Goal: Transaction & Acquisition: Purchase product/service

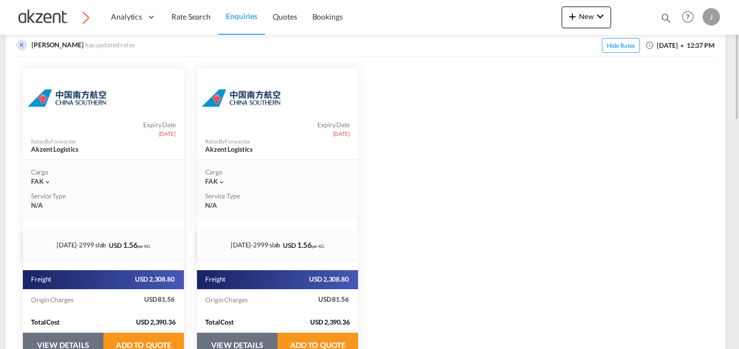
scroll to position [272, 0]
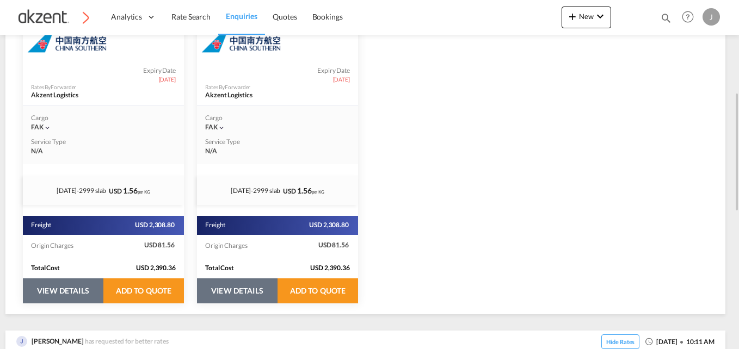
click at [103, 288] on button "VIEW DETAILS" at bounding box center [63, 291] width 81 height 25
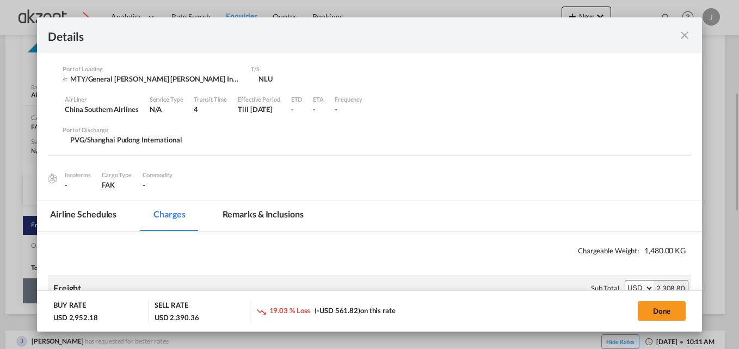
select select "per_hawb"
select select "per_awb"
select select "per_shipment"
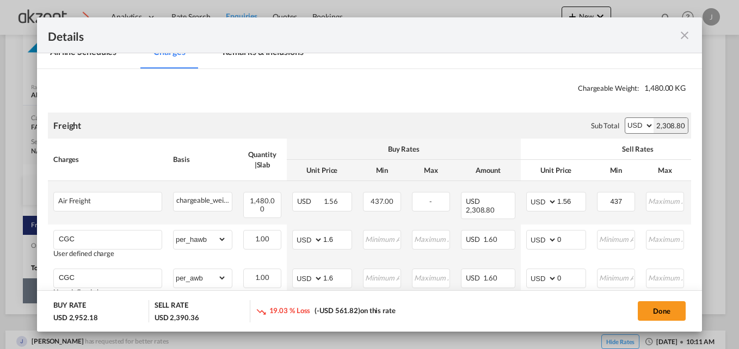
scroll to position [163, 0]
click at [681, 32] on md-icon "icon-close fg-AAA8AD m-0 cursor" at bounding box center [684, 35] width 13 height 13
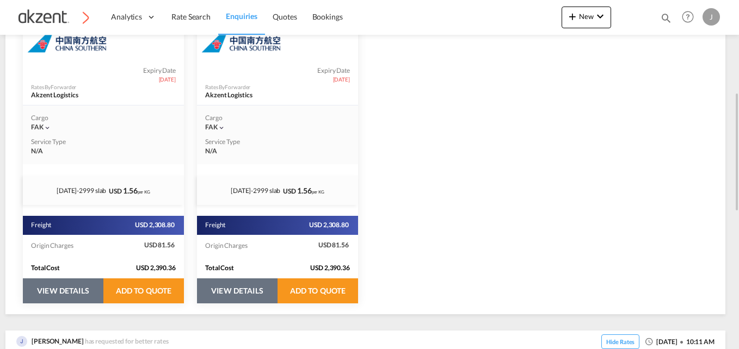
click at [43, 288] on button "VIEW DETAILS" at bounding box center [63, 291] width 81 height 25
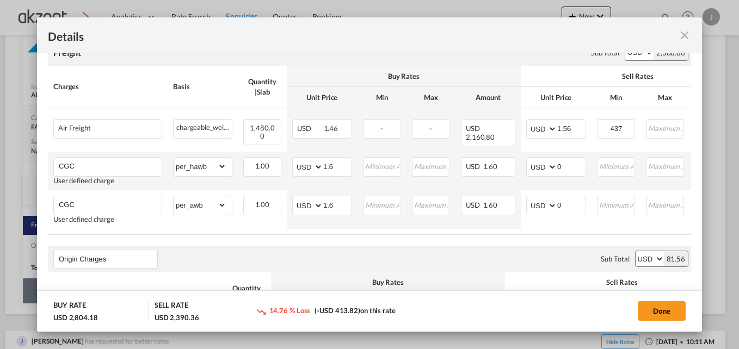
scroll to position [218, 0]
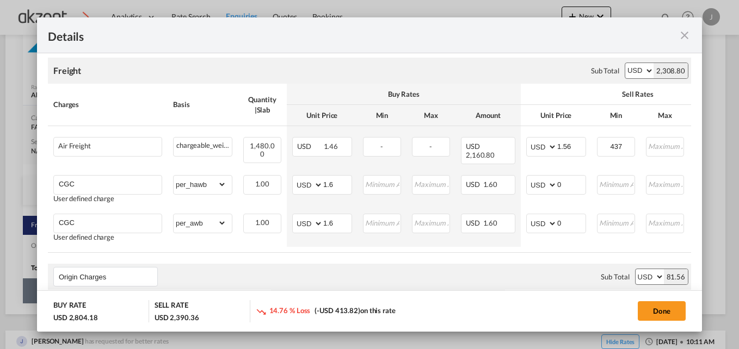
click at [679, 40] on md-icon "icon-close fg-AAA8AD m-0 cursor" at bounding box center [684, 35] width 13 height 13
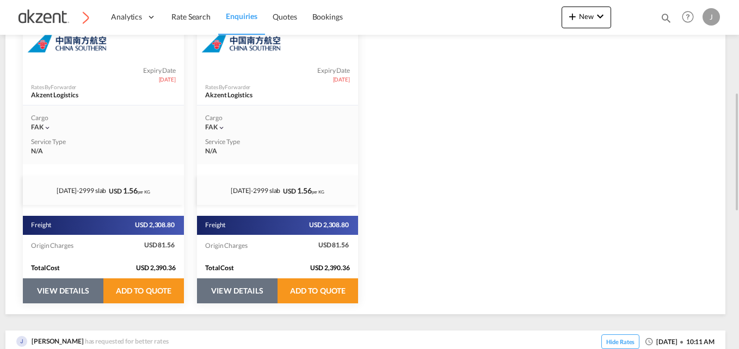
click at [103, 297] on button "VIEW DETAILS" at bounding box center [63, 291] width 81 height 25
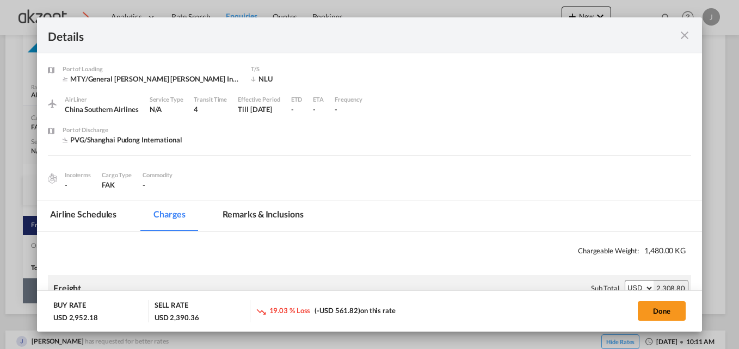
click at [682, 34] on md-icon "icon-close fg-AAA8AD m-0 cursor" at bounding box center [684, 35] width 13 height 13
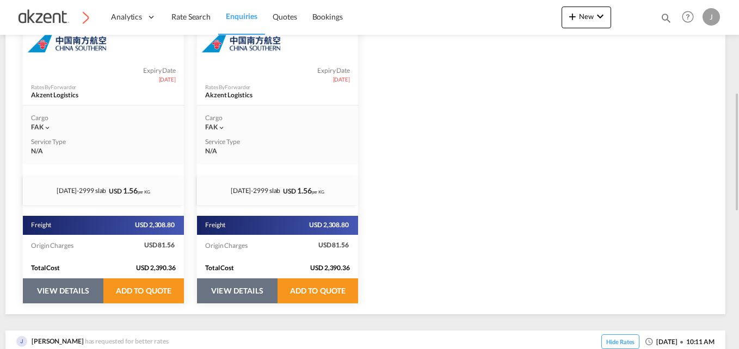
click at [80, 293] on button "VIEW DETAILS" at bounding box center [63, 291] width 81 height 25
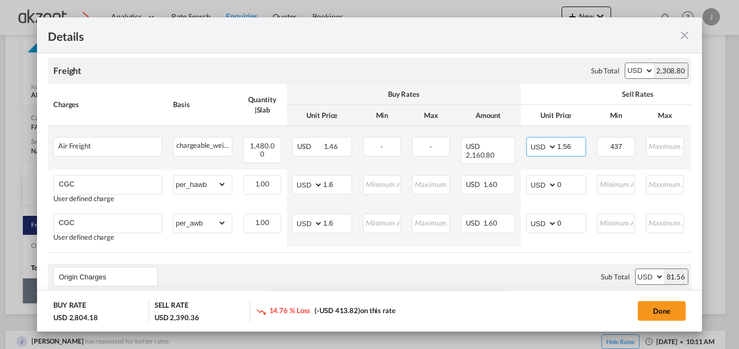
click at [578, 150] on input "1.56" at bounding box center [571, 146] width 28 height 16
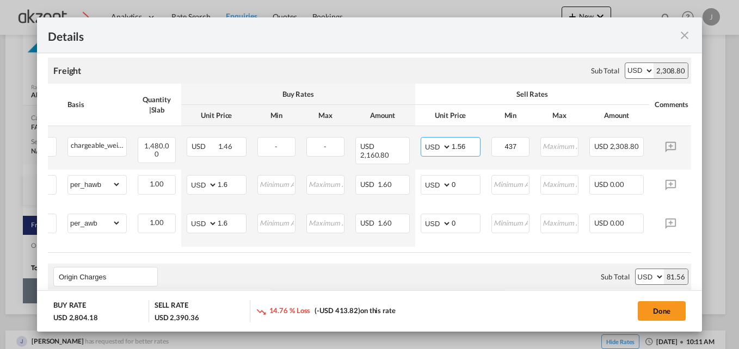
click at [470, 146] on input "1.56" at bounding box center [466, 146] width 28 height 16
type input "1.66"
click at [518, 146] on input "437" at bounding box center [510, 146] width 36 height 16
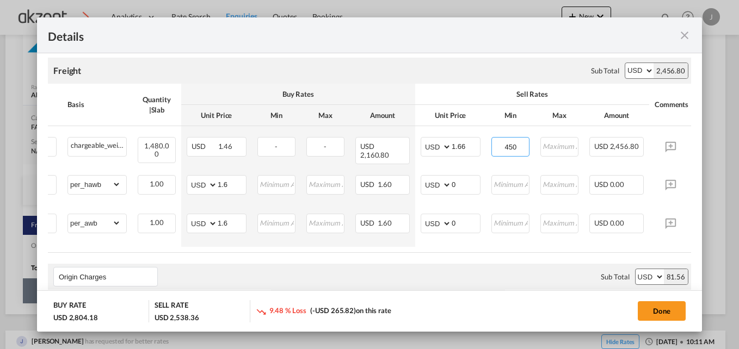
type input "450"
click at [486, 250] on air-lcl-rate-modification "Freight Please enter leg name Leg Name Already Exists Sub Total AED AFN ALL AMD…" at bounding box center [369, 265] width 643 height 436
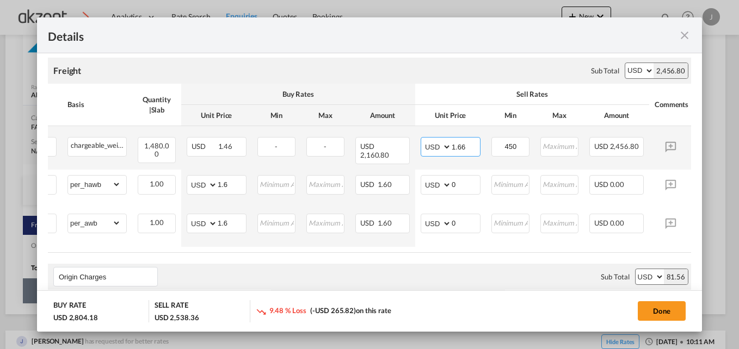
click at [469, 144] on input "1.66" at bounding box center [466, 146] width 28 height 16
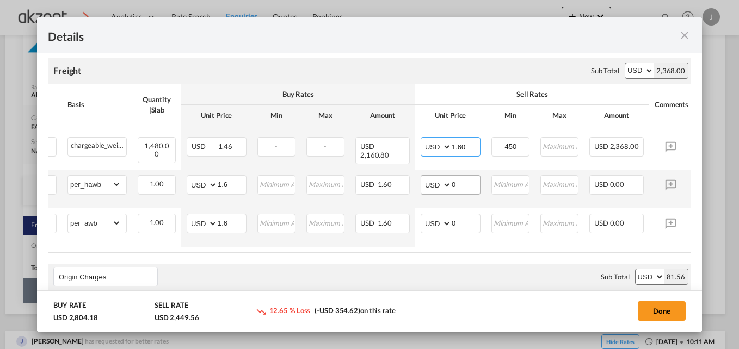
type input "1.60"
click at [468, 176] on input "0" at bounding box center [466, 184] width 28 height 16
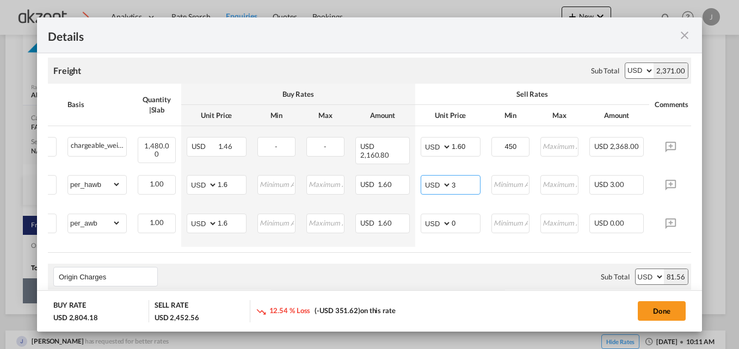
type input "3"
click at [416, 254] on air-lcl-rate-modification "Freight Please enter leg name Leg Name Already Exists Sub Total AED AFN ALL AMD…" at bounding box center [369, 265] width 643 height 436
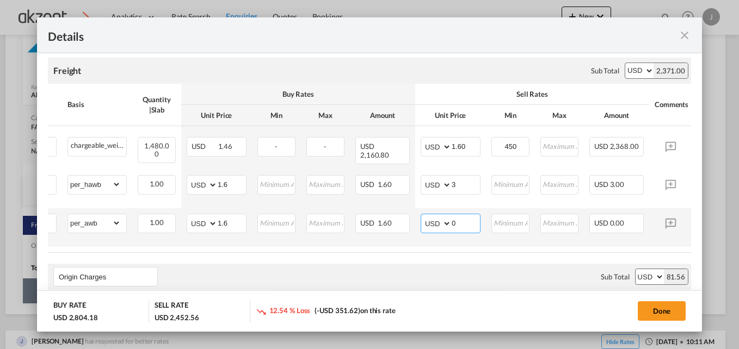
click at [469, 220] on input "0" at bounding box center [466, 222] width 28 height 16
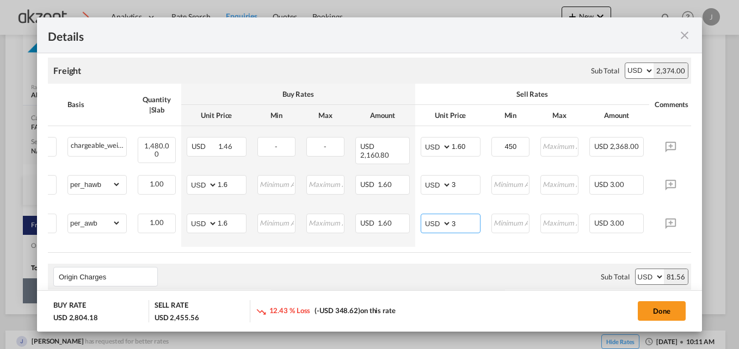
type input "3"
click at [453, 264] on div "Origin Charges Please enter leg name Leg Name Already Exists Sub Total AED AFN …" at bounding box center [369, 277] width 643 height 26
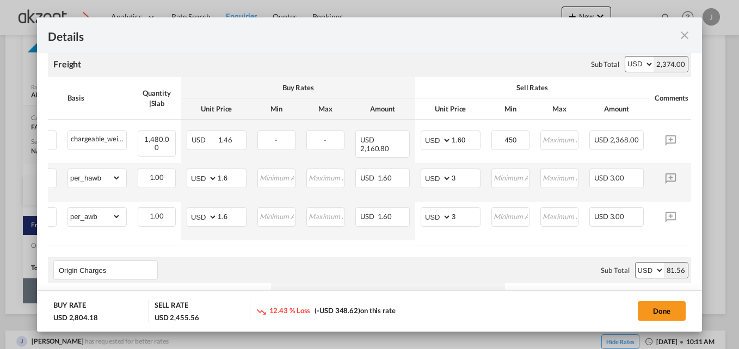
scroll to position [218, 0]
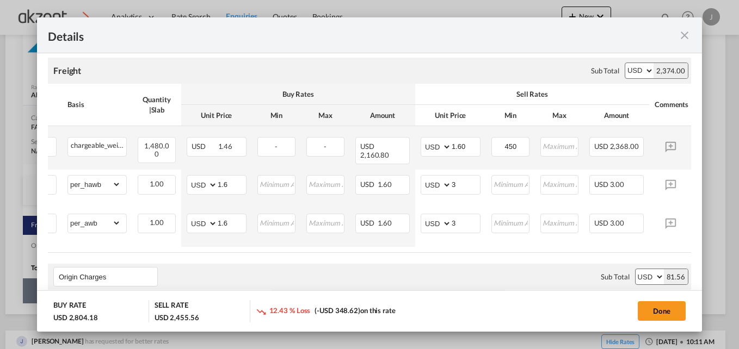
click at [465, 137] on td "AED AFN ALL AMD ANG AOA ARS AUD AWG AZN BAM BBD BDT BGN BHD BIF BMD BND BOB BRL…" at bounding box center [450, 148] width 71 height 44
click at [467, 149] on input "1.60" at bounding box center [466, 146] width 28 height 16
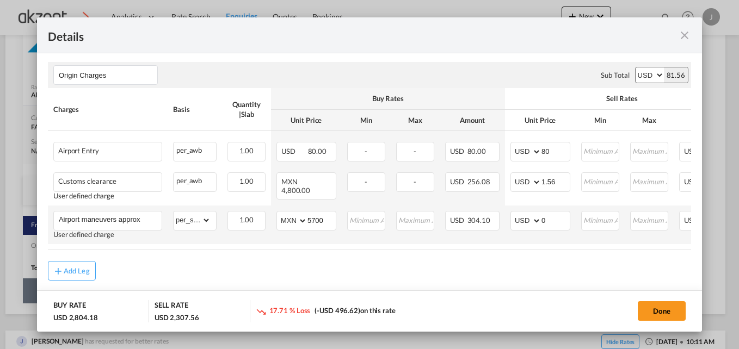
scroll to position [429, 0]
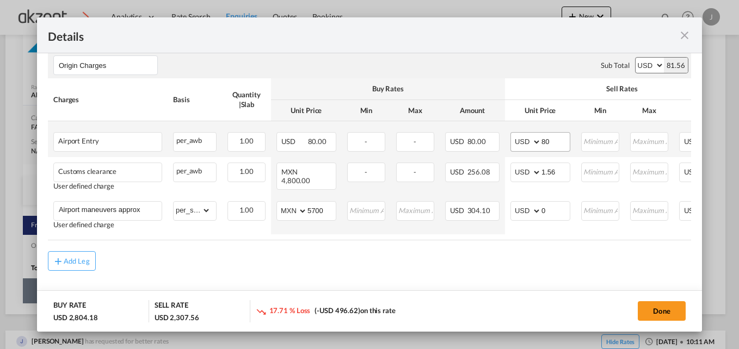
type input "1.50"
click at [566, 140] on input "80" at bounding box center [555, 141] width 28 height 16
type input "85"
click at [532, 264] on div "Add Leg" at bounding box center [369, 261] width 643 height 20
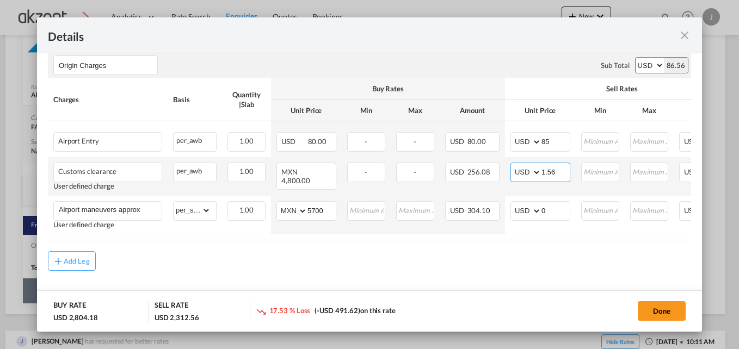
click at [558, 169] on input "1.56" at bounding box center [555, 171] width 28 height 16
type input "1"
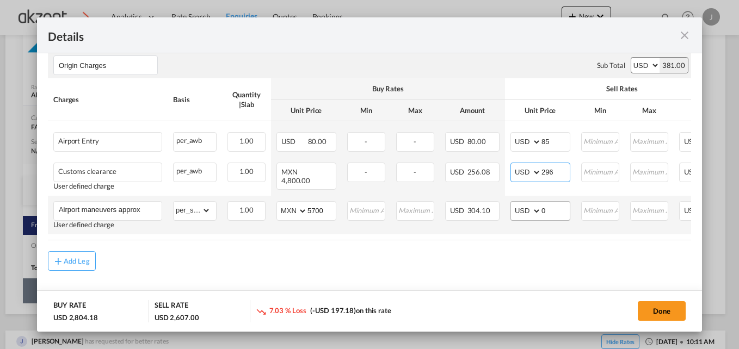
type input "296"
click at [556, 213] on input "0" at bounding box center [555, 210] width 28 height 16
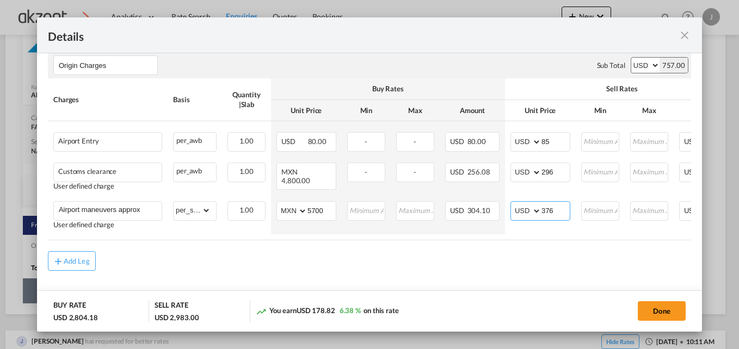
type input "376"
click at [559, 268] on div "Add Leg" at bounding box center [369, 261] width 643 height 20
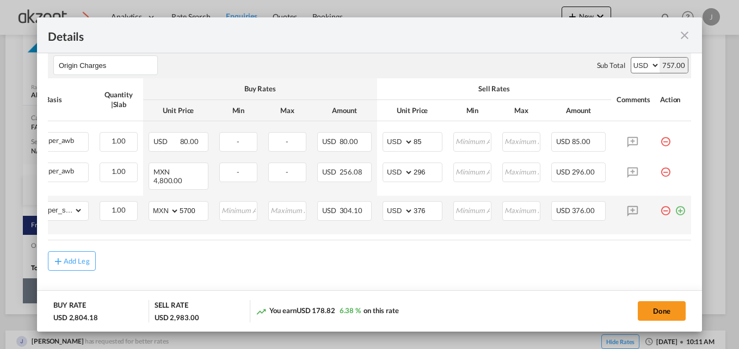
click at [677, 208] on md-icon "icon-plus-circle-outline green-400-fg" at bounding box center [680, 206] width 11 height 11
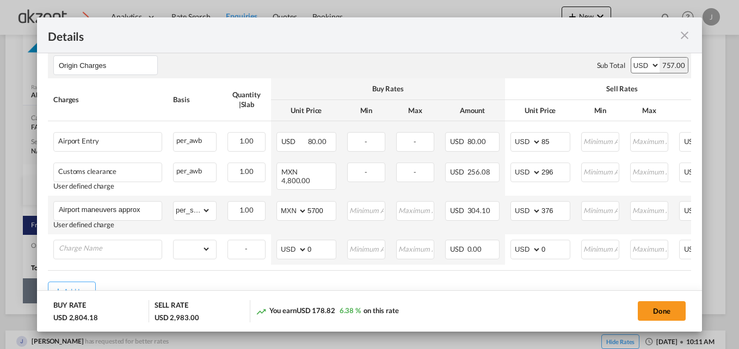
scroll to position [0, 136]
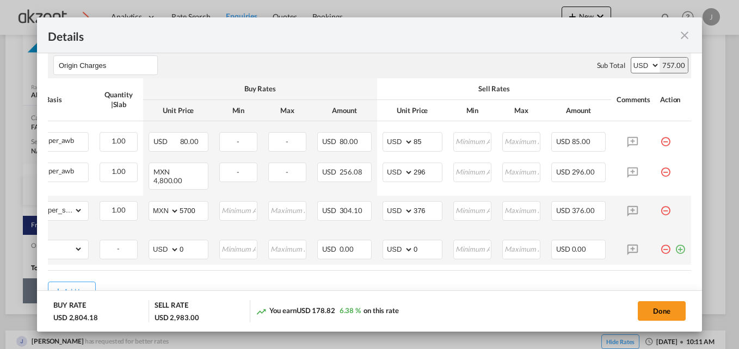
click at [675, 243] on md-icon "icon-plus-circle-outline green-400-fg" at bounding box center [680, 245] width 11 height 11
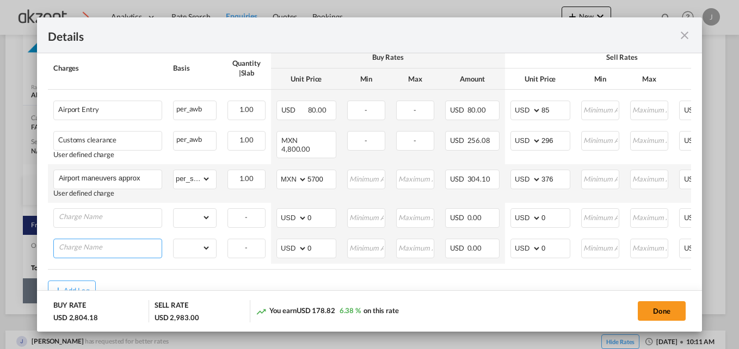
scroll to position [490, 0]
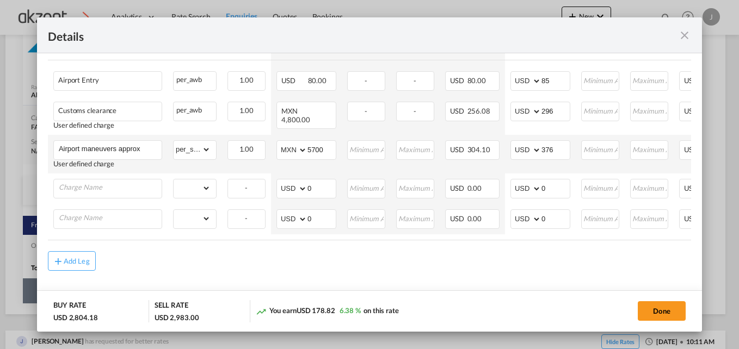
drag, startPoint x: 562, startPoint y: 239, endPoint x: 664, endPoint y: 242, distance: 102.9
click at [664, 242] on air-lcl-rate-modification "Freight Please enter leg name Leg Name Already Exists Sub Total AED AFN ALL AMD…" at bounding box center [369, 22] width 643 height 497
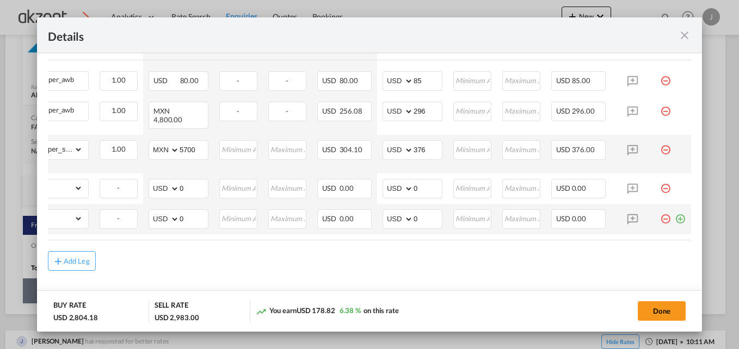
click at [675, 218] on md-icon "icon-plus-circle-outline green-400-fg" at bounding box center [680, 215] width 11 height 11
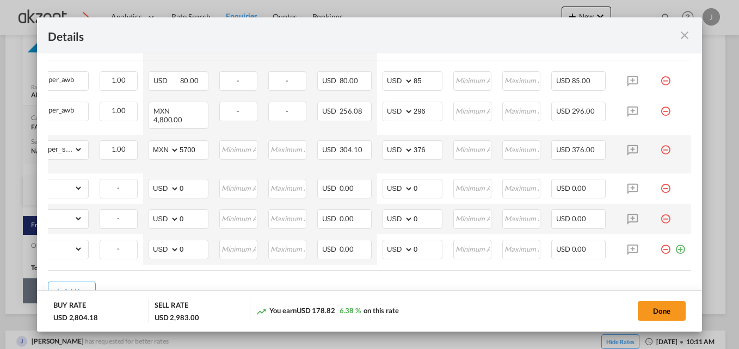
scroll to position [0, 0]
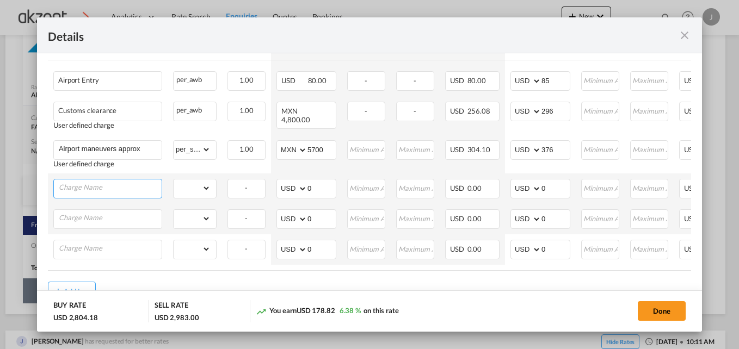
click at [80, 180] on input "Charge Name" at bounding box center [110, 188] width 103 height 16
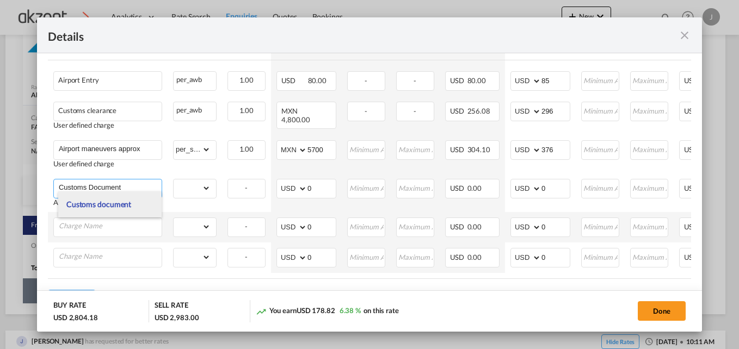
click at [77, 207] on span "Customs document" at bounding box center [98, 204] width 65 height 9
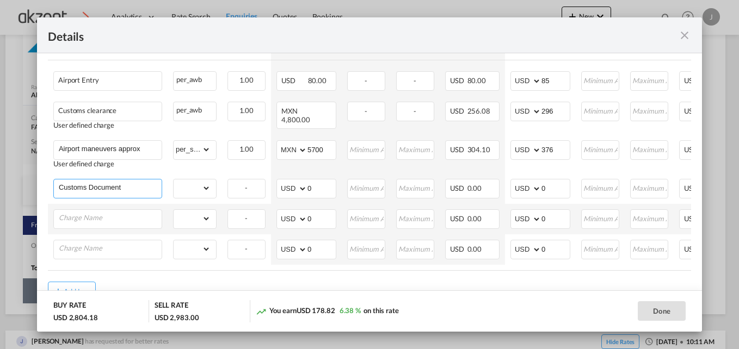
type input "Customs document"
click at [204, 187] on select "gross_weight volumetric_weight per_shipment per_bl per_km per_hawb per_kg per_p…" at bounding box center [192, 188] width 37 height 17
select select "per_shipment"
click at [174, 180] on select "gross_weight volumetric_weight per_shipment per_bl per_km per_hawb per_kg per_p…" at bounding box center [192, 188] width 37 height 17
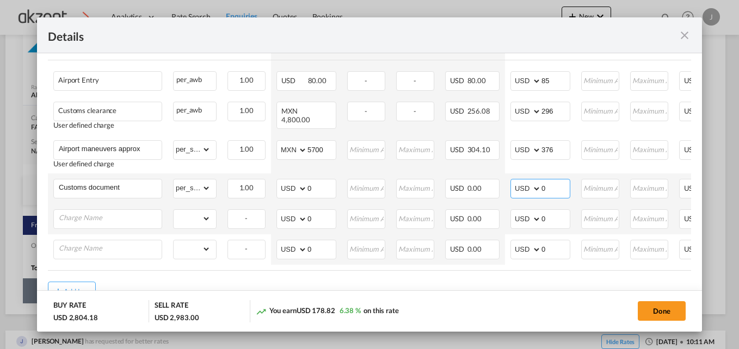
click at [558, 187] on input "0" at bounding box center [555, 188] width 28 height 16
type input "80"
click at [115, 220] on input "Charge Name" at bounding box center [110, 218] width 103 height 16
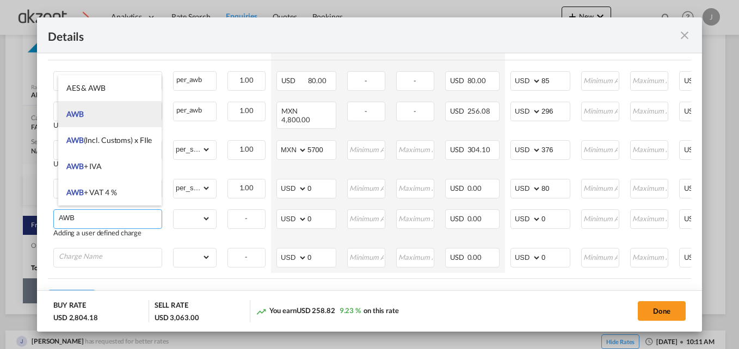
type input "AWB"
click at [102, 114] on li "AWB" at bounding box center [109, 114] width 103 height 26
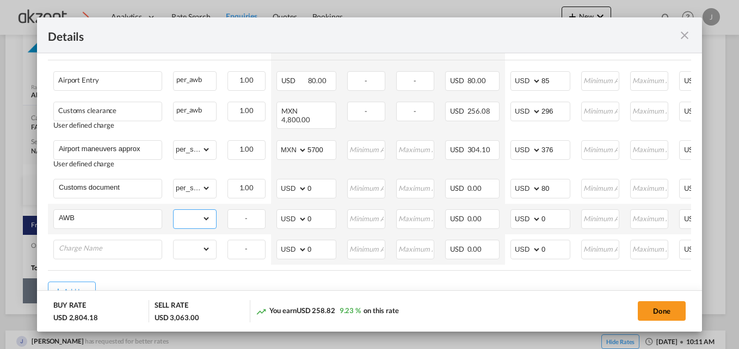
click at [205, 214] on select "gross_weight volumetric_weight per_shipment per_bl per_km per_hawb per_kg per_p…" at bounding box center [192, 218] width 37 height 17
select select "per_shipment"
click at [174, 210] on select "gross_weight volumetric_weight per_shipment per_bl per_km per_hawb per_kg per_p…" at bounding box center [192, 218] width 37 height 17
click at [549, 212] on input "0" at bounding box center [555, 218] width 28 height 16
type input "50"
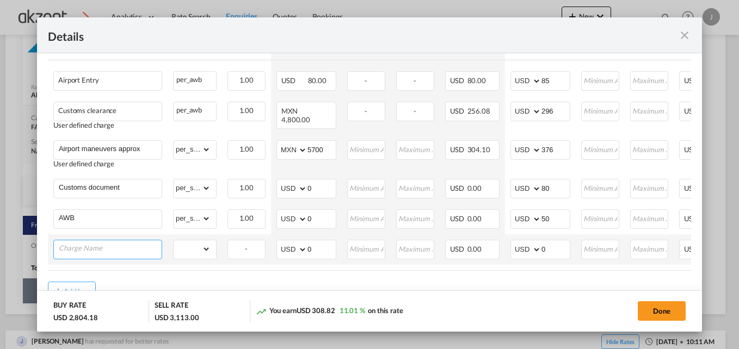
click at [93, 241] on input "Charge Name" at bounding box center [110, 249] width 103 height 16
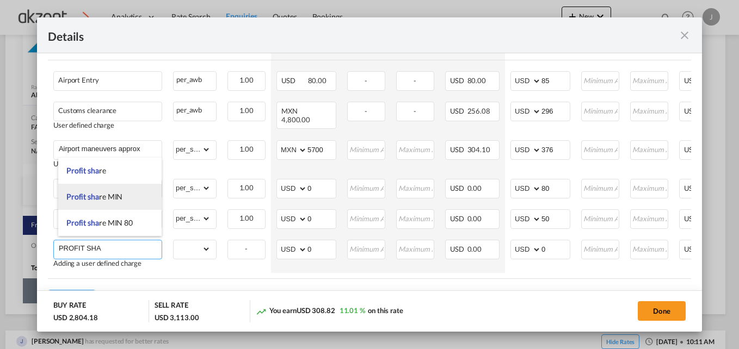
click at [119, 199] on span "Profit sha re MIN" at bounding box center [94, 196] width 56 height 9
type input "Profit share MIN"
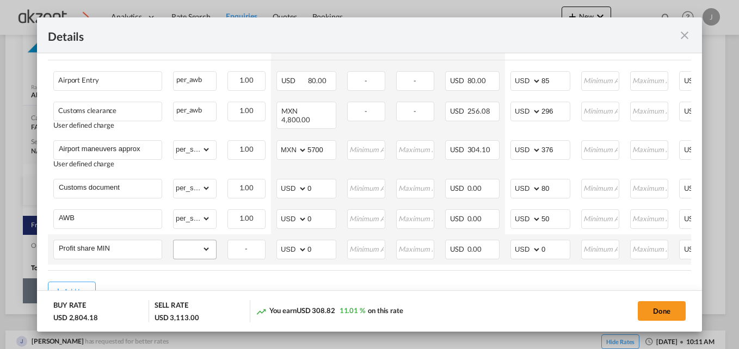
click at [213, 245] on md-input-container "gross_weight volumetric_weight per_shipment per_bl per_km per_hawb per_kg per_p…" at bounding box center [195, 249] width 42 height 17
click at [204, 247] on select "gross_weight volumetric_weight per_shipment per_bl per_km per_hawb per_kg per_p…" at bounding box center [192, 249] width 37 height 17
select select "per_shipment"
click at [174, 241] on select "gross_weight volumetric_weight per_shipment per_bl per_km per_hawb per_kg per_p…" at bounding box center [192, 249] width 37 height 17
click at [559, 244] on input "0" at bounding box center [555, 249] width 28 height 16
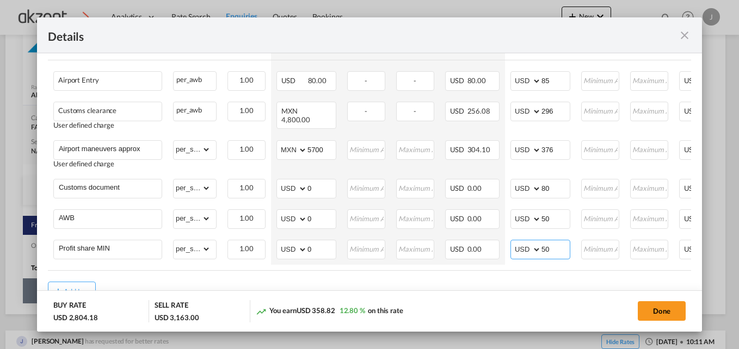
type input "50"
click at [472, 282] on div "Add Leg" at bounding box center [369, 292] width 643 height 20
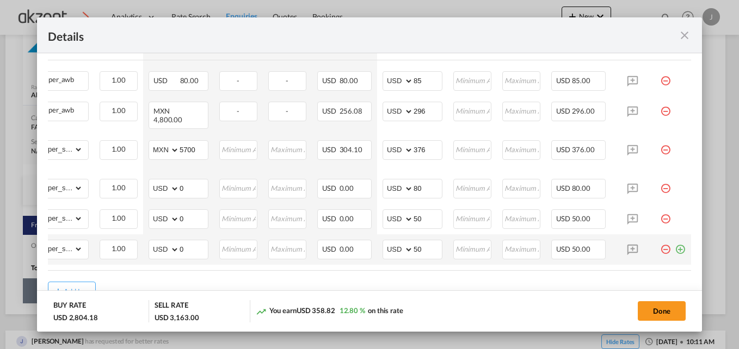
click at [675, 248] on md-icon "icon-plus-circle-outline green-400-fg" at bounding box center [680, 245] width 11 height 11
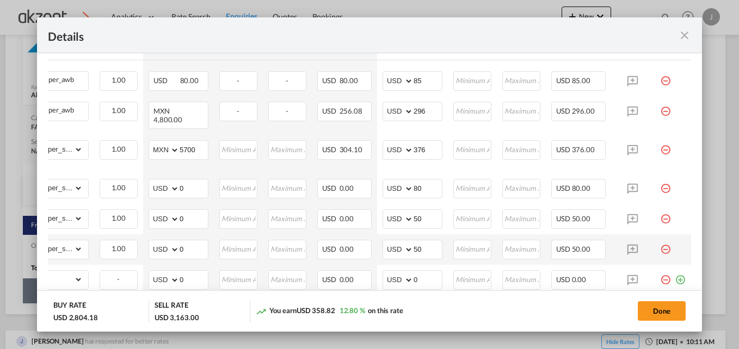
scroll to position [0, 0]
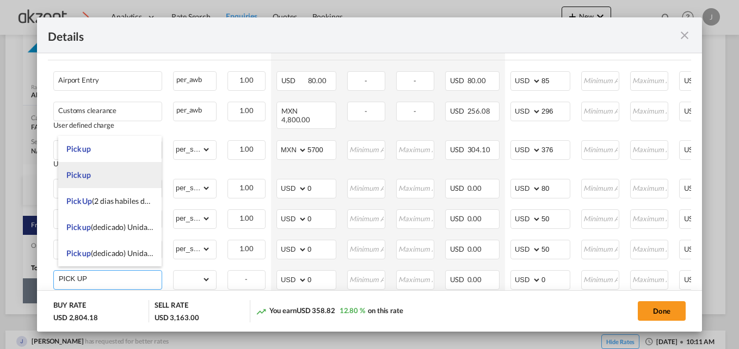
click at [100, 168] on li "Pick up" at bounding box center [109, 175] width 103 height 26
type input "Pick up"
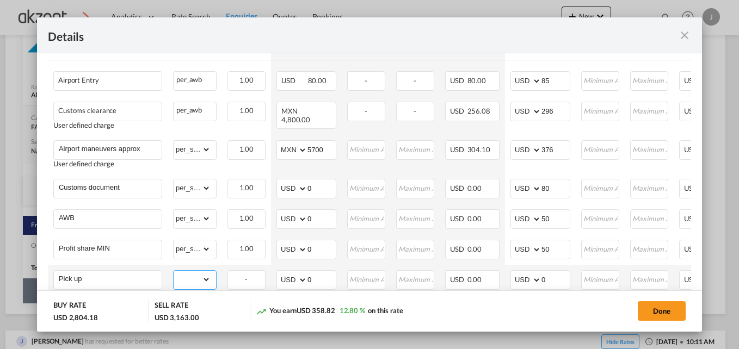
click at [207, 272] on select "gross_weight volumetric_weight per_shipment per_bl per_km per_hawb per_kg per_p…" at bounding box center [192, 279] width 37 height 17
select select "per_shipment"
click at [174, 271] on select "gross_weight volumetric_weight per_shipment per_bl per_km per_hawb per_kg per_p…" at bounding box center [192, 279] width 37 height 17
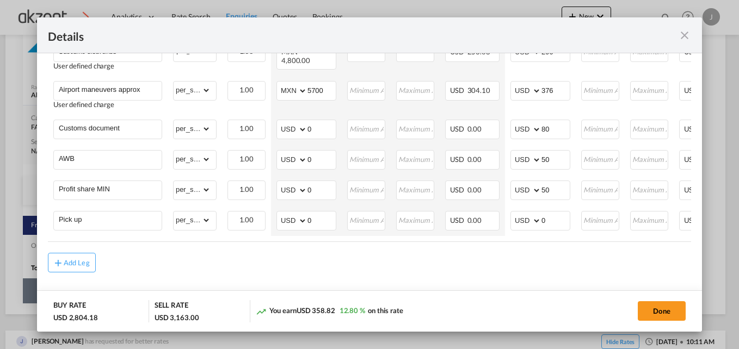
scroll to position [551, 0]
click at [561, 215] on input "0" at bounding box center [555, 218] width 28 height 16
type input "3"
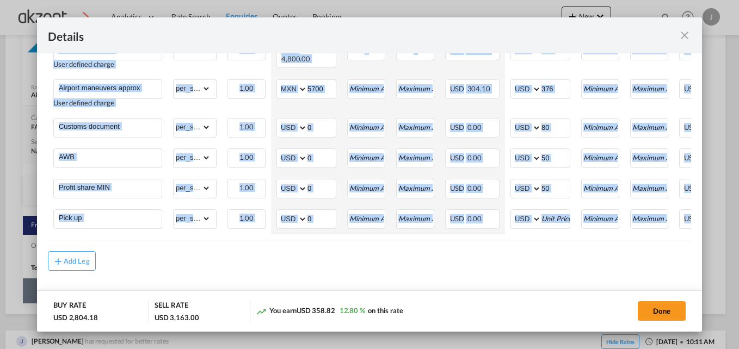
drag, startPoint x: 567, startPoint y: 239, endPoint x: 667, endPoint y: 240, distance: 99.6
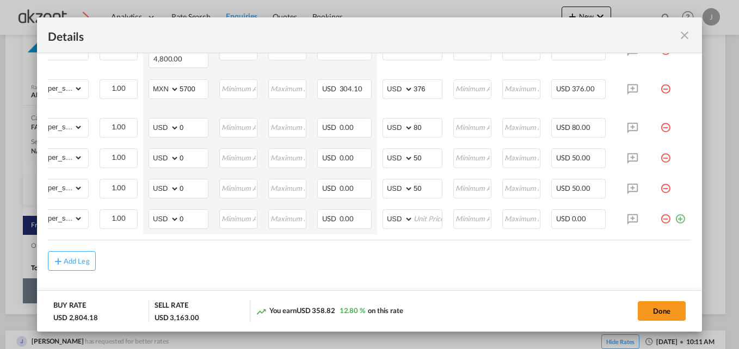
click at [660, 211] on md-icon "icon-minus-circle-outline red-400-fg pt-7" at bounding box center [665, 215] width 11 height 11
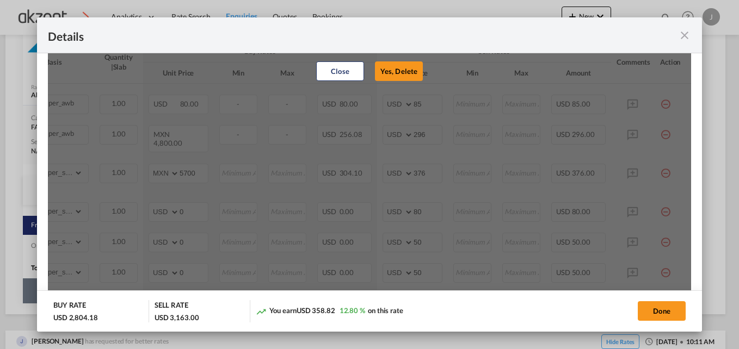
scroll to position [388, 0]
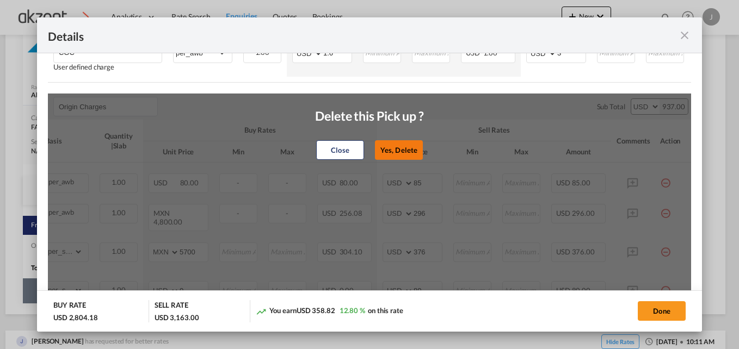
click at [405, 143] on button "Yes, Delete" at bounding box center [399, 150] width 48 height 20
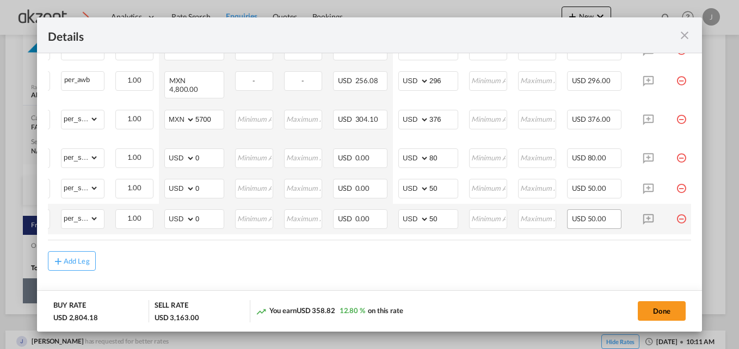
scroll to position [0, 136]
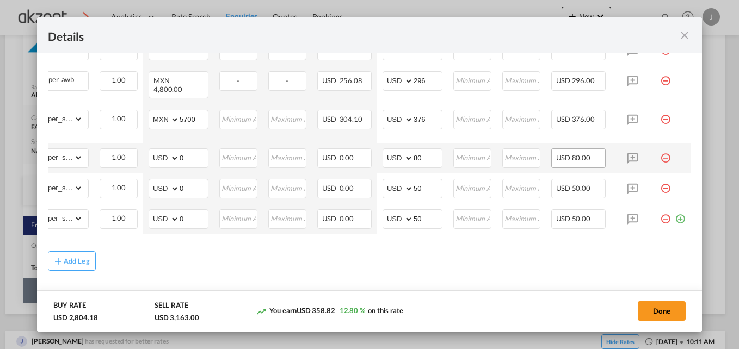
click at [584, 159] on div "USD 80.00" at bounding box center [578, 159] width 54 height 20
click at [416, 157] on input "80" at bounding box center [428, 157] width 28 height 16
type input "8"
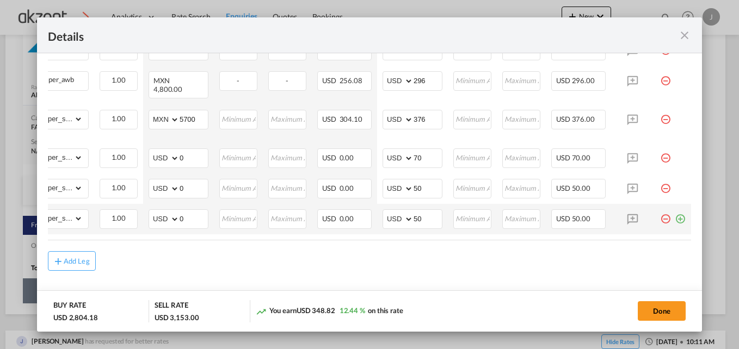
click at [365, 224] on td "USD 0.00" at bounding box center [344, 219] width 65 height 30
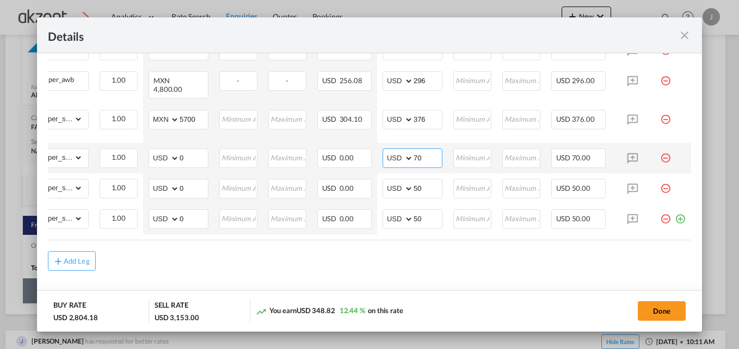
click at [421, 156] on input "70" at bounding box center [428, 157] width 28 height 16
type input "7"
type input "60"
click at [532, 256] on div "Add Leg" at bounding box center [369, 261] width 643 height 20
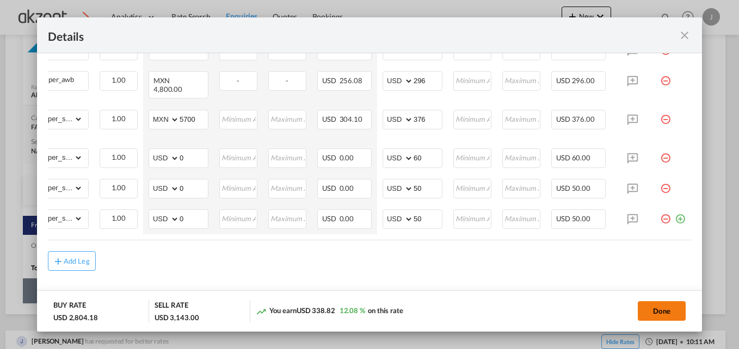
click at [662, 311] on button "Done" at bounding box center [662, 311] width 48 height 20
type input "1.5"
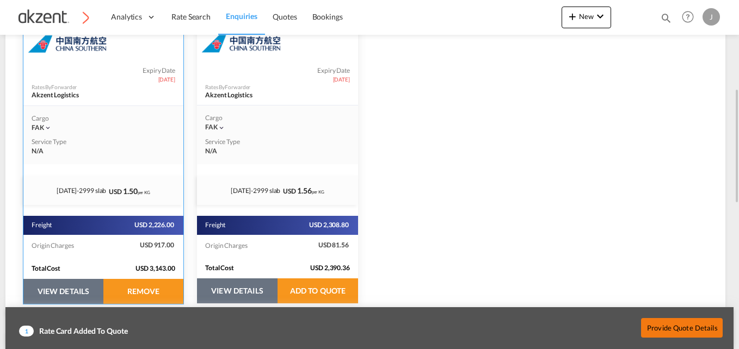
click at [668, 319] on button "Provide Quote Details" at bounding box center [682, 328] width 82 height 20
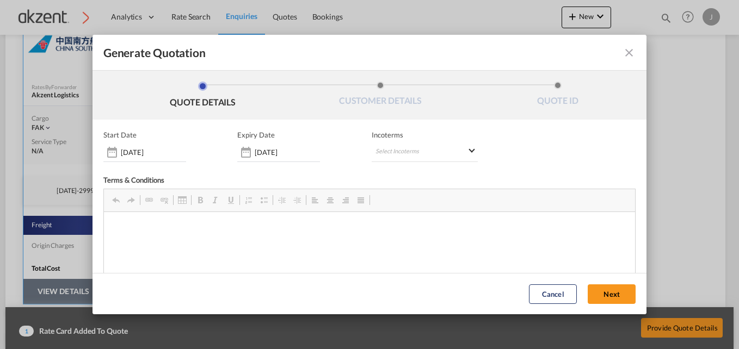
scroll to position [0, 0]
click at [623, 53] on md-icon "icon-close fg-AAA8AD cursor m-0" at bounding box center [629, 52] width 13 height 13
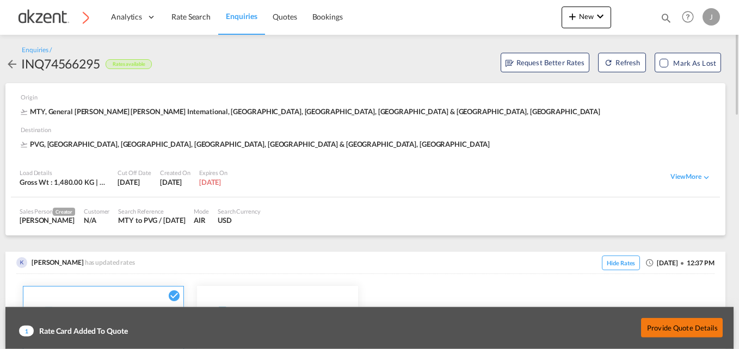
click at [681, 324] on button "Provide Quote Details" at bounding box center [682, 328] width 82 height 20
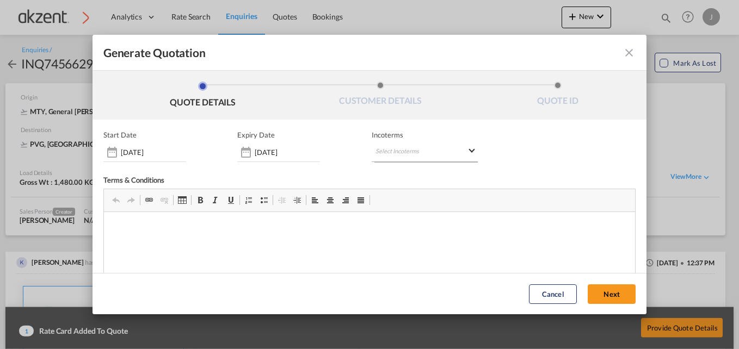
click at [463, 153] on md-select "Select Incoterms DDP - export Delivery Duty Paid FAS - import Free Alongside Sh…" at bounding box center [425, 153] width 107 height 20
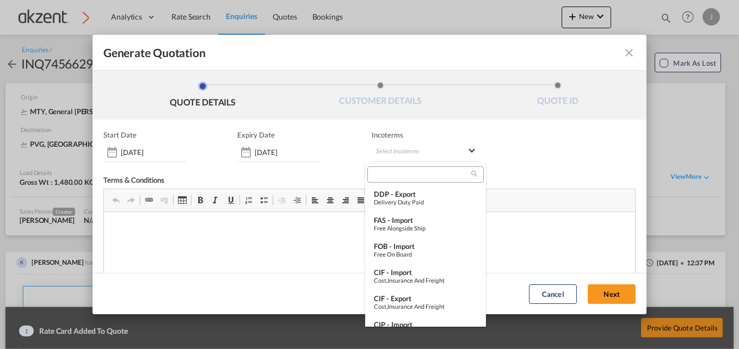
click at [411, 177] on input "search" at bounding box center [421, 175] width 101 height 10
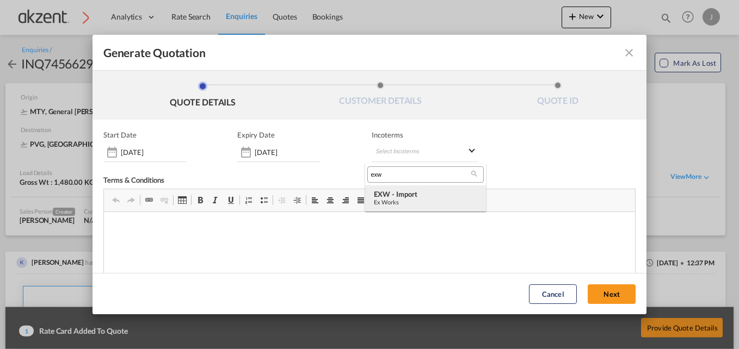
type input "exw"
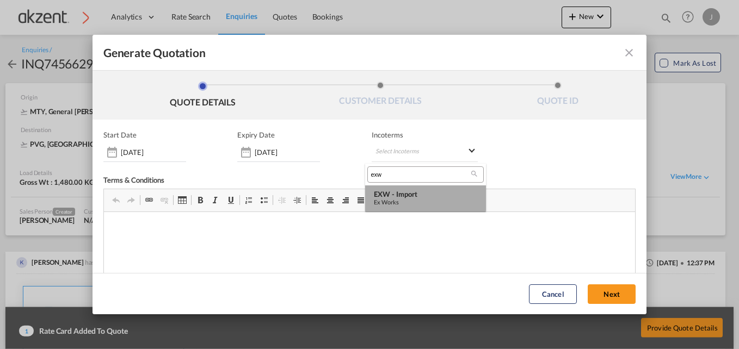
click at [410, 195] on div "EXW - import" at bounding box center [425, 194] width 103 height 9
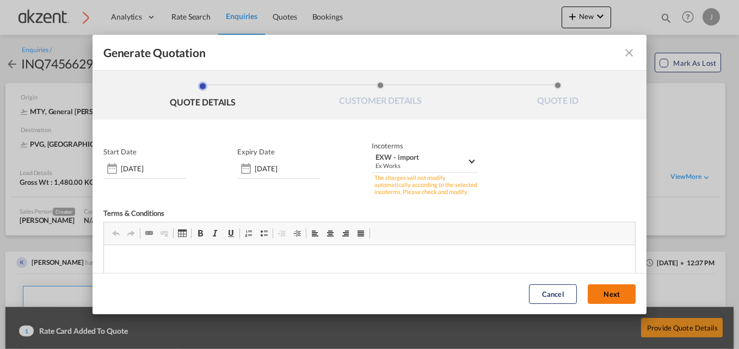
click at [590, 294] on button "Next" at bounding box center [612, 295] width 48 height 20
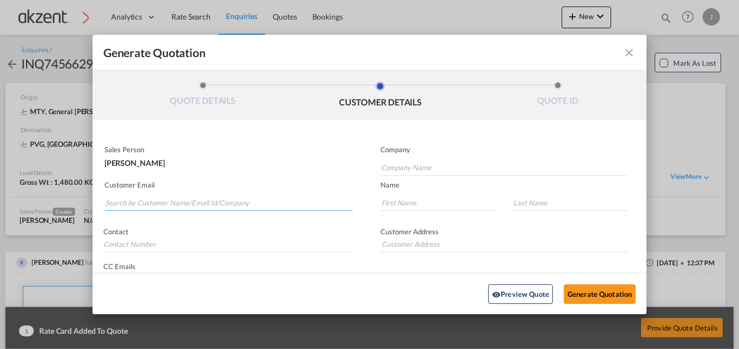
click at [183, 205] on input "Search by Customer Name/Email Id/Company" at bounding box center [229, 203] width 248 height 16
paste input "Una disculpa la demora, nuestro horario de oficina los dias viernes es de 7:00a…"
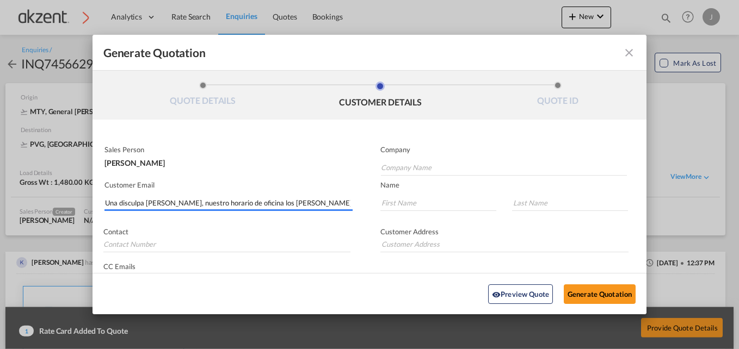
scroll to position [0, 888]
drag, startPoint x: 152, startPoint y: 203, endPoint x: 70, endPoint y: 198, distance: 82.9
click at [70, 198] on div "Generate Quotation QUOTE DETAILS CUSTOMER DETAILS QUOTE ID Start Date 15 Aug 20…" at bounding box center [369, 174] width 739 height 349
type input "Una disculpa la demo"
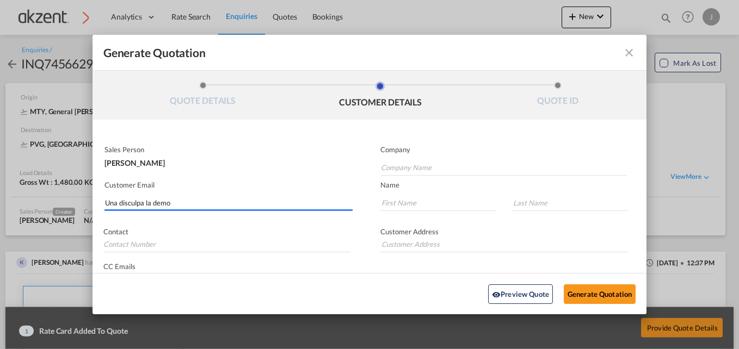
scroll to position [0, 0]
drag, startPoint x: 187, startPoint y: 203, endPoint x: 63, endPoint y: 200, distance: 124.7
click at [69, 199] on div "Generate Quotation QUOTE DETAILS CUSTOMER DETAILS QUOTE ID Start Date 15 Aug 20…" at bounding box center [369, 174] width 739 height 349
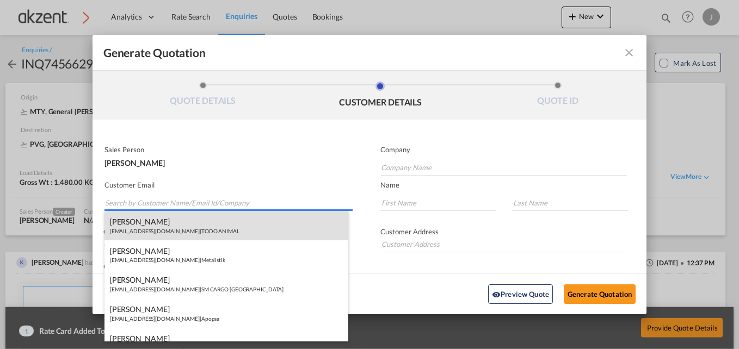
paste input "郭卫 <guowei@ettrans.com>"
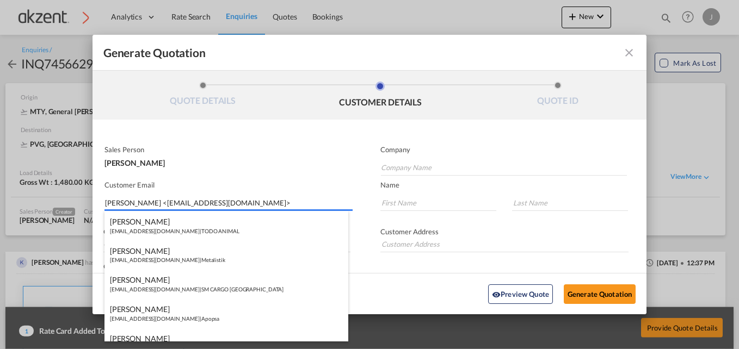
click at [126, 202] on input "郭卫 <guowei@ettrans.com>" at bounding box center [229, 203] width 248 height 16
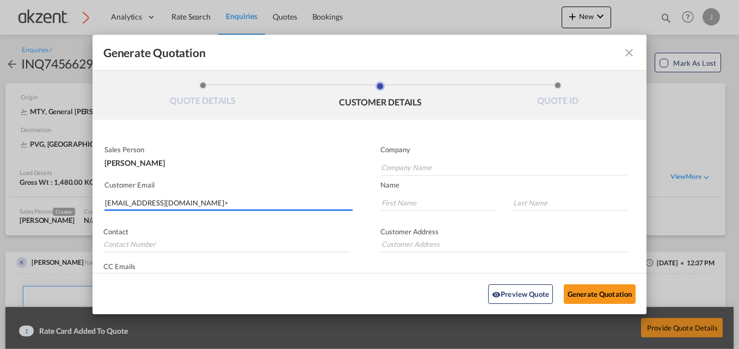
click at [182, 202] on input "guowei@ettrans.com>" at bounding box center [229, 203] width 248 height 16
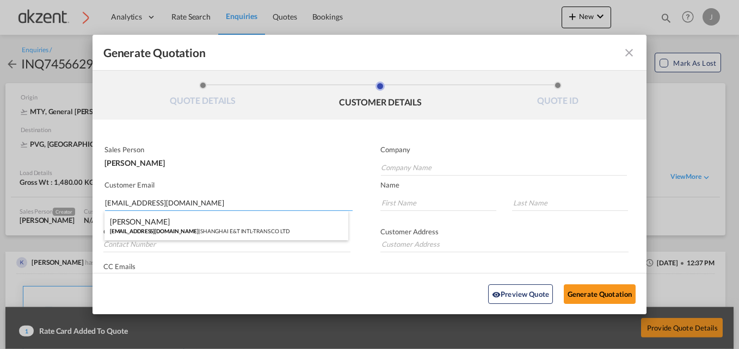
type input "guowei@ettrans.com"
click at [254, 235] on div "Arthur Kwok guowei@ettrans.com | SHANGHAI E&T INTL-TRANS CO LTD" at bounding box center [226, 225] width 244 height 29
type input "SHANGHAI E&T INTL-TRANS CO LTD"
type input "Arthur"
type input "Kwok"
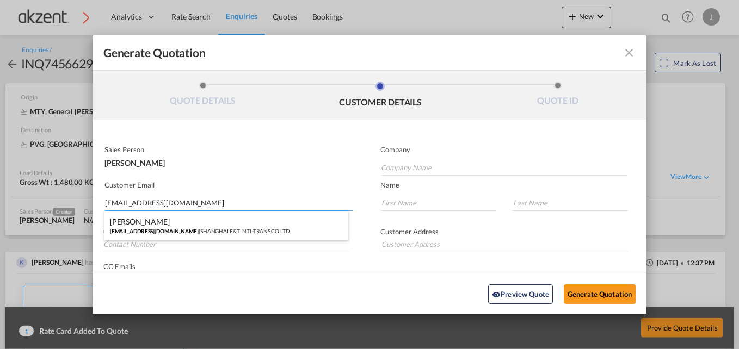
type input "86 21 50960557"
type input "First Floor, No.500 Haitian Yi Road, Shanghai, P.R.C."
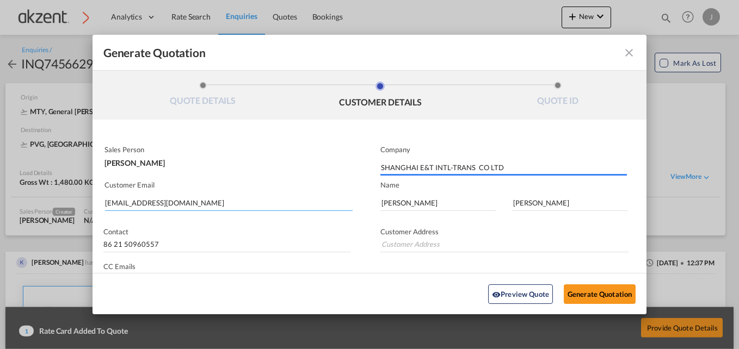
type input "First Floor, No.500 Haitian Yi Road, Shanghai, P.R.C."
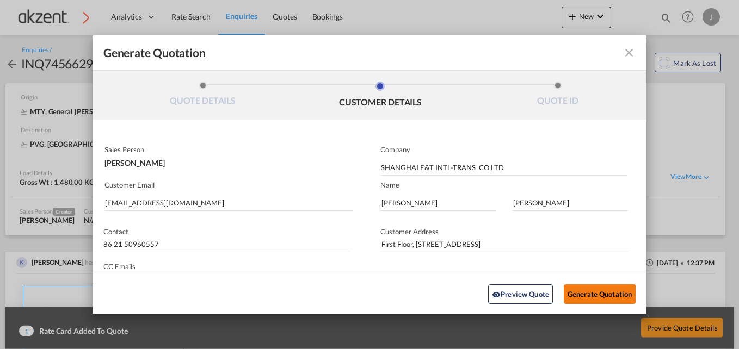
click at [600, 292] on button "Generate Quotation" at bounding box center [600, 294] width 72 height 20
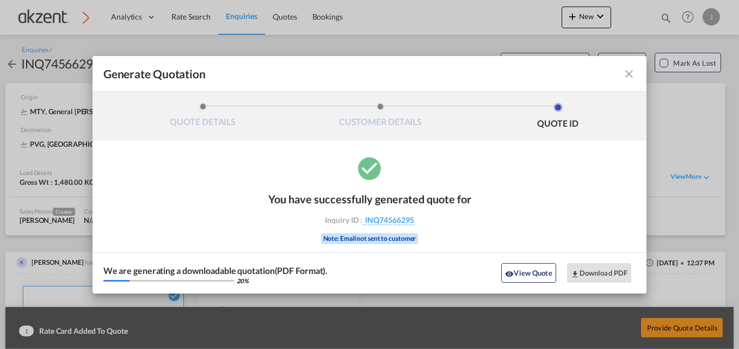
click at [630, 72] on md-icon "icon-close fg-AAA8AD cursor m-0" at bounding box center [629, 73] width 13 height 13
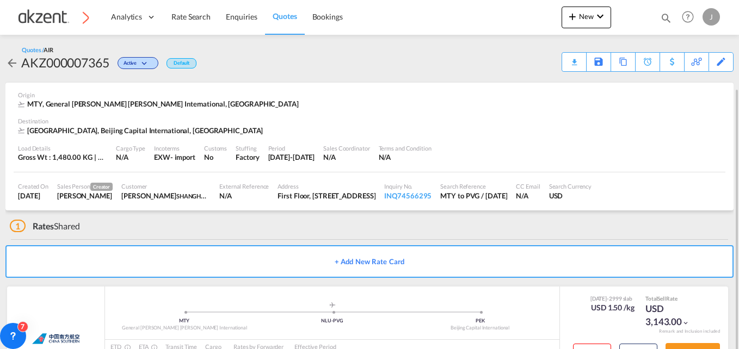
scroll to position [47, 0]
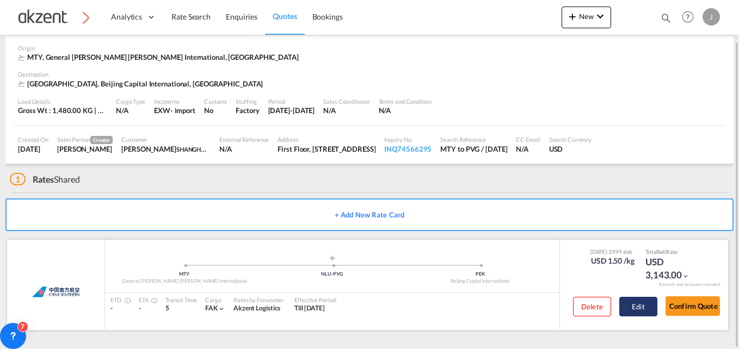
click at [639, 315] on button "Edit" at bounding box center [638, 307] width 38 height 20
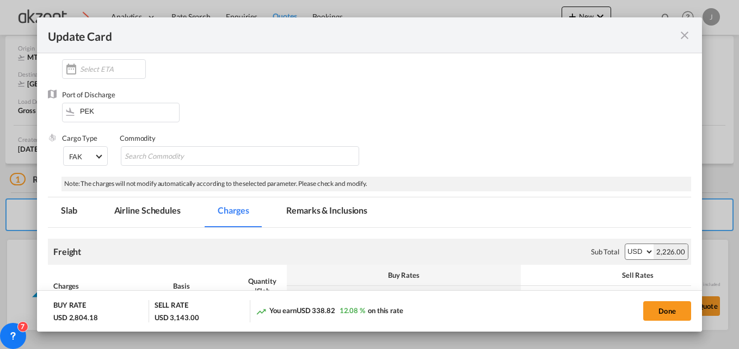
scroll to position [163, 0]
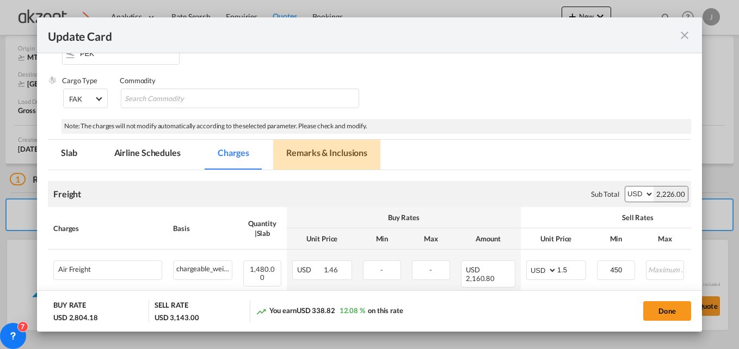
click at [316, 163] on md-tab-item "Remarks & Inclusions" at bounding box center [326, 155] width 107 height 30
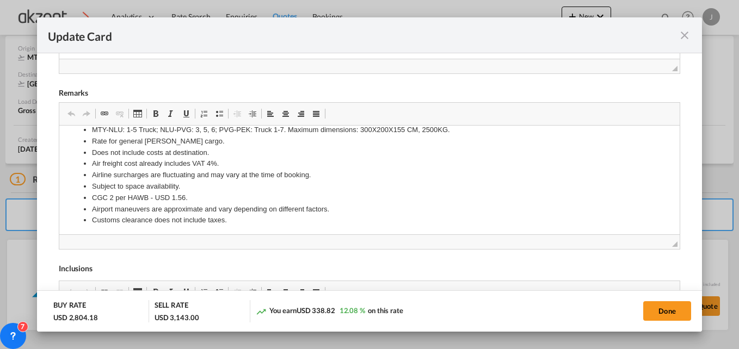
scroll to position [15, 0]
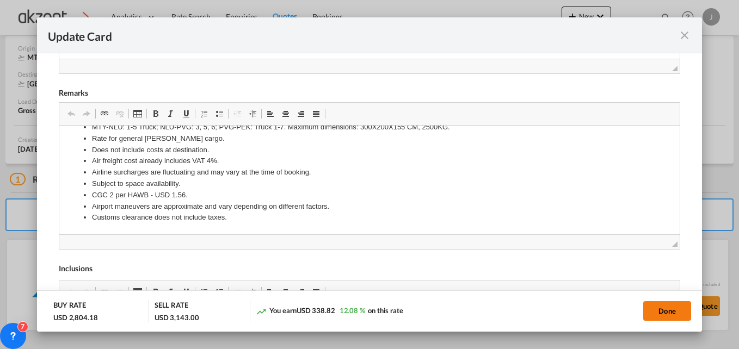
click at [663, 309] on button "Done" at bounding box center [667, 311] width 48 height 20
type input "30 Aug 2025"
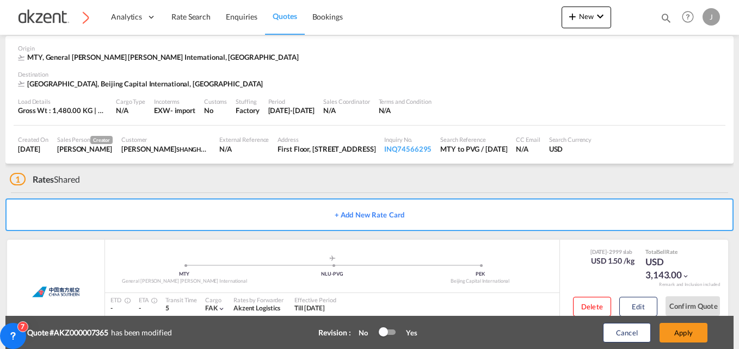
scroll to position [255, 0]
click at [637, 304] on button "Edit" at bounding box center [638, 307] width 38 height 20
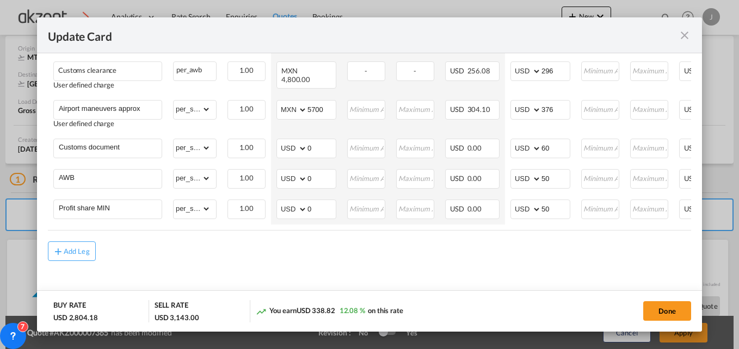
scroll to position [0, 136]
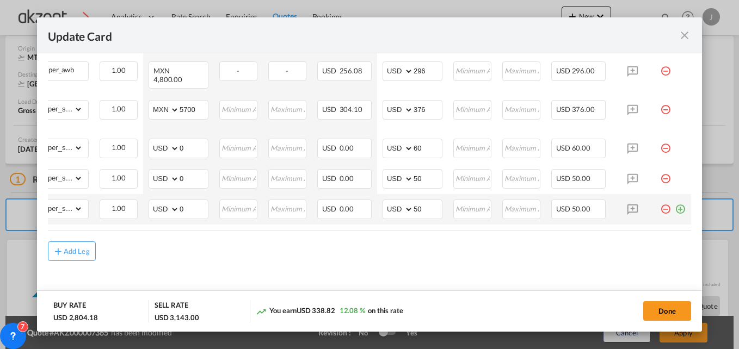
click at [675, 206] on md-icon "icon-plus-circle-outline green-400-fg" at bounding box center [680, 205] width 11 height 11
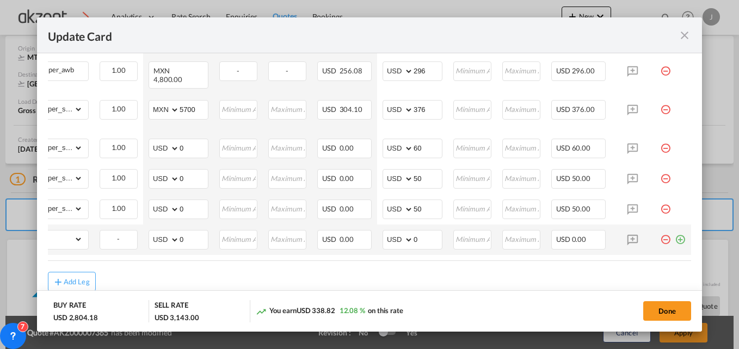
click at [660, 234] on md-icon "icon-minus-circle-outline red-400-fg pt-7" at bounding box center [665, 235] width 11 height 11
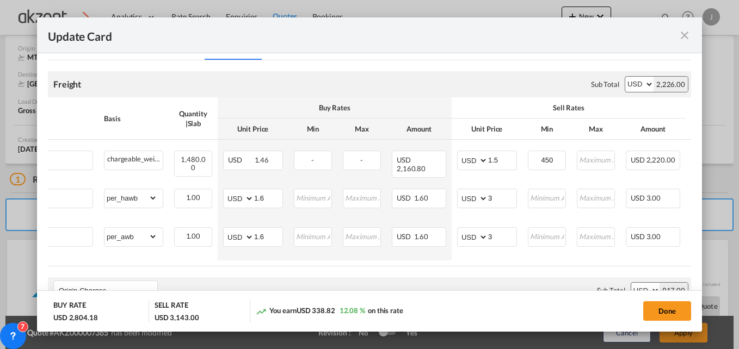
scroll to position [0, 82]
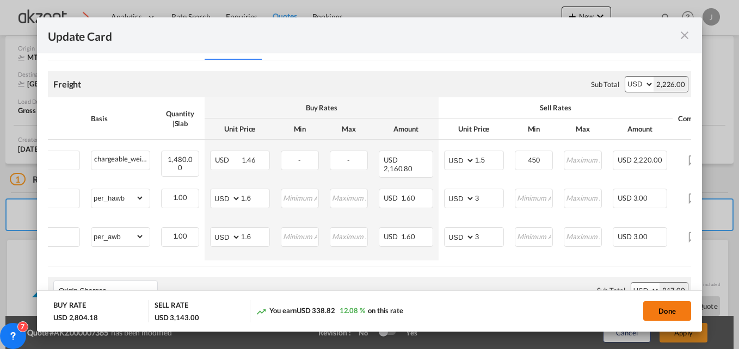
click at [662, 311] on button "Done" at bounding box center [667, 311] width 48 height 20
type input "30 Aug 2025"
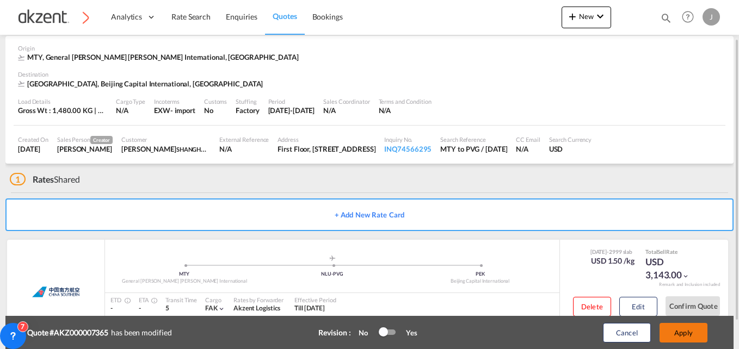
click at [682, 324] on button "Apply" at bounding box center [684, 333] width 48 height 20
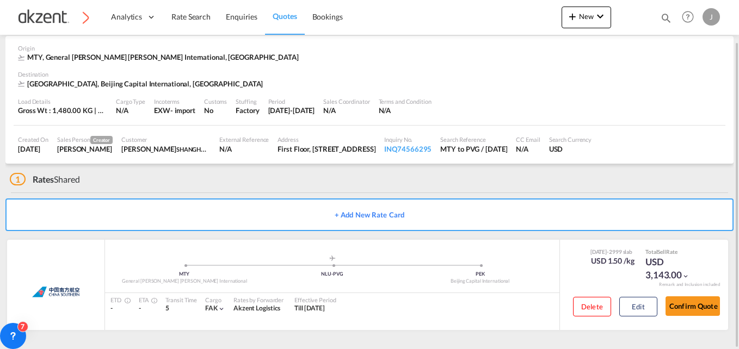
scroll to position [0, 0]
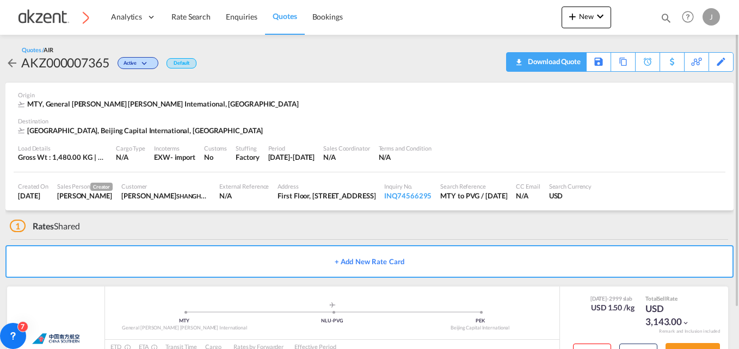
click at [569, 55] on div "Download Quote" at bounding box center [553, 61] width 56 height 17
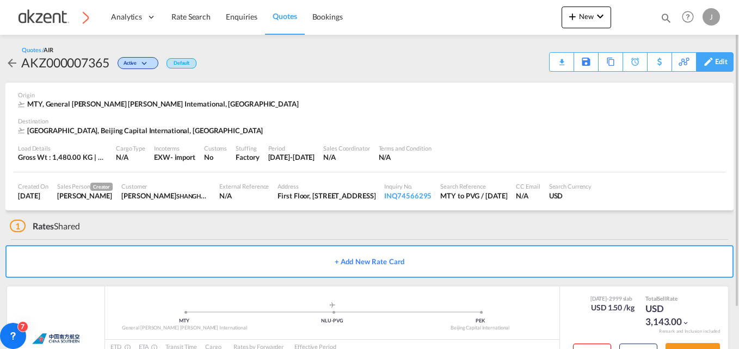
click at [723, 61] on div "Edit" at bounding box center [721, 62] width 13 height 19
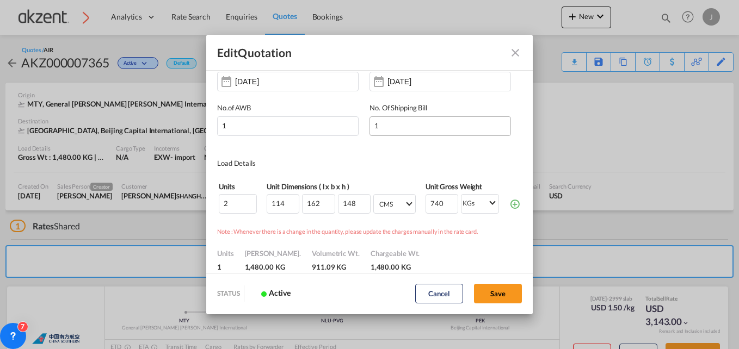
scroll to position [218, 0]
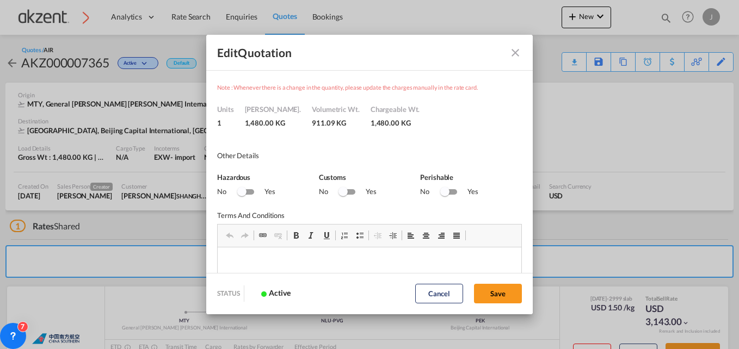
click at [352, 190] on div "Switch No Ink" at bounding box center [347, 191] width 16 height 5
click at [481, 289] on button "Save" at bounding box center [498, 294] width 48 height 20
type input "[DATE]"
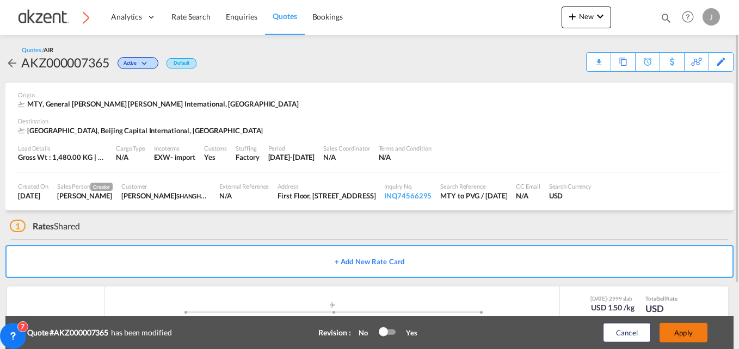
click at [678, 329] on button "Apply" at bounding box center [684, 333] width 48 height 20
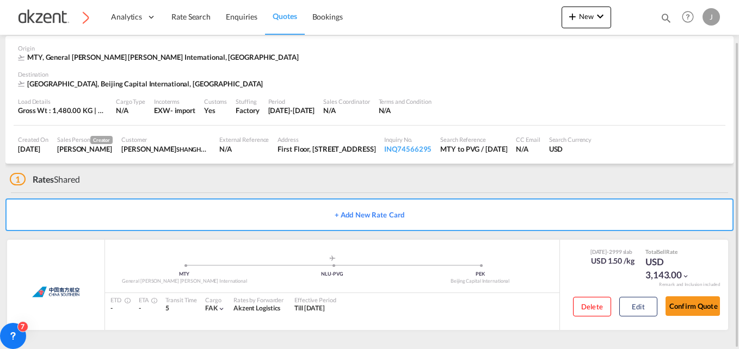
scroll to position [0, 0]
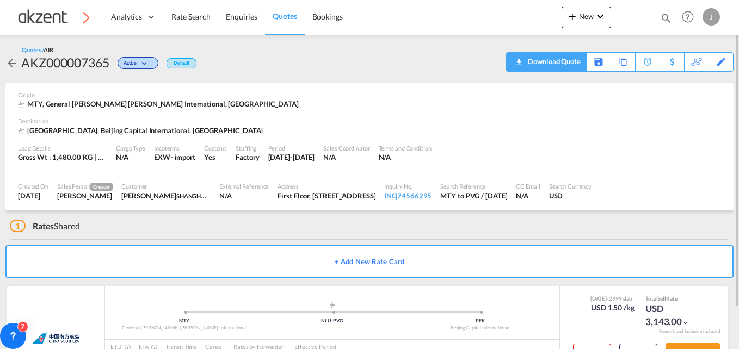
click at [571, 64] on div "Download Quote" at bounding box center [553, 61] width 56 height 17
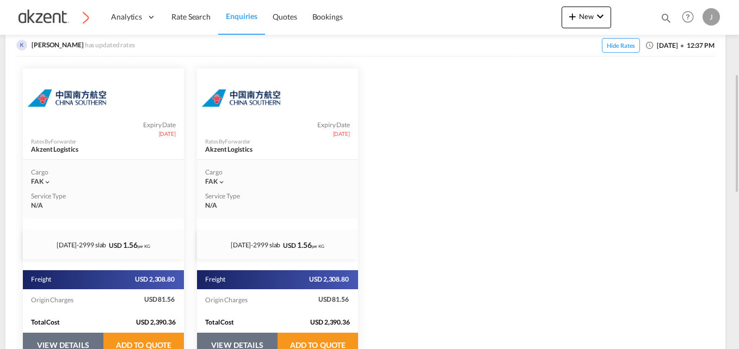
scroll to position [327, 0]
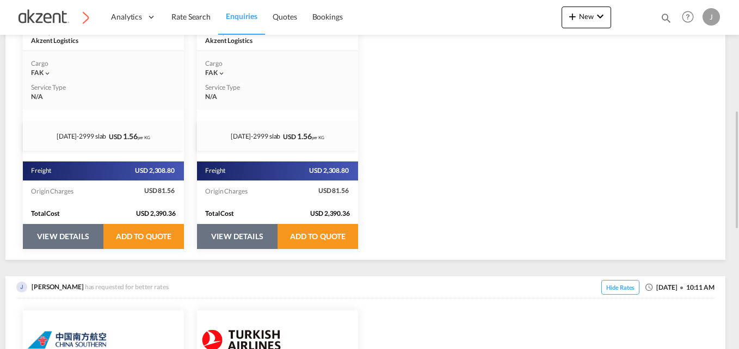
click at [103, 238] on button "VIEW DETAILS" at bounding box center [63, 236] width 81 height 25
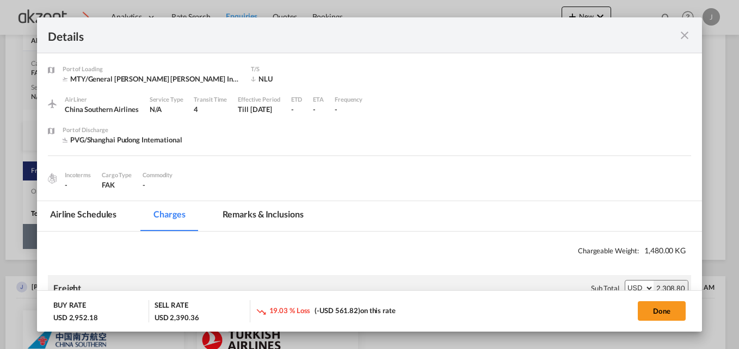
select select "per_hawb"
select select "per_awb"
select select "per_shipment"
click at [678, 32] on md-icon "icon-close fg-AAA8AD m-0 cursor" at bounding box center [684, 35] width 13 height 13
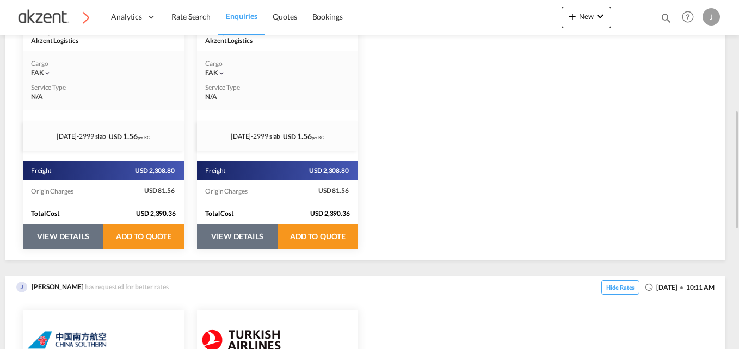
click at [42, 238] on button "VIEW DETAILS" at bounding box center [63, 236] width 81 height 25
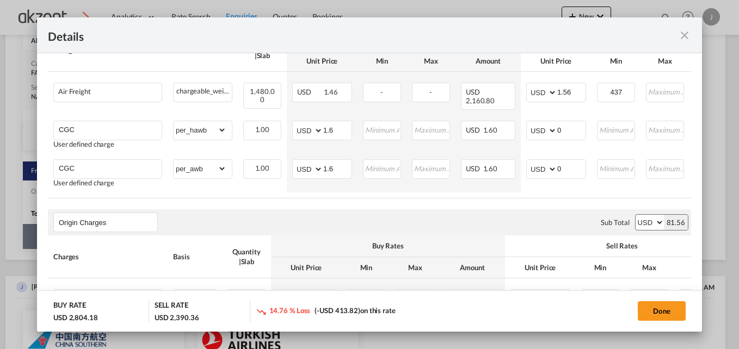
scroll to position [218, 0]
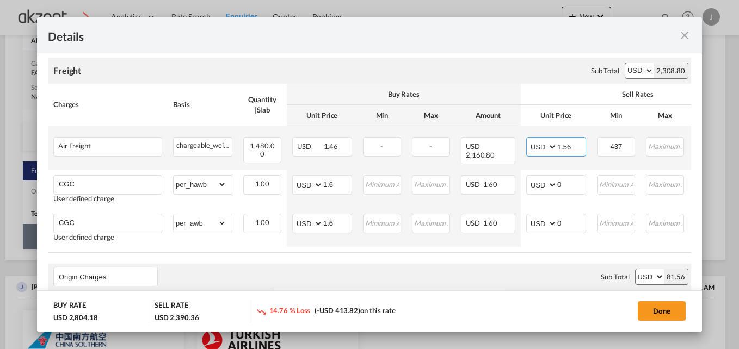
click at [580, 147] on input "1.56" at bounding box center [571, 146] width 28 height 16
type input "1.62"
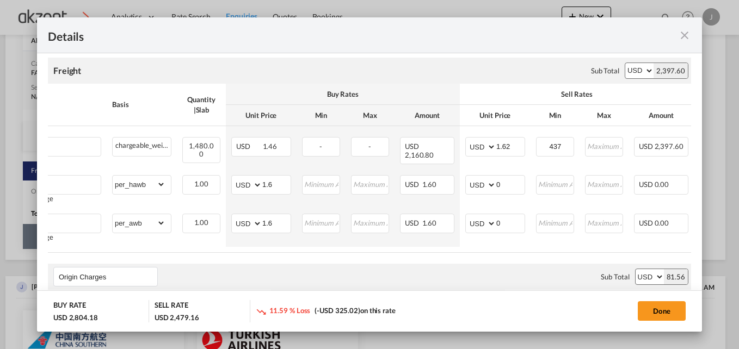
scroll to position [0, 77]
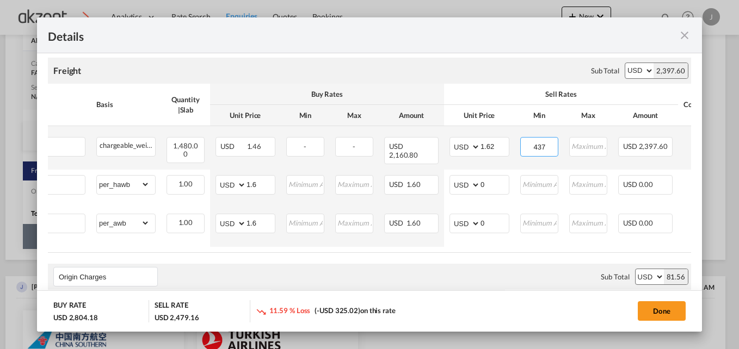
click at [546, 146] on input "437" at bounding box center [539, 146] width 36 height 16
type input "450"
click at [506, 310] on div "Done" at bounding box center [582, 311] width 218 height 22
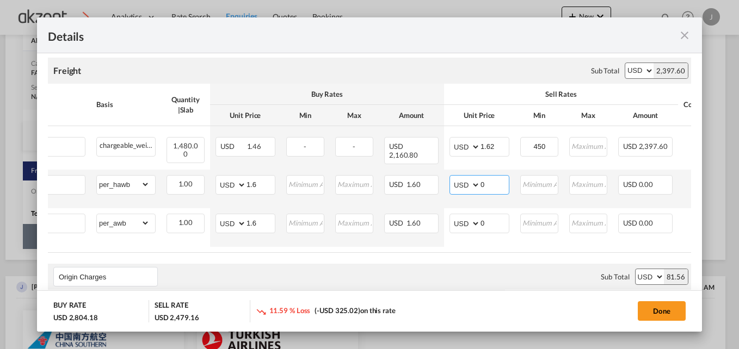
click at [501, 181] on input "0" at bounding box center [495, 184] width 28 height 16
type input "3"
click at [425, 255] on air-lcl-rate-modification "Freight Please enter leg name Leg Name Already Exists Sub Total AED AFN ALL AMD…" at bounding box center [369, 265] width 643 height 436
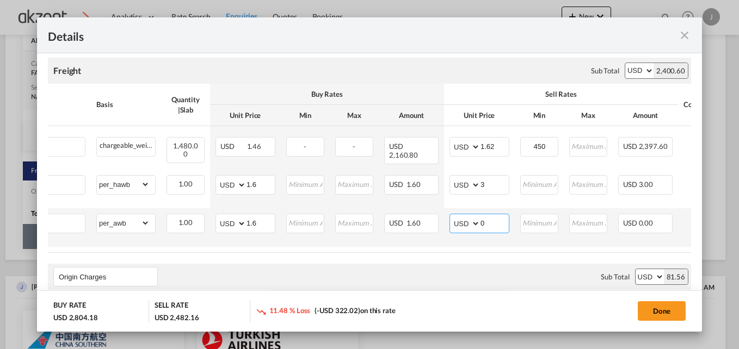
click at [500, 215] on input "0" at bounding box center [495, 222] width 28 height 16
type input "3"
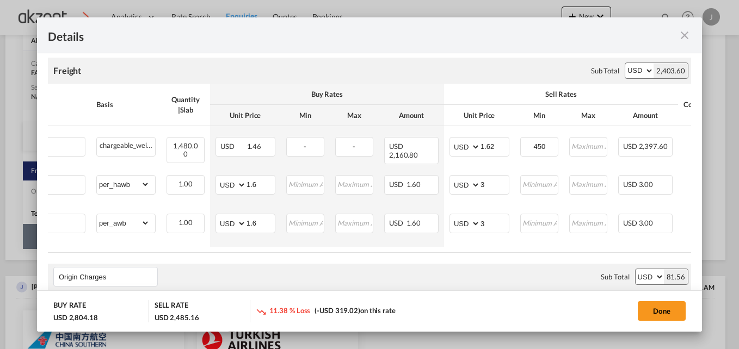
click at [452, 291] on md-dialog-actions "BUY RATE USD 2,804.18 SELL RATE USD 2,485.16 11.38 % Loss (-USD 319.02) on this…" at bounding box center [369, 311] width 665 height 41
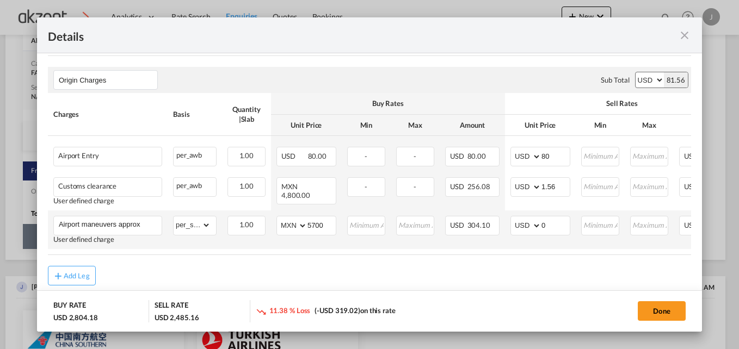
scroll to position [429, 0]
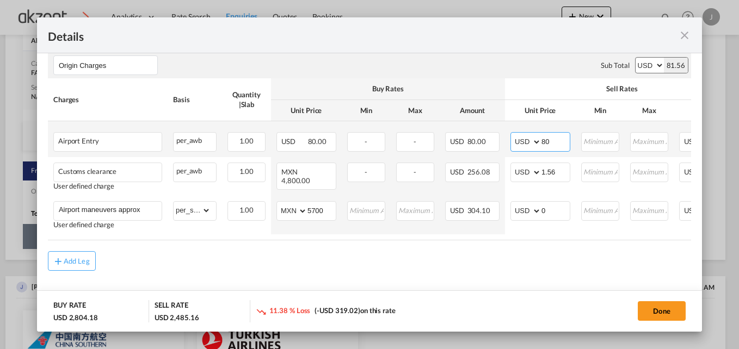
click at [562, 136] on input "80" at bounding box center [555, 141] width 28 height 16
type input "85"
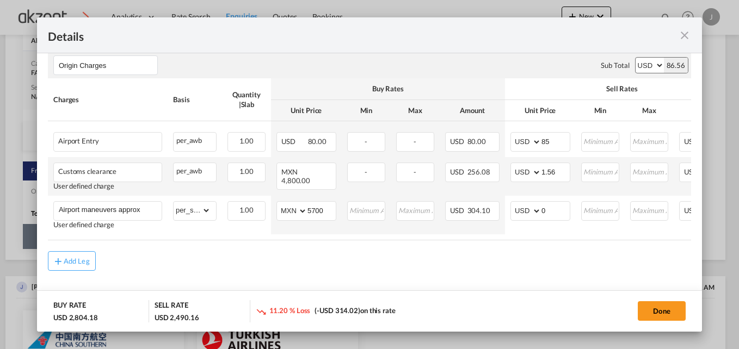
drag, startPoint x: 468, startPoint y: 267, endPoint x: 532, endPoint y: 190, distance: 99.7
click at [468, 267] on div "Add Leg" at bounding box center [369, 261] width 643 height 20
click at [569, 168] on input "1.56" at bounding box center [555, 171] width 28 height 16
type input "1"
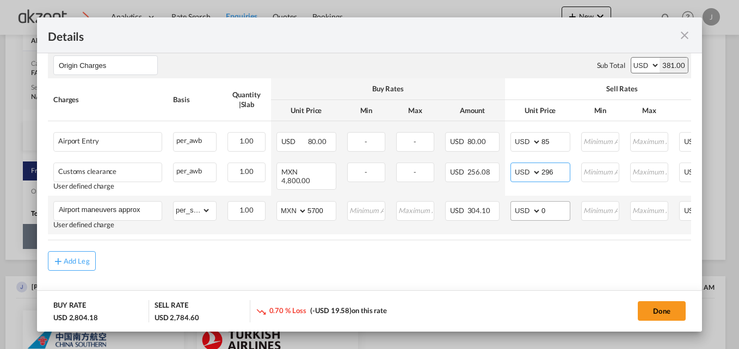
type input "296"
click at [550, 203] on input "0" at bounding box center [555, 210] width 28 height 16
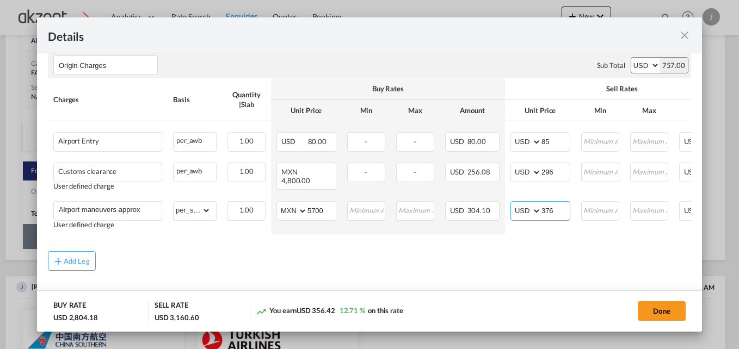
type input "376"
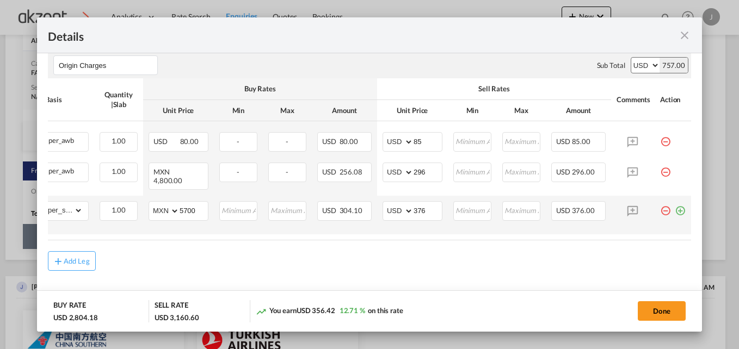
click at [676, 207] on md-icon "icon-plus-circle-outline green-400-fg" at bounding box center [680, 206] width 11 height 11
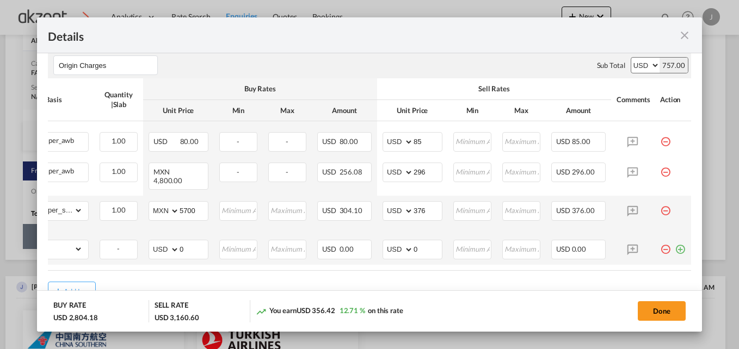
click at [675, 244] on md-icon "icon-plus-circle-outline green-400-fg" at bounding box center [680, 245] width 11 height 11
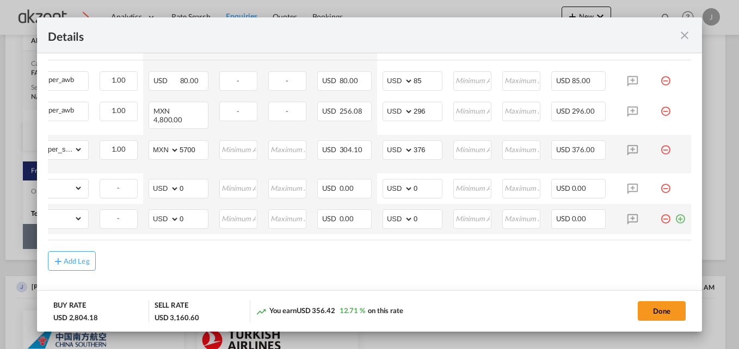
click at [675, 218] on md-icon "icon-plus-circle-outline green-400-fg" at bounding box center [680, 215] width 11 height 11
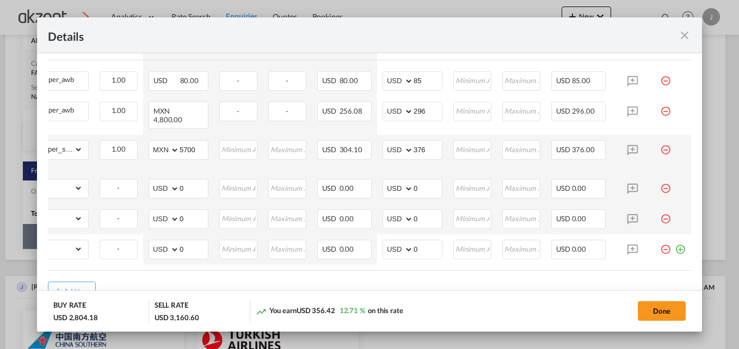
scroll to position [0, 0]
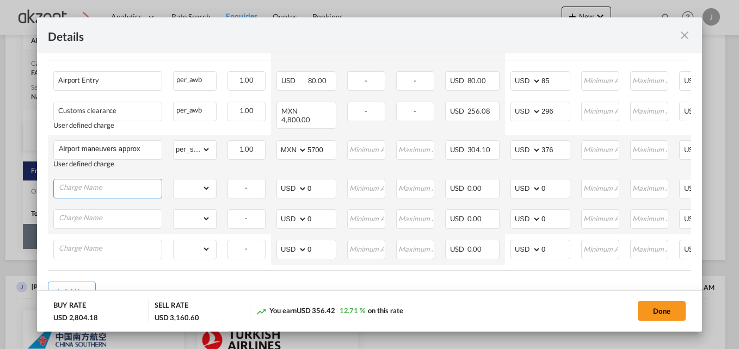
click at [76, 182] on input "Charge Name" at bounding box center [110, 188] width 103 height 16
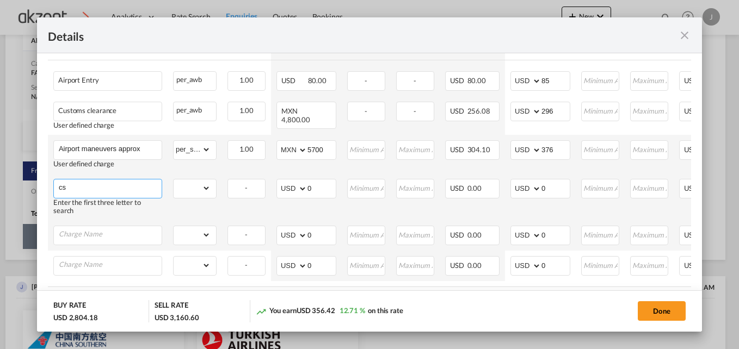
type input "c"
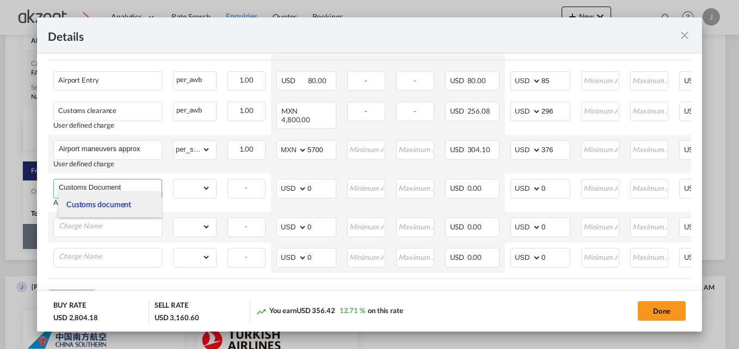
click at [131, 202] on li "Customs document" at bounding box center [109, 205] width 103 height 26
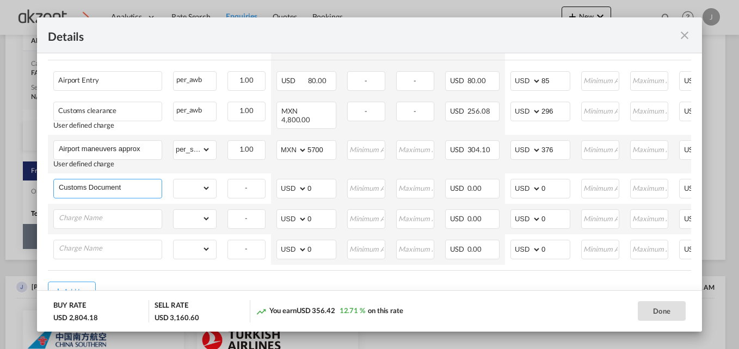
type input "Customs document"
click at [209, 186] on select "gross_weight volumetric_weight per_shipment per_bl per_km per_hawb per_kg per_p…" at bounding box center [192, 188] width 37 height 17
select select "per_shipment"
click at [174, 180] on select "gross_weight volumetric_weight per_shipment per_bl per_km per_hawb per_kg per_p…" at bounding box center [192, 188] width 37 height 17
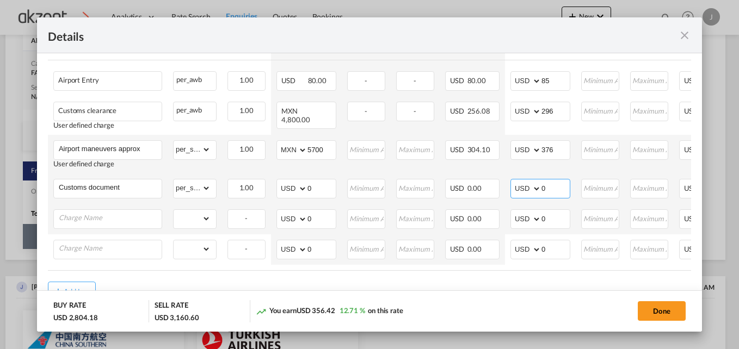
click at [552, 189] on input "0" at bounding box center [555, 188] width 28 height 16
type input "7"
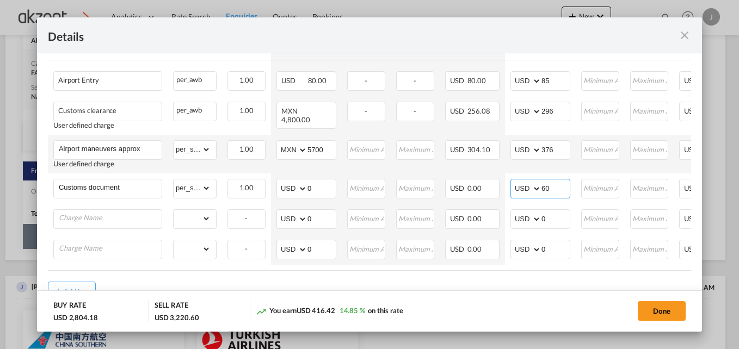
type input "60"
click at [84, 218] on input "Charge Name" at bounding box center [110, 218] width 103 height 16
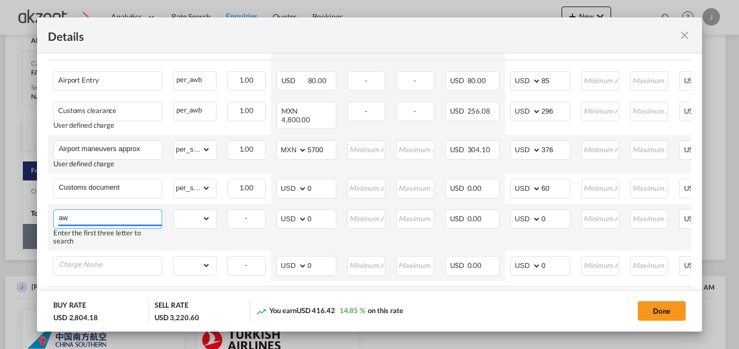
type input "a"
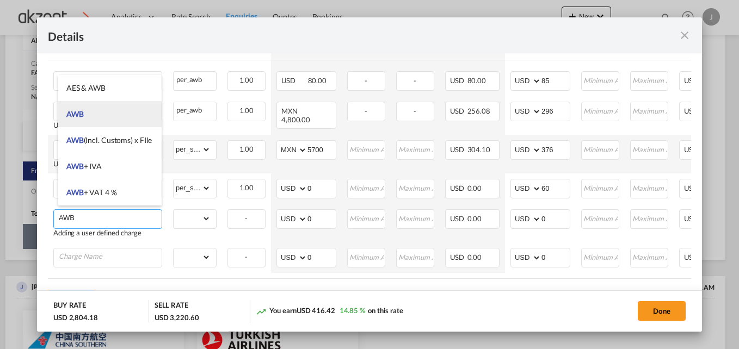
type input "AWB"
click at [131, 114] on li "AWB" at bounding box center [109, 114] width 103 height 26
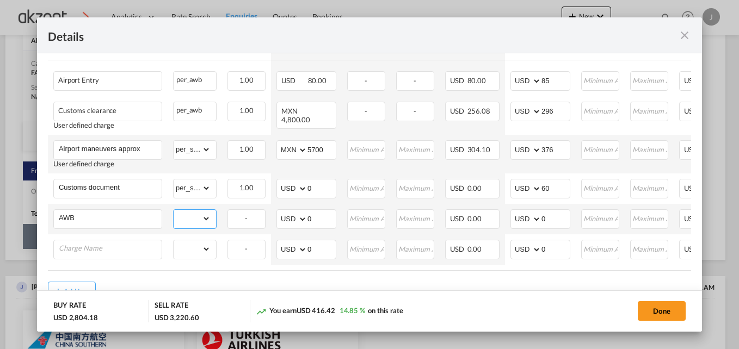
click at [206, 214] on select "gross_weight volumetric_weight per_shipment per_bl per_km per_hawb per_kg per_p…" at bounding box center [192, 218] width 37 height 17
select select "per_shipment"
click at [174, 210] on select "gross_weight volumetric_weight per_shipment per_bl per_km per_hawb per_kg per_p…" at bounding box center [192, 218] width 37 height 17
click at [550, 215] on input "0" at bounding box center [555, 218] width 28 height 16
type input "50"
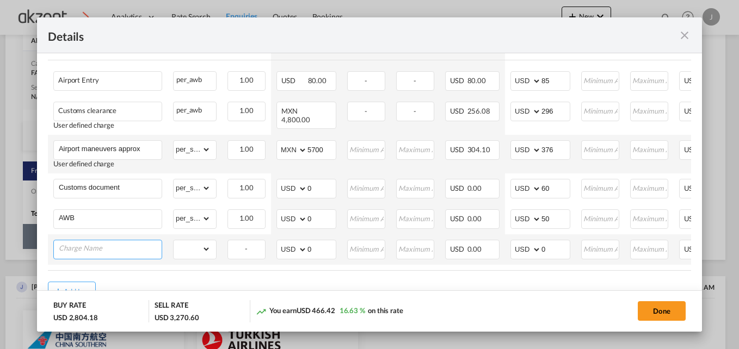
click at [113, 241] on input "Charge Name" at bounding box center [110, 249] width 103 height 16
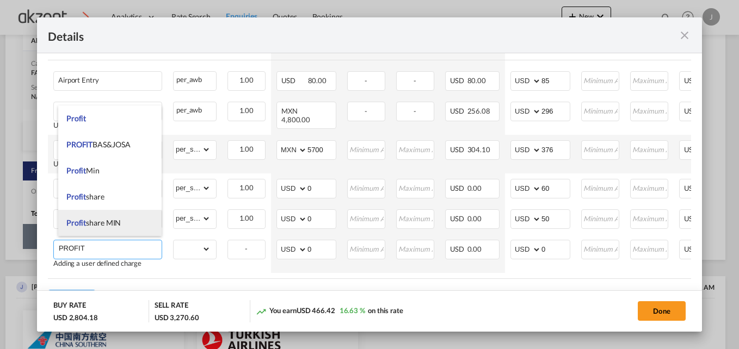
click at [118, 227] on span "Profit share MIN" at bounding box center [93, 222] width 55 height 9
type input "Profit share MIN"
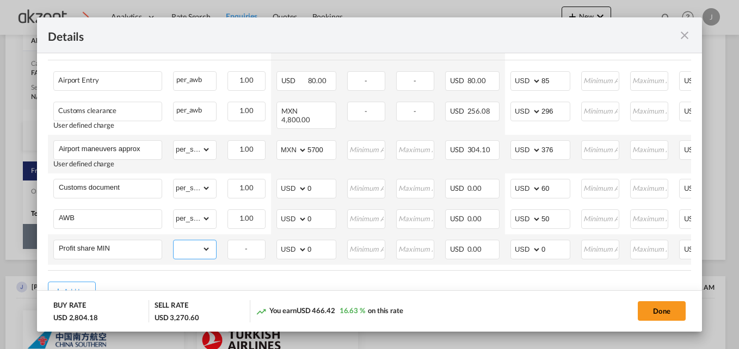
click at [207, 245] on select "gross_weight volumetric_weight per_shipment per_bl per_km per_hawb per_kg per_p…" at bounding box center [192, 249] width 37 height 17
select select "per_shipment"
click at [174, 241] on select "gross_weight volumetric_weight per_shipment per_bl per_km per_hawb per_kg per_p…" at bounding box center [192, 249] width 37 height 17
click at [553, 242] on input "0" at bounding box center [555, 249] width 28 height 16
type input "50"
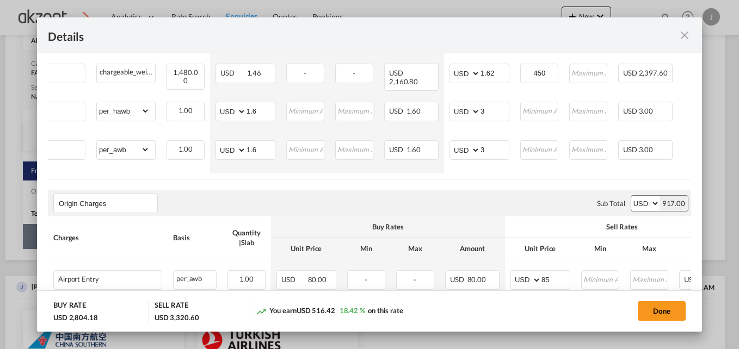
scroll to position [273, 0]
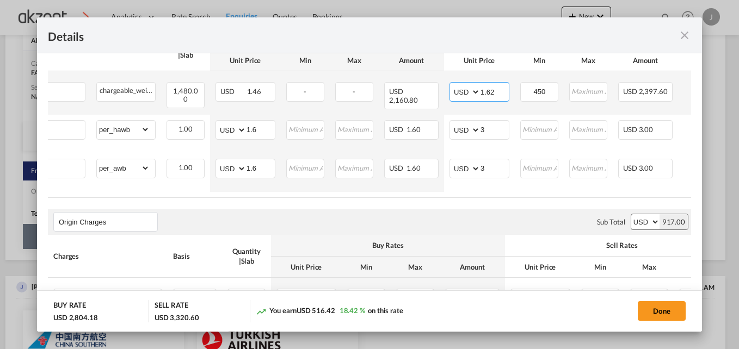
click at [498, 91] on input "1.62" at bounding box center [495, 91] width 28 height 16
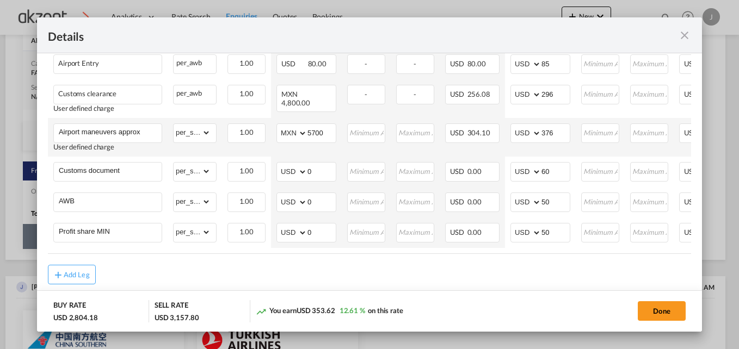
scroll to position [521, 0]
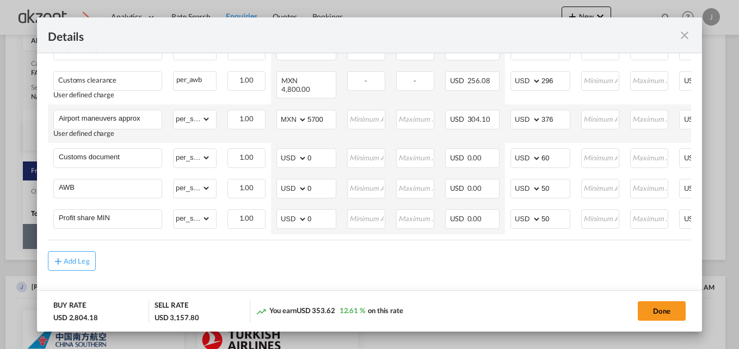
type input "1.51"
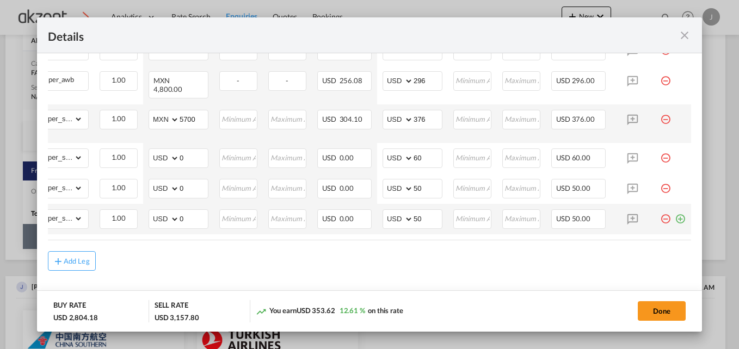
click at [675, 219] on md-icon "icon-plus-circle-outline green-400-fg" at bounding box center [680, 215] width 11 height 11
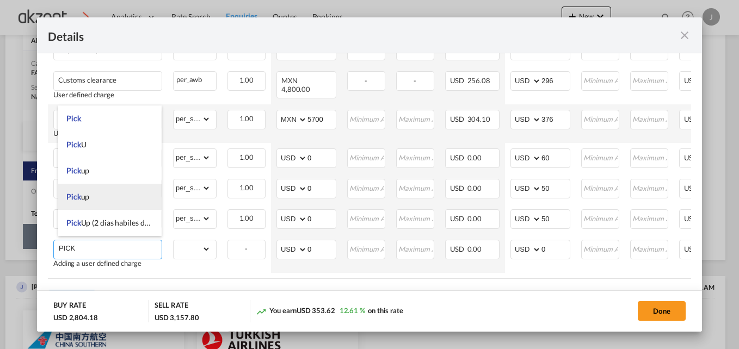
click at [99, 198] on li "Pick up" at bounding box center [109, 197] width 103 height 26
type input "Pick up"
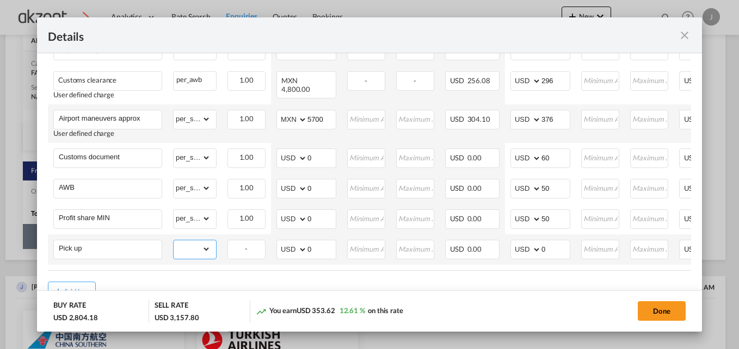
click at [204, 243] on select "gross_weight volumetric_weight per_shipment per_bl per_km per_hawb per_kg per_p…" at bounding box center [192, 249] width 37 height 17
select select "per_shipment"
click at [174, 241] on select "gross_weight volumetric_weight per_shipment per_bl per_km per_hawb per_kg per_p…" at bounding box center [192, 249] width 37 height 17
click at [557, 242] on input "0" at bounding box center [555, 249] width 28 height 16
type input "3"
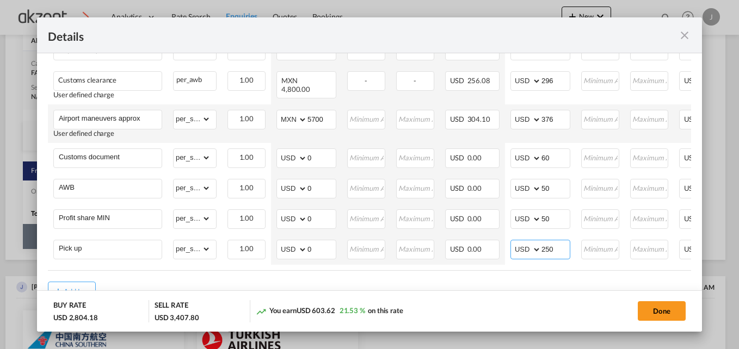
type input "250"
click at [472, 284] on div "Add Leg" at bounding box center [369, 292] width 643 height 20
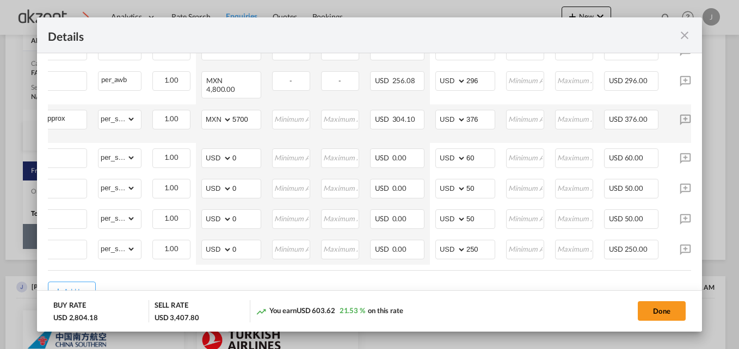
scroll to position [0, 136]
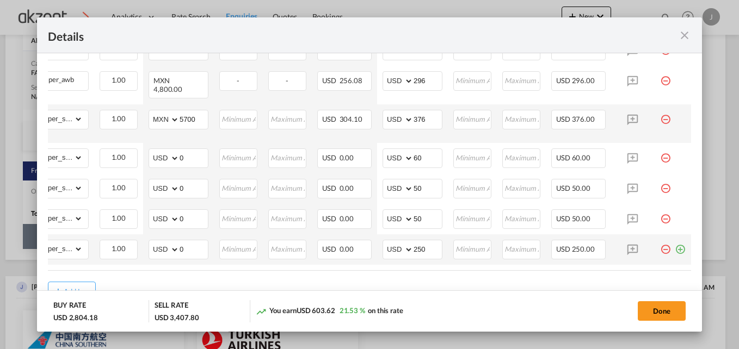
click at [660, 244] on md-icon "icon-minus-circle-outline red-400-fg pt-7" at bounding box center [665, 245] width 11 height 11
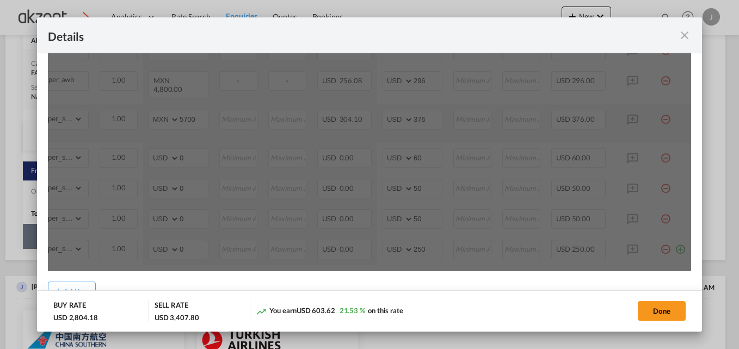
scroll to position [412, 0]
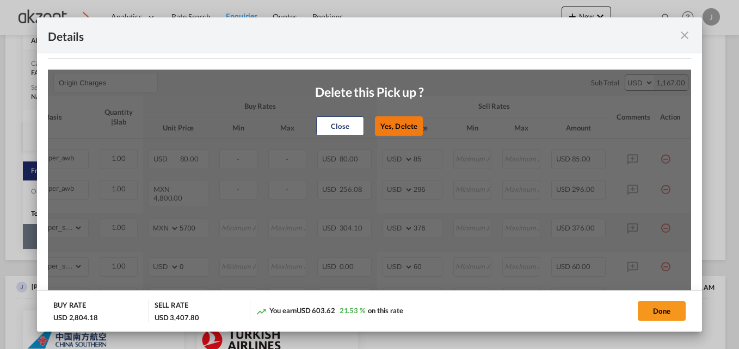
click at [405, 124] on button "Yes, Delete" at bounding box center [399, 126] width 48 height 20
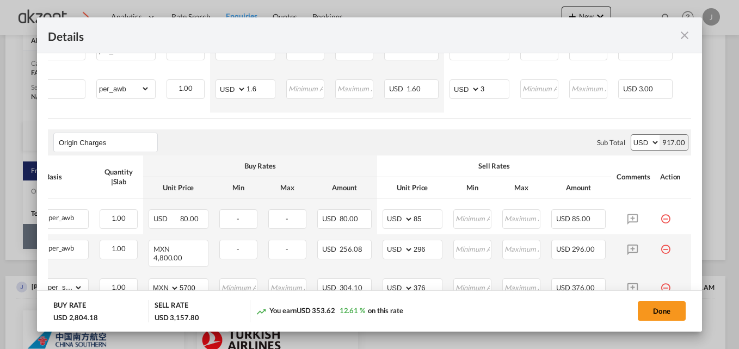
scroll to position [249, 0]
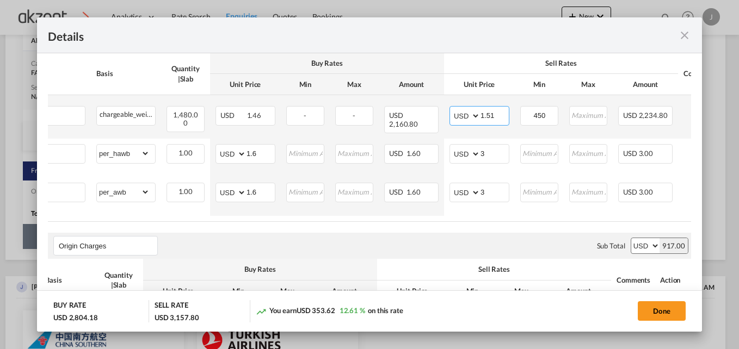
click at [499, 117] on input "1.51" at bounding box center [495, 115] width 28 height 16
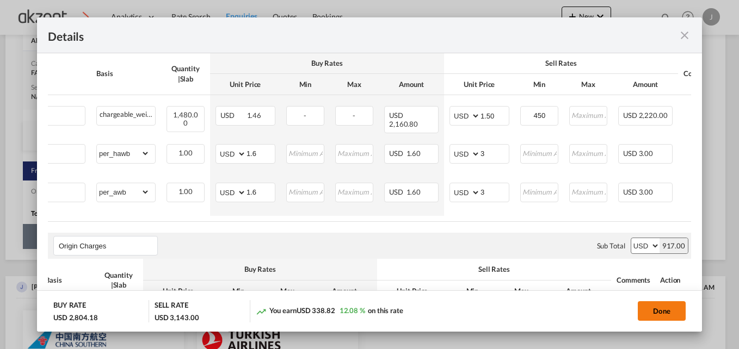
click at [650, 305] on button "Done" at bounding box center [662, 311] width 48 height 20
type input "1.5"
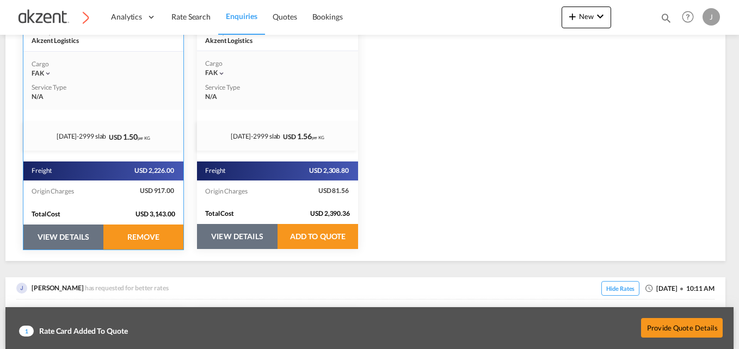
scroll to position [327, 0]
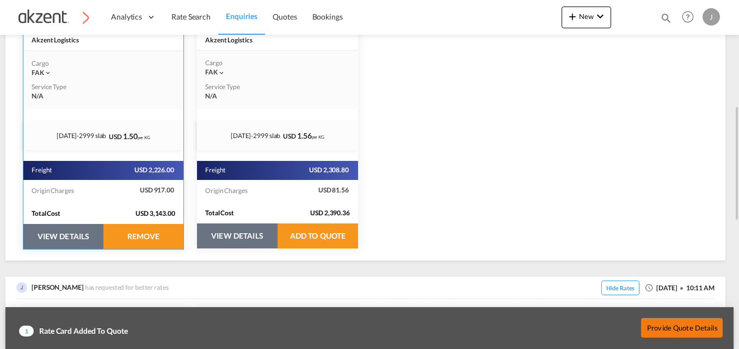
click at [683, 329] on button "Provide Quote Details" at bounding box center [682, 328] width 82 height 20
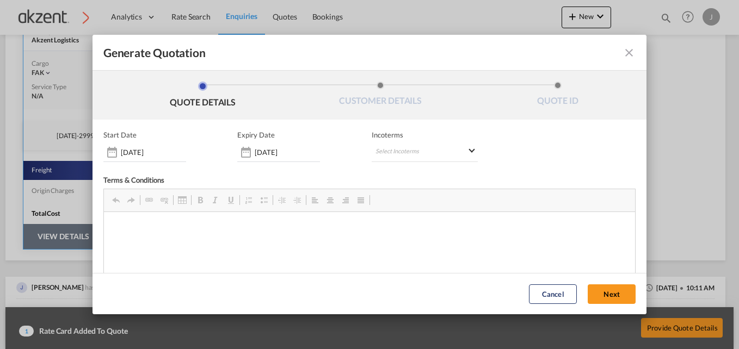
scroll to position [0, 0]
click at [466, 143] on md-select "Select Incoterms" at bounding box center [425, 153] width 107 height 20
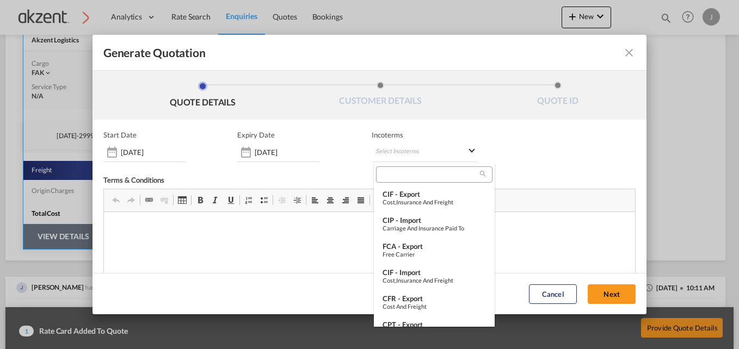
click at [414, 174] on input "search" at bounding box center [429, 175] width 101 height 10
type input "W"
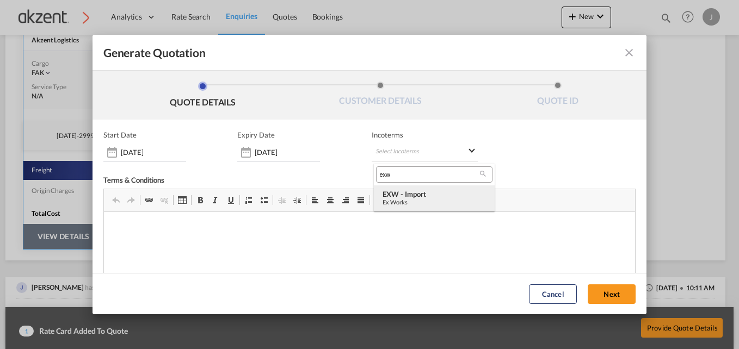
type input "exw"
click at [418, 202] on div "Ex Works" at bounding box center [434, 202] width 103 height 7
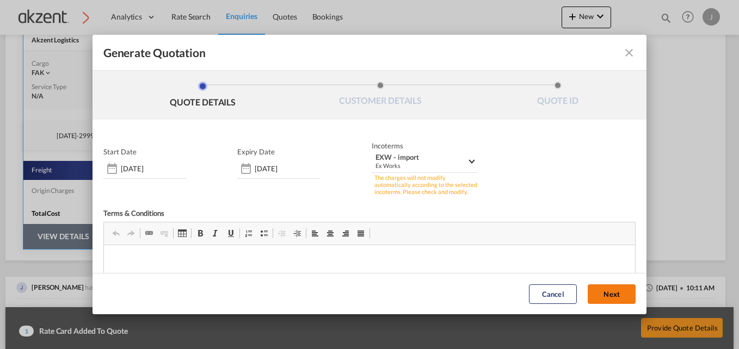
click at [588, 289] on button "Next" at bounding box center [612, 295] width 48 height 20
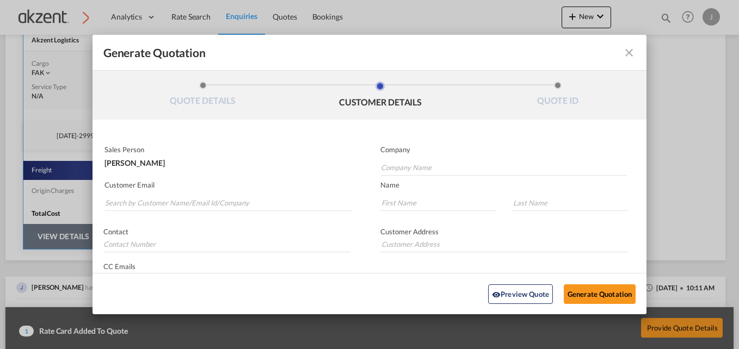
click at [623, 57] on md-icon "icon-close fg-AAA8AD cursor m-0" at bounding box center [629, 52] width 13 height 13
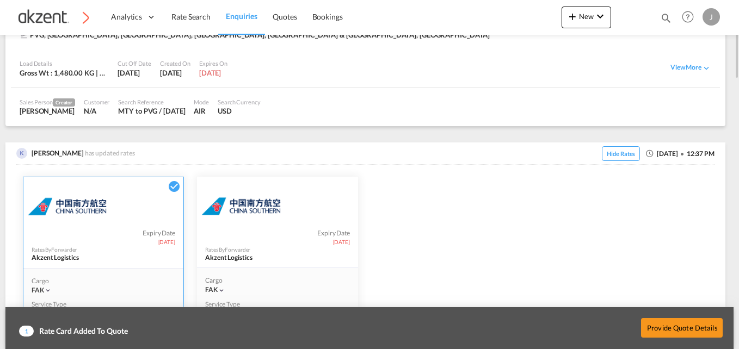
scroll to position [1, 0]
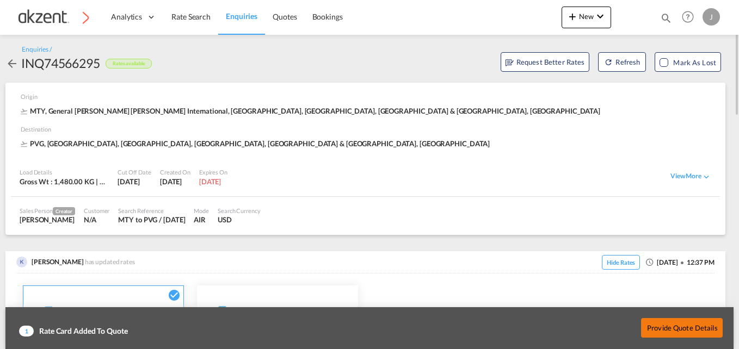
click at [677, 326] on button "Provide Quote Details" at bounding box center [682, 328] width 82 height 20
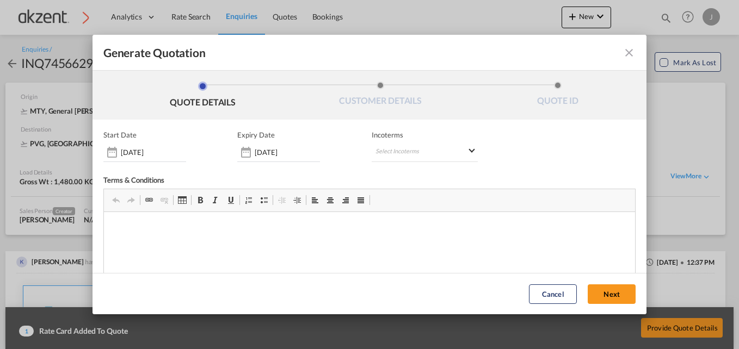
scroll to position [0, 0]
click at [433, 155] on md-select "Select Incoterms CIF - export Cost,Insurance and Freight CIP - import Carriage …" at bounding box center [425, 153] width 107 height 20
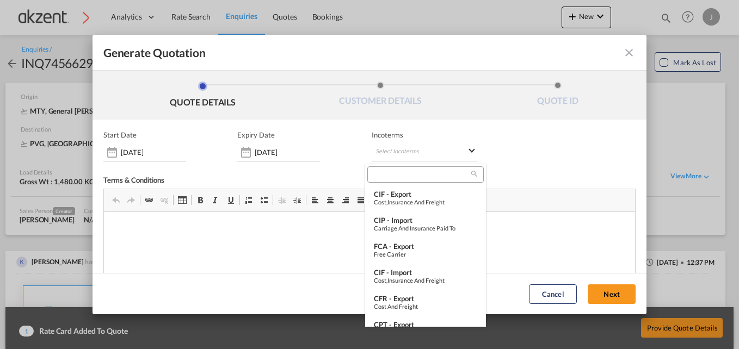
click at [420, 178] on input "search" at bounding box center [421, 175] width 101 height 10
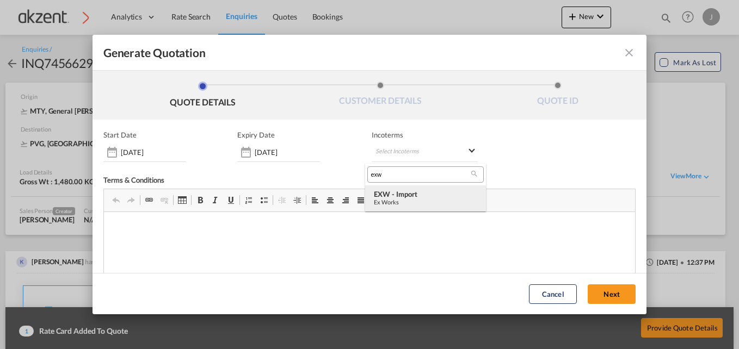
type input "exw"
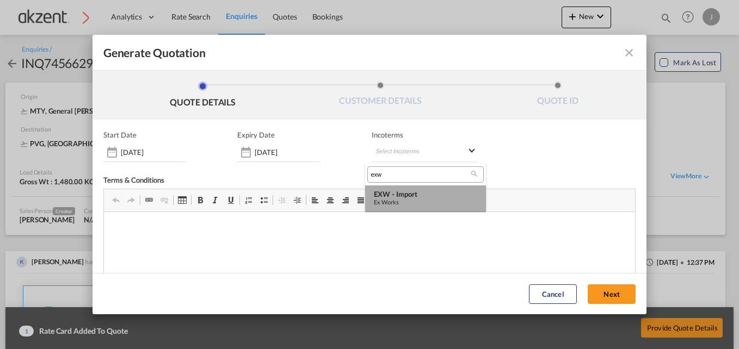
click at [433, 199] on div "Ex Works" at bounding box center [425, 202] width 103 height 7
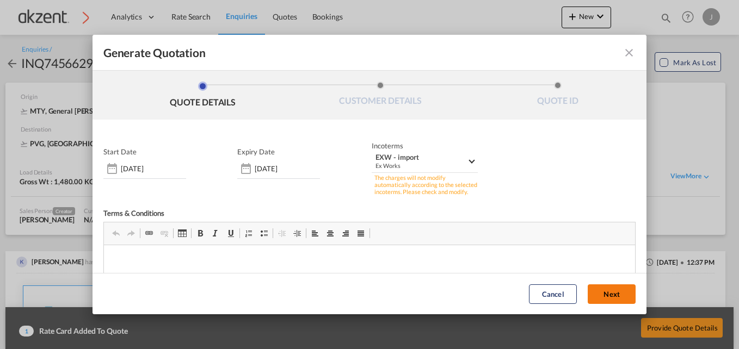
click at [588, 289] on button "Next" at bounding box center [612, 295] width 48 height 20
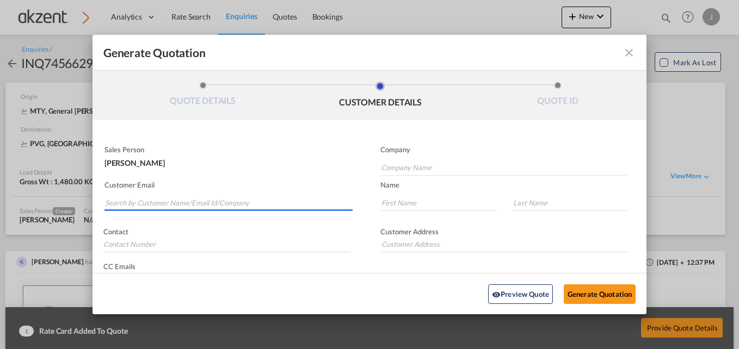
click at [216, 200] on input "Search by Customer Name/Email Id/Company" at bounding box center [229, 203] width 248 height 16
paste input "郭卫 <guowei@ettrans.com>"
drag, startPoint x: 124, startPoint y: 202, endPoint x: 77, endPoint y: 202, distance: 46.3
click at [77, 202] on div "Generate Quotation QUOTE DETAILS CUSTOMER DETAILS QUOTE ID Start Date 15 Aug 20…" at bounding box center [369, 174] width 739 height 349
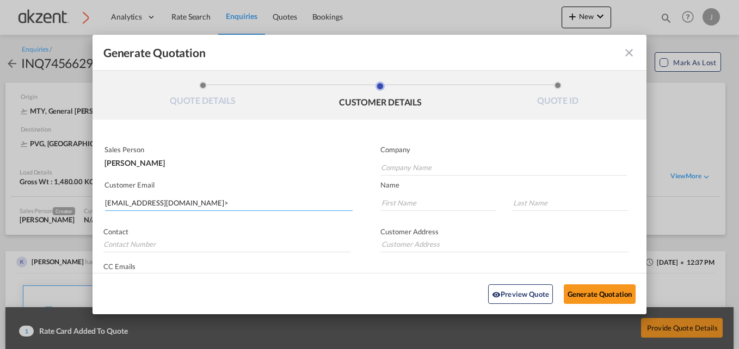
click at [186, 197] on input "guowei@ettrans.com>" at bounding box center [229, 203] width 248 height 16
type input "guowei@ettrans.com"
click at [222, 231] on div "Arthur Kwok guowei@ettrans.com | SHANGHAI E&T INTL-TRANS CO LTD" at bounding box center [226, 225] width 244 height 29
type input "SHANGHAI E&T INTL-TRANS CO LTD"
type input "Arthur"
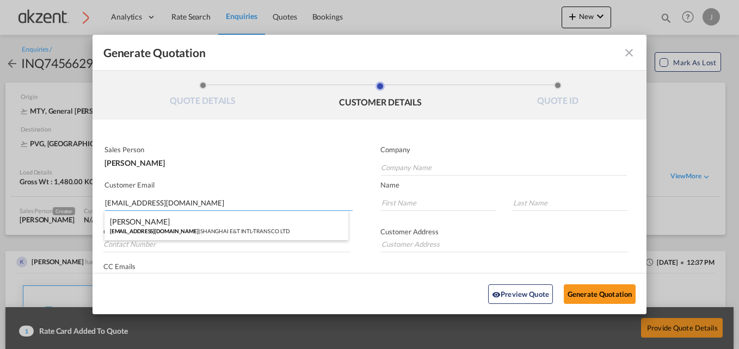
type input "Kwok"
type input "86 21 50960557"
type input "First Floor, No.500 Haitian Yi Road, Shanghai, P.R.C."
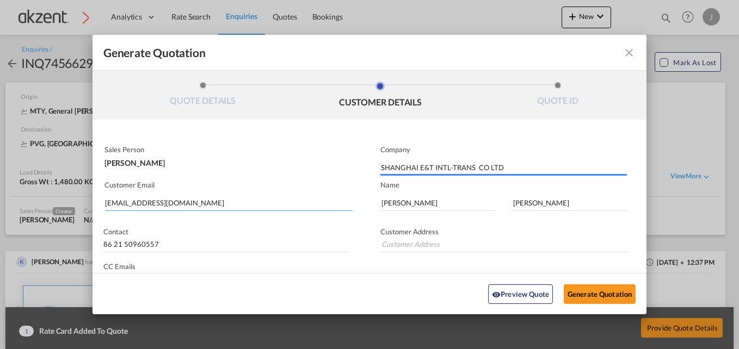
type input "First Floor, No.500 Haitian Yi Road, Shanghai, P.R.C."
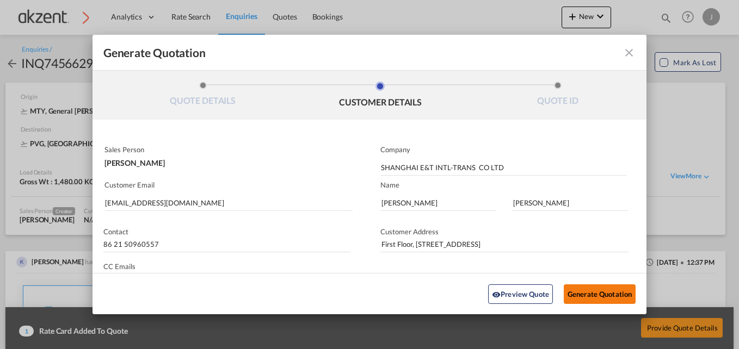
click at [593, 288] on button "Generate Quotation" at bounding box center [600, 294] width 72 height 20
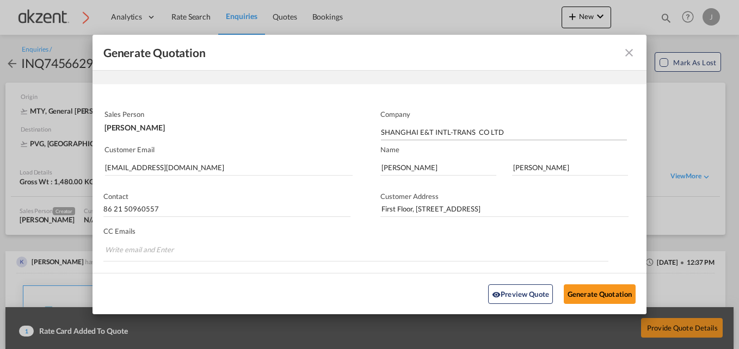
scroll to position [52, 0]
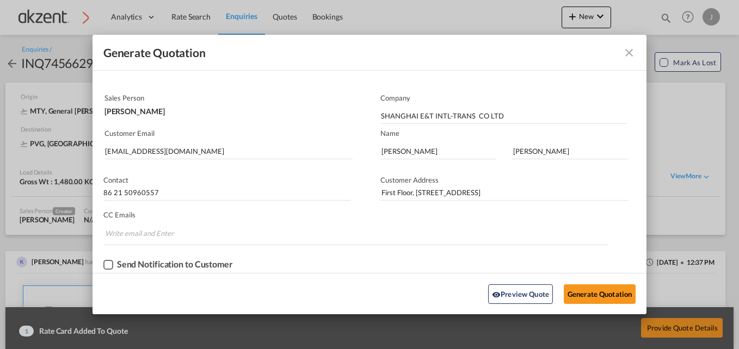
click at [623, 52] on md-icon "icon-close fg-AAA8AD cursor m-0" at bounding box center [629, 52] width 13 height 13
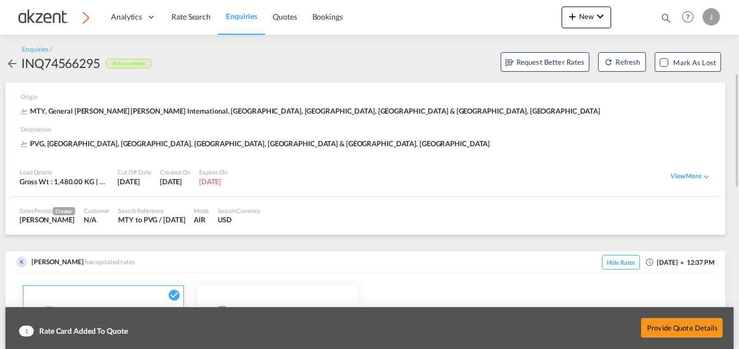
scroll to position [218, 0]
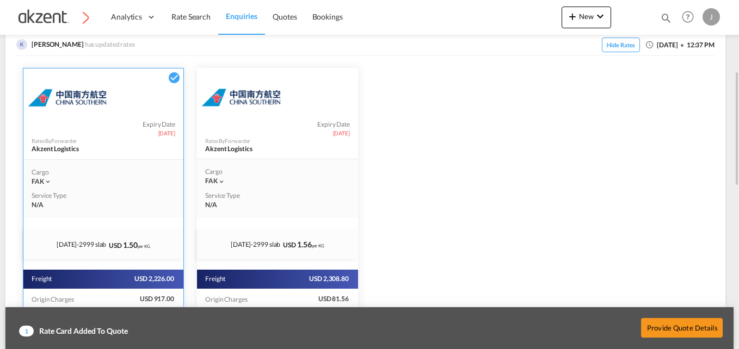
click at [667, 314] on div "Provide Quote Details" at bounding box center [481, 328] width 494 height 32
click at [667, 324] on button "Provide Quote Details" at bounding box center [682, 328] width 82 height 20
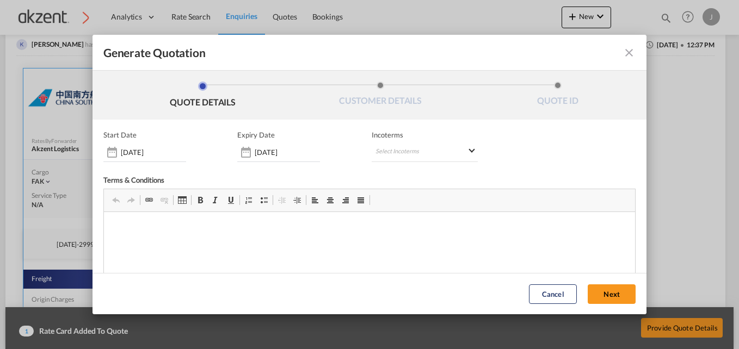
scroll to position [0, 0]
click at [453, 150] on md-select "Select Incoterms CIF - export Cost,Insurance and Freight CIP - import Carriage …" at bounding box center [425, 153] width 107 height 20
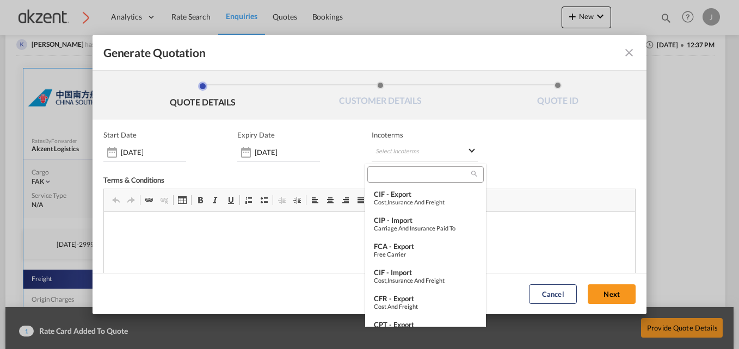
click at [406, 175] on input "search" at bounding box center [421, 175] width 101 height 10
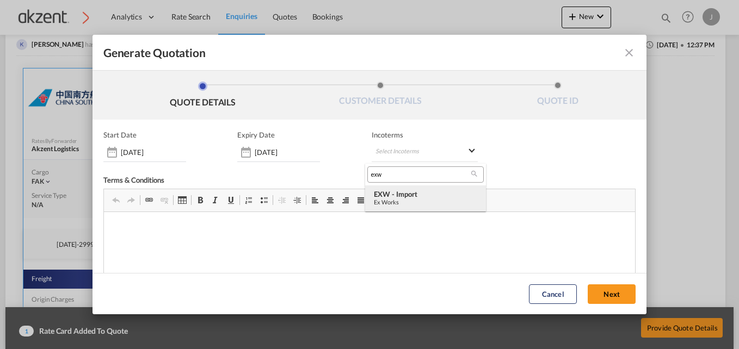
type input "exw"
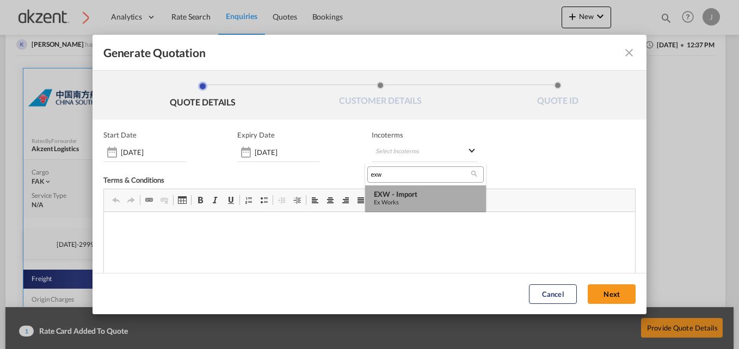
click at [448, 194] on div "EXW - import" at bounding box center [425, 194] width 103 height 9
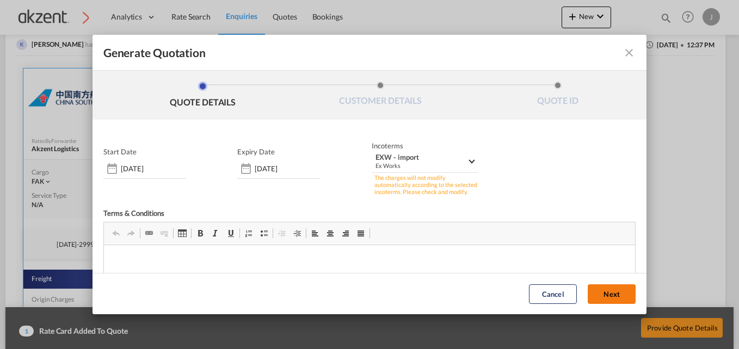
click at [597, 291] on button "Next" at bounding box center [612, 295] width 48 height 20
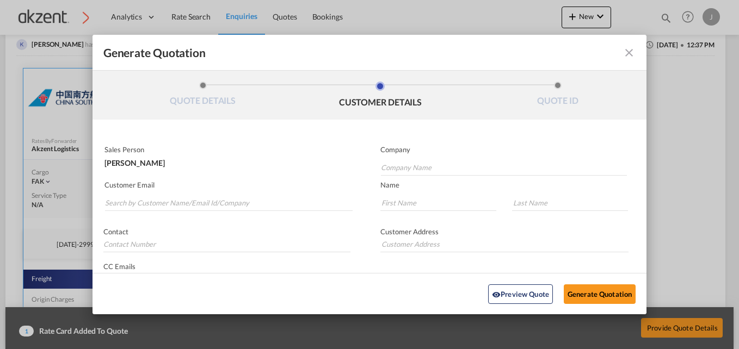
click at [623, 57] on md-icon "icon-close fg-AAA8AD cursor m-0" at bounding box center [629, 52] width 13 height 13
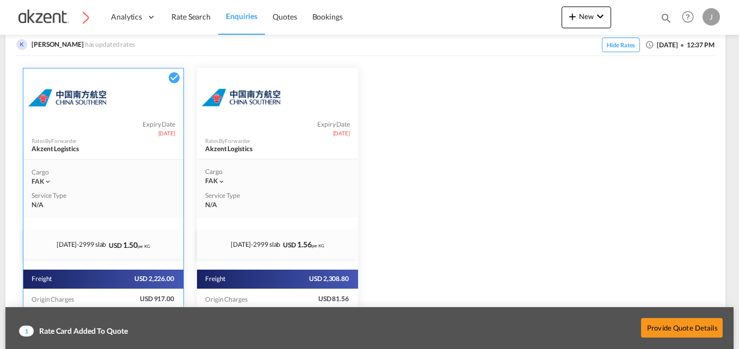
scroll to position [55, 0]
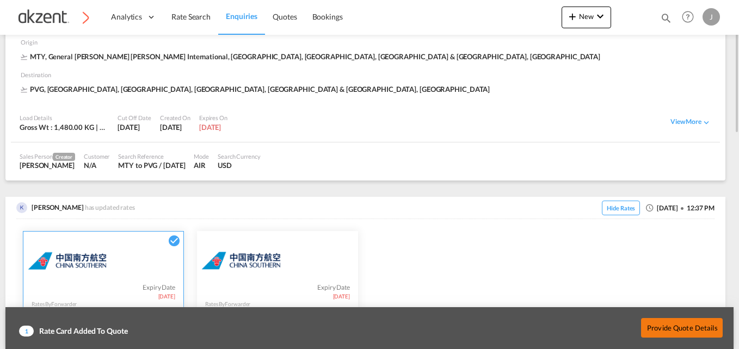
click at [682, 323] on button "Provide Quote Details" at bounding box center [682, 328] width 82 height 20
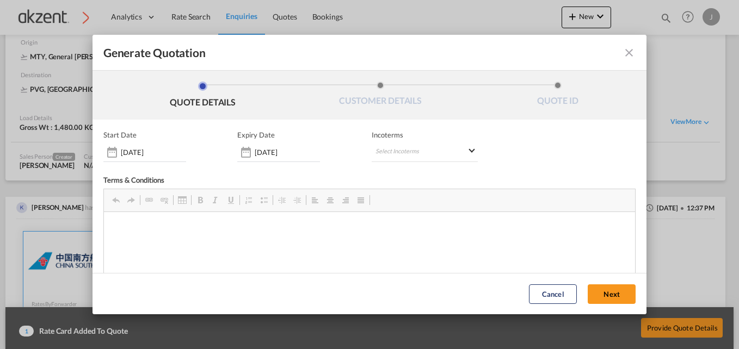
scroll to position [0, 0]
click at [410, 150] on md-select "Select Incoterms CIF - export Cost,Insurance and Freight CIP - import Carriage …" at bounding box center [425, 153] width 107 height 20
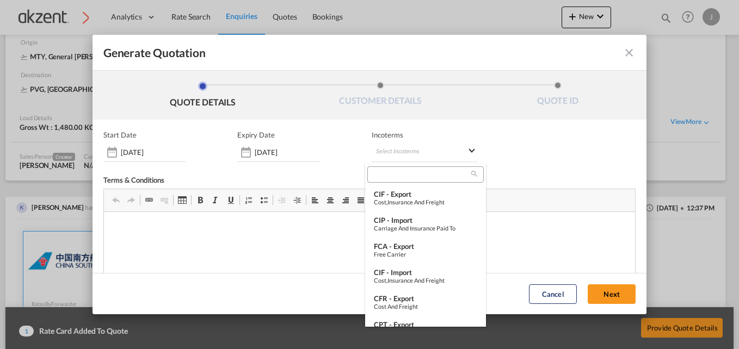
click at [397, 176] on input "search" at bounding box center [421, 175] width 101 height 10
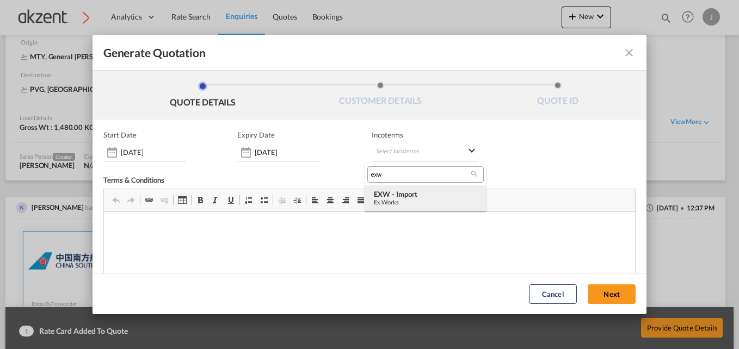
type input "exw"
click at [405, 194] on div "EXW - import" at bounding box center [425, 194] width 103 height 9
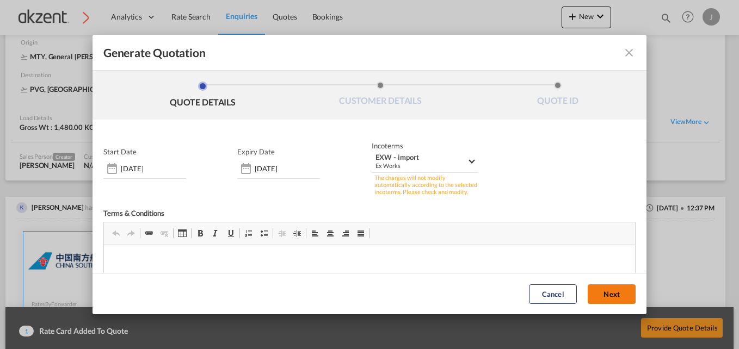
click at [599, 288] on button "Next" at bounding box center [612, 295] width 48 height 20
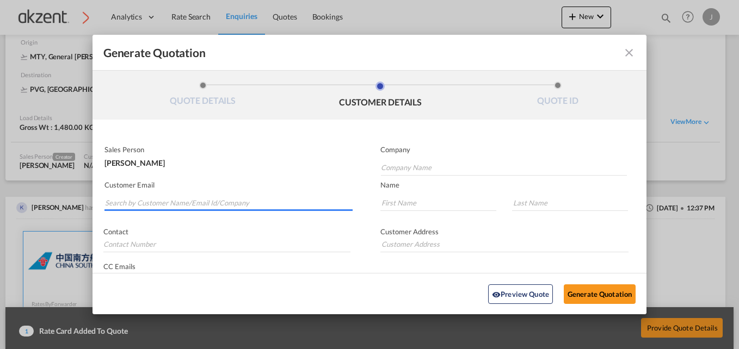
click at [193, 205] on input "Search by Customer Name/Email Id/Company" at bounding box center [229, 203] width 248 height 16
paste input "郭卫 <guowei@ettrans.com>"
drag, startPoint x: 124, startPoint y: 201, endPoint x: 61, endPoint y: 194, distance: 62.4
click at [61, 194] on div "Generate Quotation QUOTE DETAILS CUSTOMER DETAILS QUOTE ID Start Date 15 Aug 20…" at bounding box center [369, 174] width 739 height 349
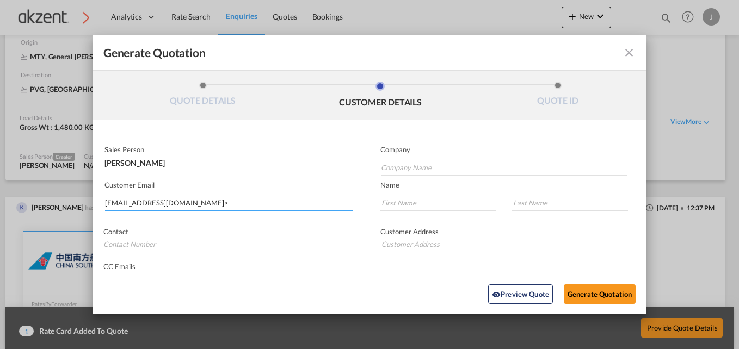
click at [205, 196] on input "guowei@ettrans.com>" at bounding box center [229, 203] width 248 height 16
type input "guowei@ettrans.com"
click at [228, 227] on div "Arthur Kwok guowei@ettrans.com | SHANGHAI E&T INTL-TRANS CO LTD" at bounding box center [226, 225] width 244 height 29
type input "SHANGHAI E&T INTL-TRANS CO LTD"
type input "Arthur"
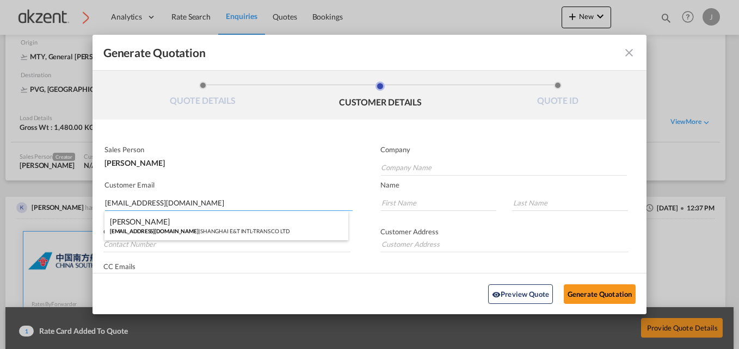
type input "Kwok"
type input "86 21 50960557"
type input "First Floor, No.500 Haitian Yi Road, Shanghai, P.R.C."
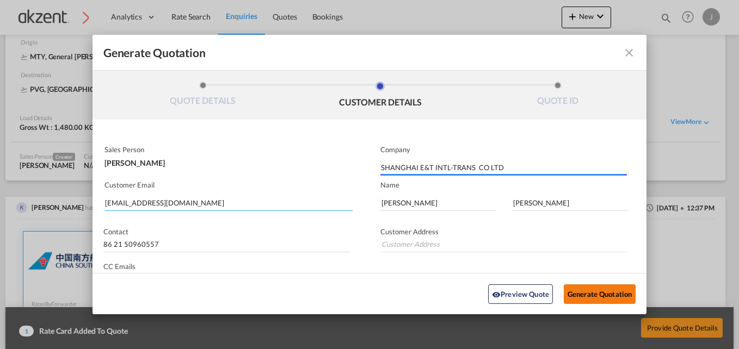
type input "First Floor, No.500 Haitian Yi Road, Shanghai, P.R.C."
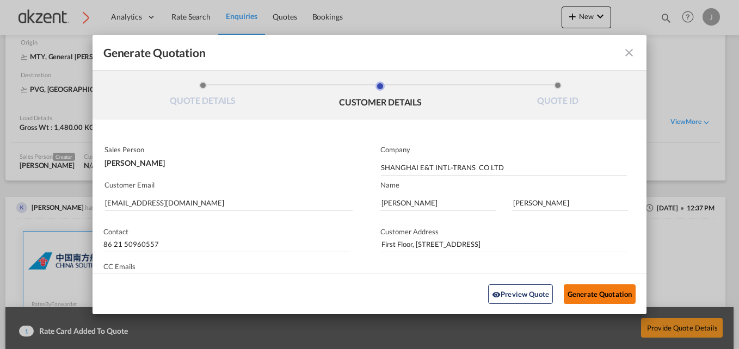
click at [574, 292] on button "Generate Quotation" at bounding box center [600, 294] width 72 height 20
click at [623, 51] on md-icon "icon-close fg-AAA8AD cursor m-0" at bounding box center [629, 52] width 13 height 13
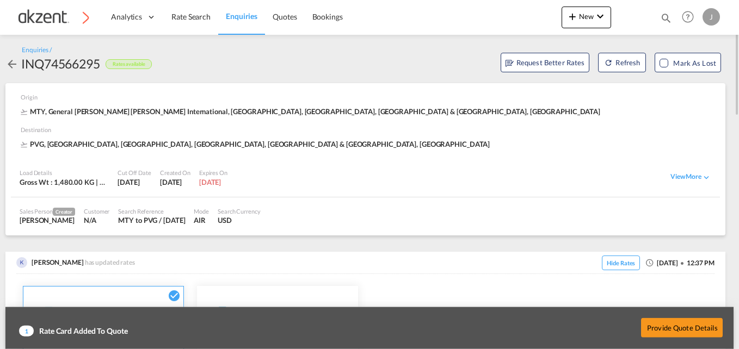
click at [241, 10] on link "Enquiries" at bounding box center [241, 16] width 47 height 35
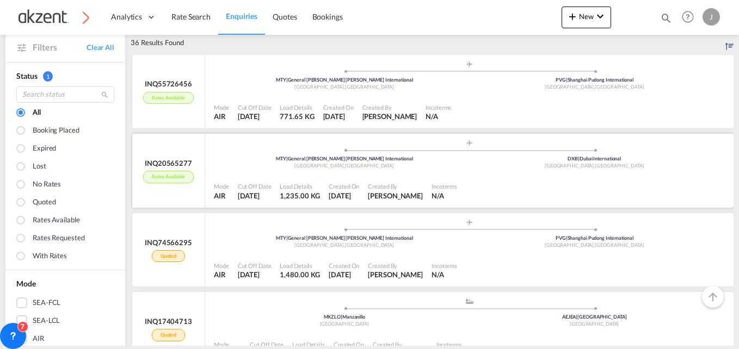
scroll to position [54, 0]
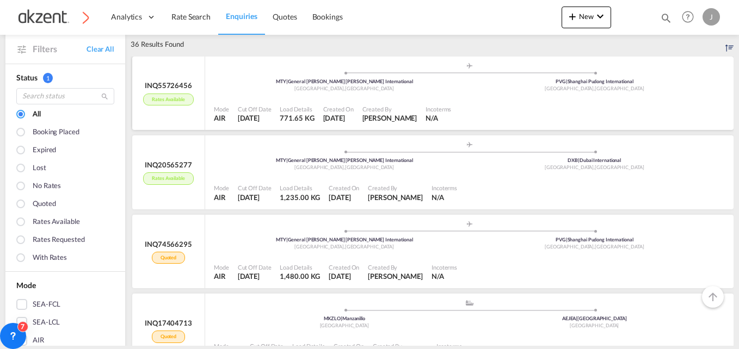
click at [463, 99] on div "Mode AIR Cut Off Date 15 Aug 2025 Load Details 771.65 KG Created On 15 Aug 2025…" at bounding box center [469, 113] width 528 height 33
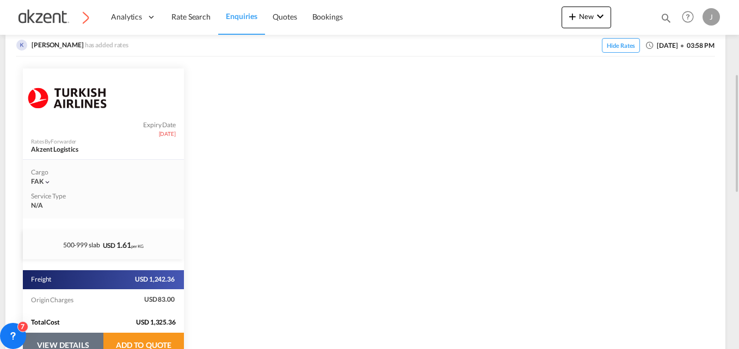
scroll to position [381, 0]
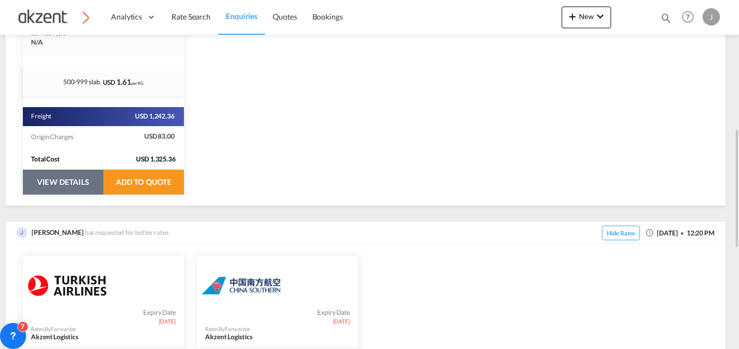
click at [65, 184] on button "VIEW DETAILS" at bounding box center [63, 182] width 81 height 25
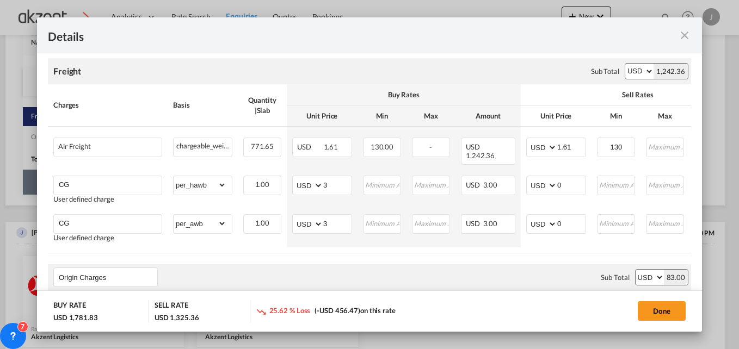
scroll to position [218, 0]
click at [687, 27] on div "Details" at bounding box center [369, 35] width 665 height 36
click at [688, 34] on md-icon "icon-close fg-AAA8AD m-0 cursor" at bounding box center [684, 35] width 13 height 13
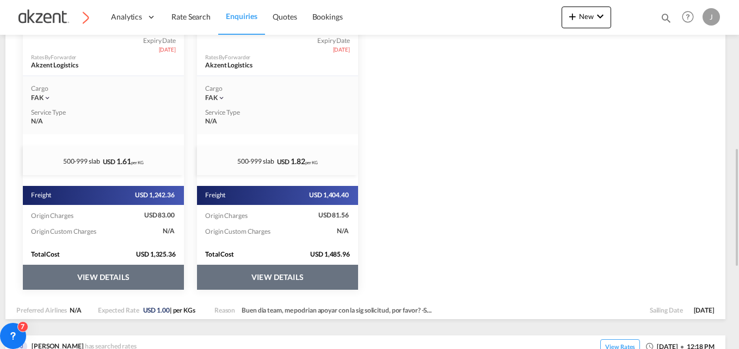
scroll to position [677, 0]
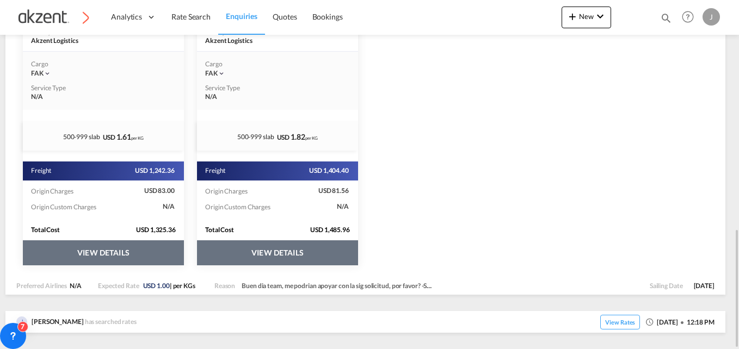
click at [83, 258] on button "VIEW DETAILS" at bounding box center [103, 253] width 161 height 25
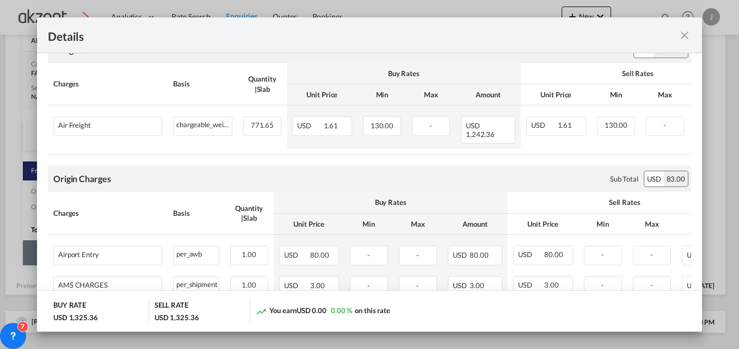
scroll to position [220, 0]
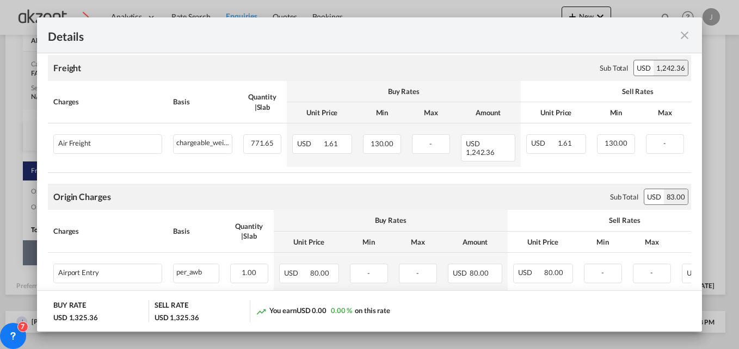
click at [682, 34] on md-icon "icon-close fg-AAA8AD m-0 cursor" at bounding box center [684, 35] width 13 height 13
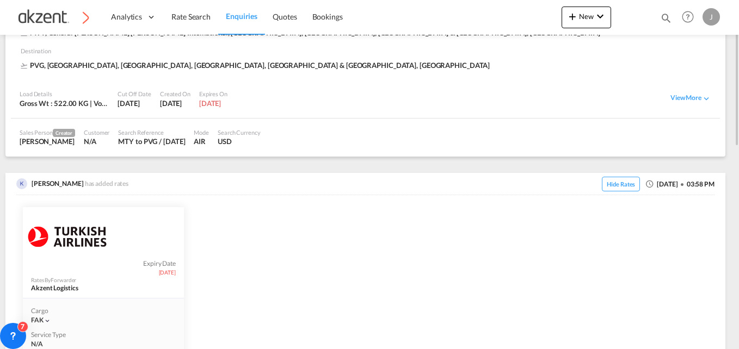
scroll to position [0, 0]
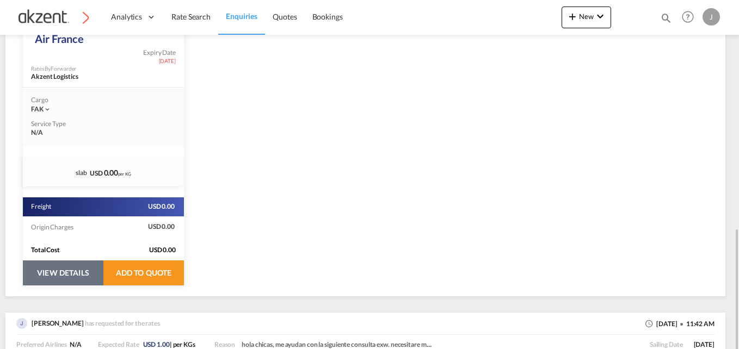
scroll to position [331, 0]
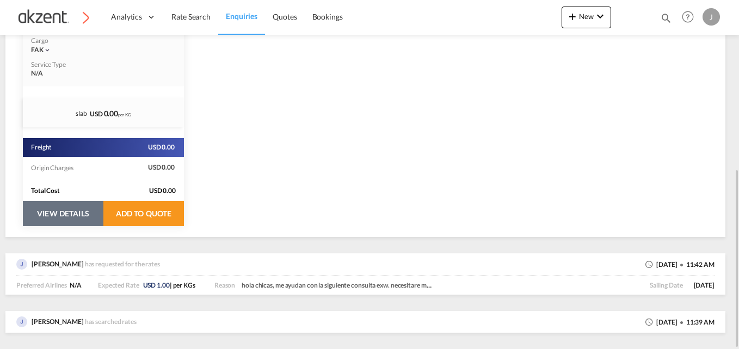
click at [73, 210] on button "VIEW DETAILS" at bounding box center [63, 213] width 81 height 25
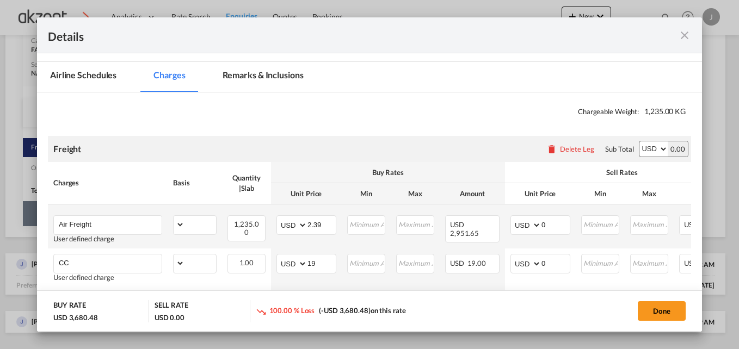
scroll to position [163, 0]
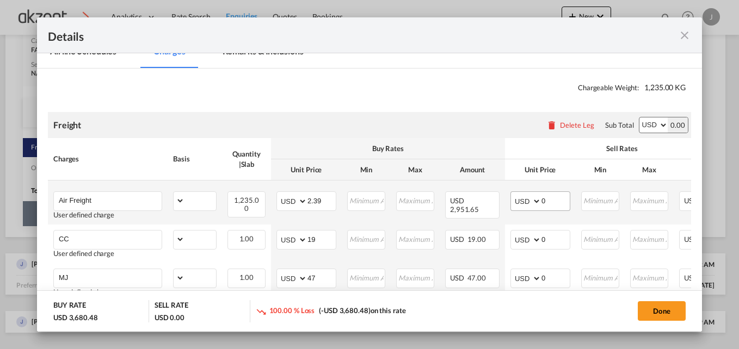
select select "chargeable_weight"
select select "per_hawb"
select select "per_awb"
select select "per_shipment"
select select "per_awb"
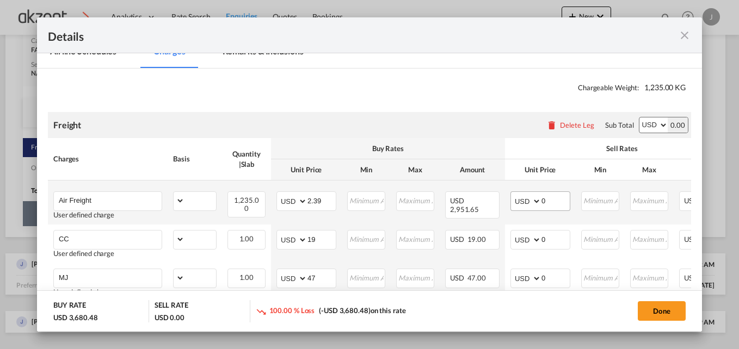
select select "per_awb"
select select "per_shipment"
click at [555, 196] on input "0" at bounding box center [555, 200] width 28 height 16
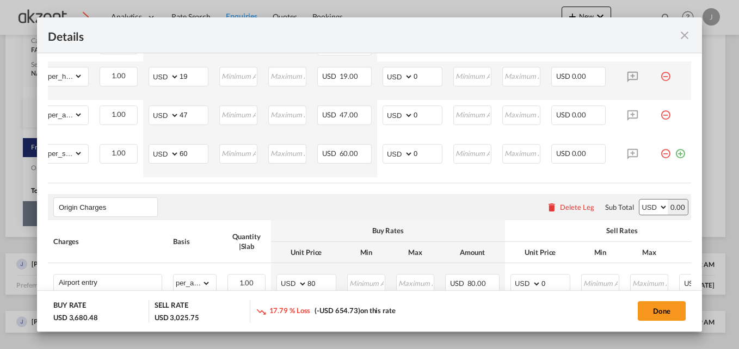
scroll to position [218, 0]
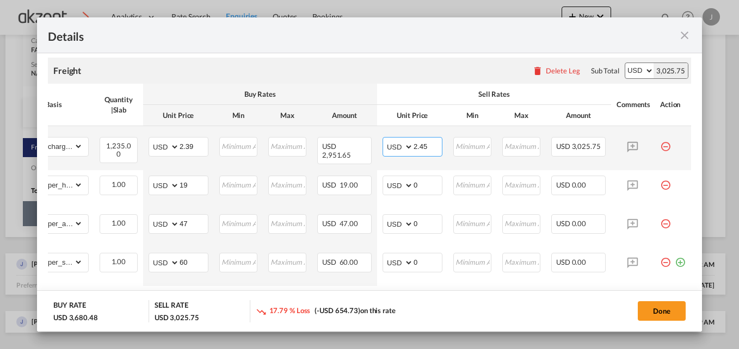
click at [425, 144] on input "2.45" at bounding box center [428, 146] width 28 height 16
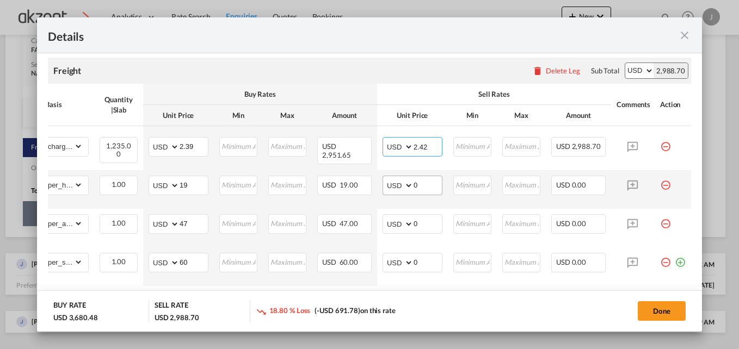
type input "2.42"
click at [414, 187] on input "0" at bounding box center [428, 184] width 28 height 16
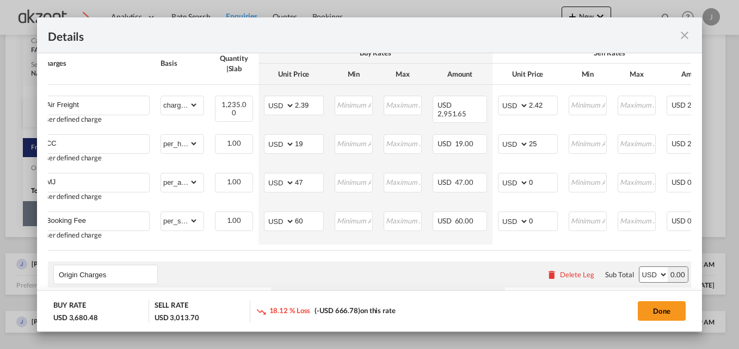
scroll to position [327, 0]
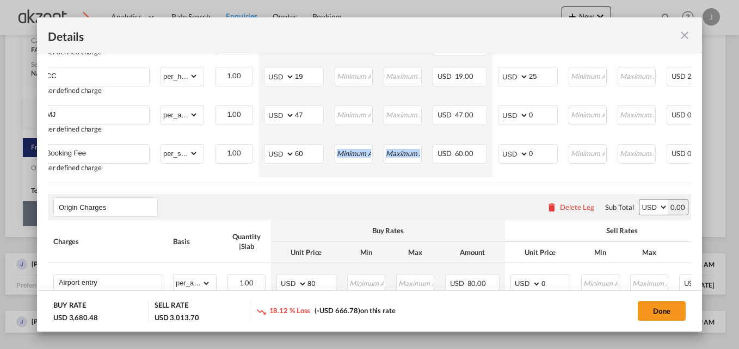
drag, startPoint x: 406, startPoint y: 182, endPoint x: 319, endPoint y: 182, distance: 87.6
click at [319, 182] on table "Charges Basis Quantity | Slab Buy Rates Sell Rates Comments Action Unit Price M…" at bounding box center [420, 79] width 771 height 208
drag, startPoint x: 435, startPoint y: 183, endPoint x: 210, endPoint y: 178, distance: 224.8
click at [210, 178] on table "Charges Basis Quantity | Slab Buy Rates Sell Rates Comments Action Unit Price M…" at bounding box center [420, 79] width 771 height 208
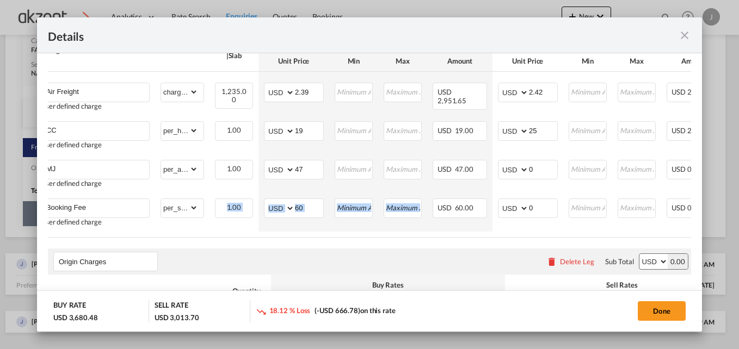
scroll to position [0, 0]
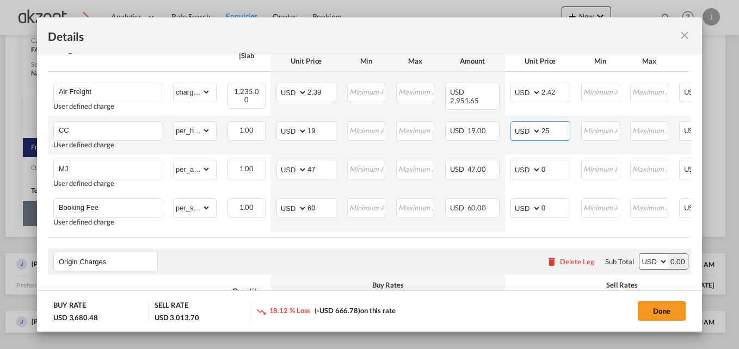
click at [560, 137] on input "25" at bounding box center [555, 130] width 28 height 16
type input "24"
click at [424, 250] on air-lcl-rate-modification "Freight Please enter leg name Leg Name Already Exists Delete Leg Sub Total AED …" at bounding box center [369, 233] width 643 height 483
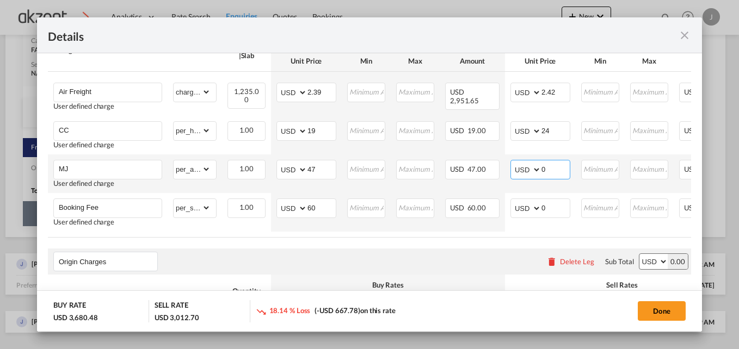
click at [556, 169] on input "0" at bounding box center [555, 169] width 28 height 16
type input "50"
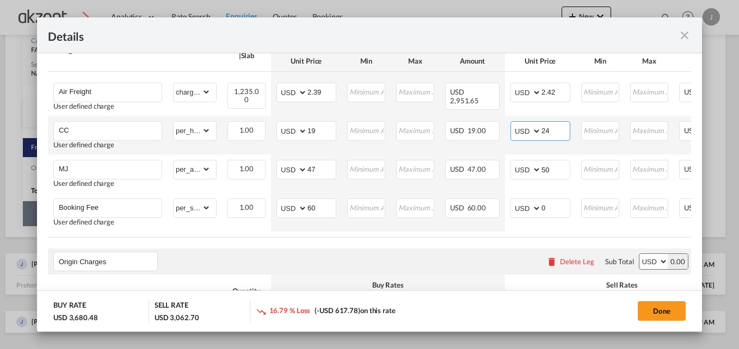
click at [562, 132] on input "24" at bounding box center [555, 130] width 28 height 16
click at [469, 254] on div "Origin Charges Please enter leg name Leg Name Already Exists Delete Leg Sub Tot…" at bounding box center [369, 262] width 643 height 26
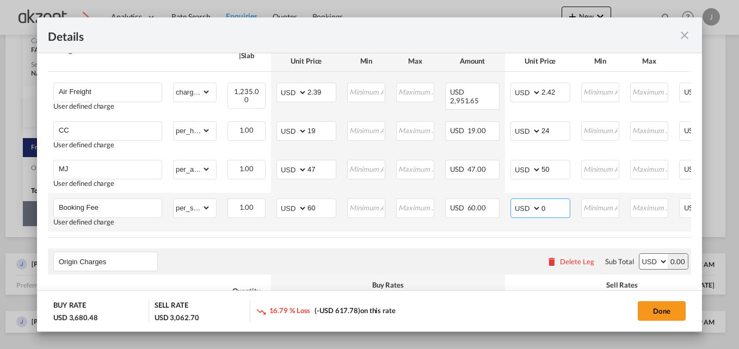
click at [553, 205] on input "0" at bounding box center [555, 207] width 28 height 16
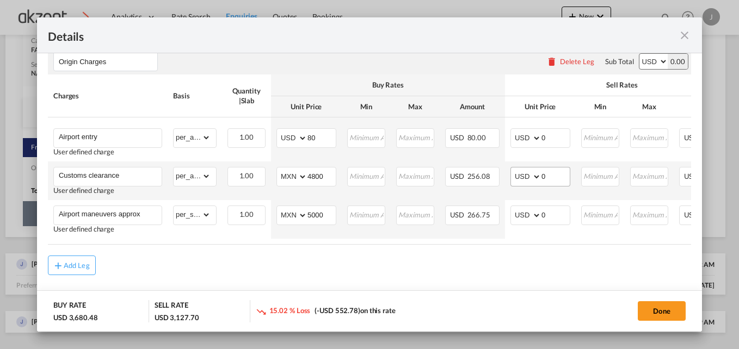
scroll to position [484, 0]
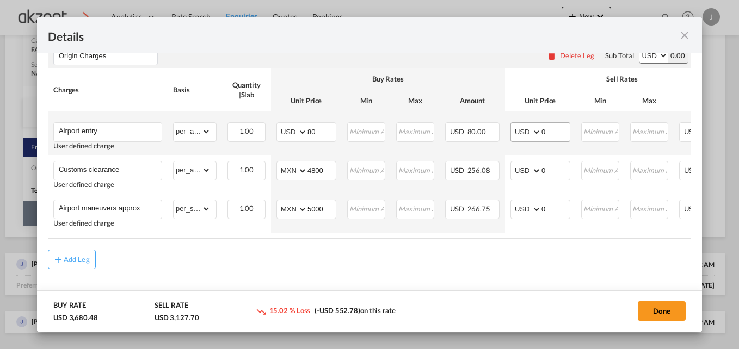
type input "65"
click at [553, 127] on input "0" at bounding box center [555, 131] width 28 height 16
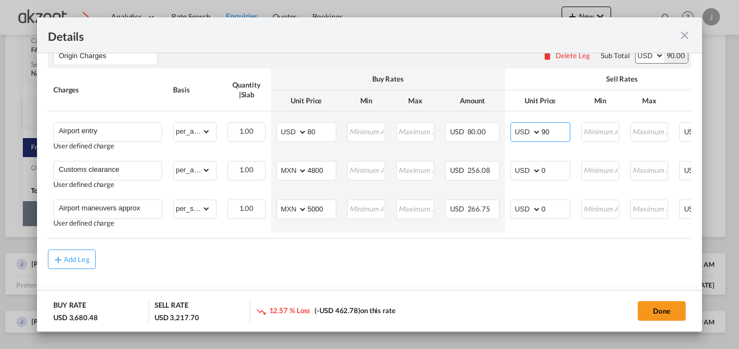
type input "90"
click at [508, 279] on md-content "Chargeable Weight: 1,235.00 KG Freight Please enter leg name Leg Name Already E…" at bounding box center [369, 34] width 665 height 562
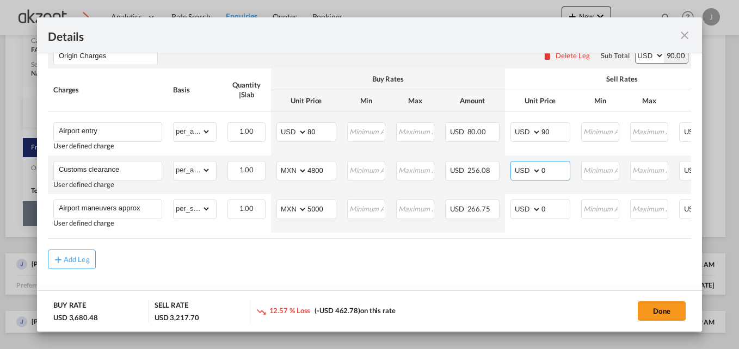
click at [555, 168] on input "0" at bounding box center [555, 170] width 28 height 16
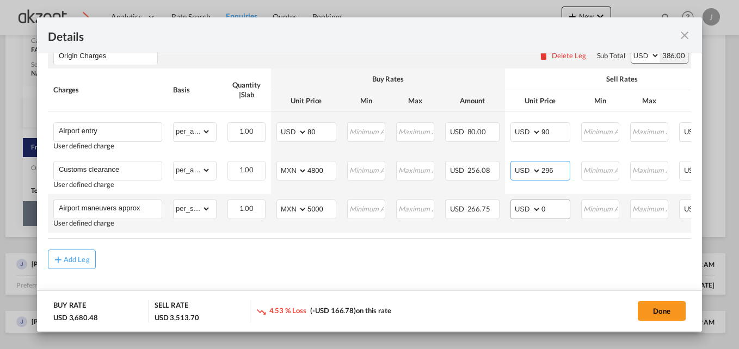
type input "296"
click at [555, 204] on input "0" at bounding box center [555, 208] width 28 height 16
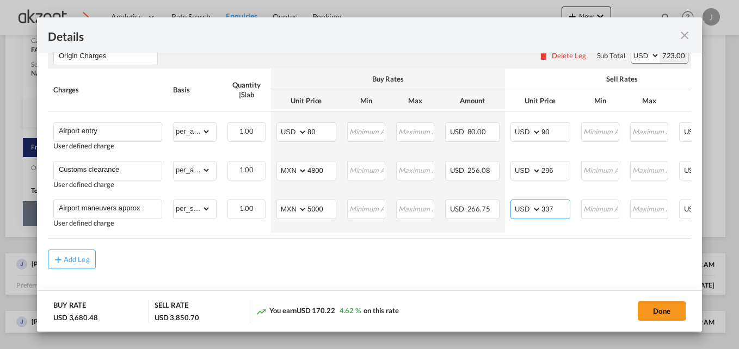
type input "337"
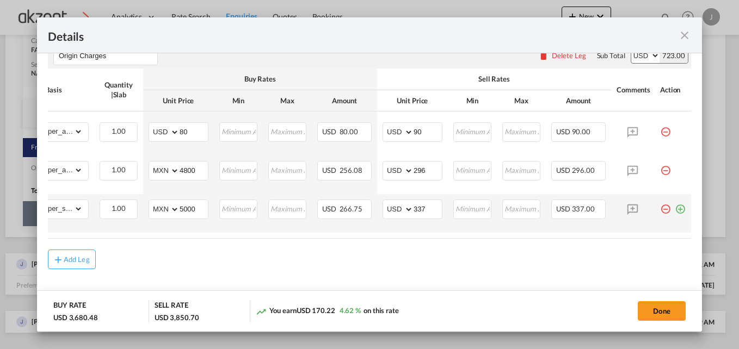
click at [675, 208] on md-icon "icon-plus-circle-outline green-400-fg" at bounding box center [680, 205] width 11 height 11
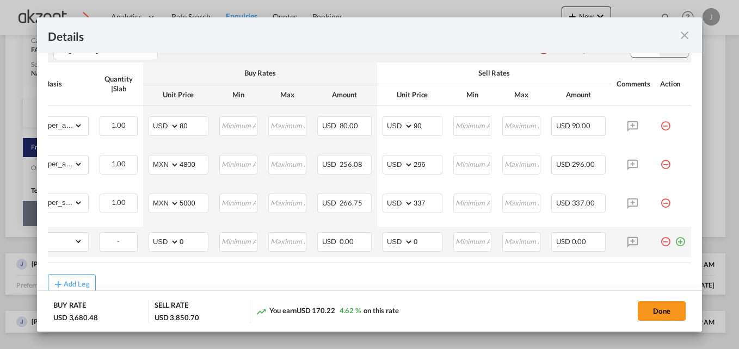
click at [675, 243] on md-icon "icon-plus-circle-outline green-400-fg" at bounding box center [680, 237] width 11 height 11
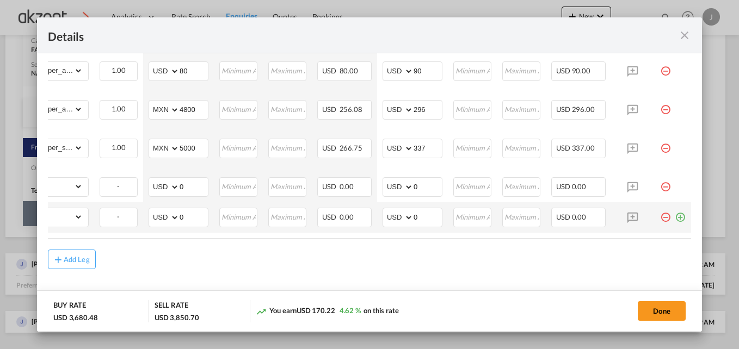
click at [675, 215] on md-icon "icon-plus-circle-outline green-400-fg" at bounding box center [680, 213] width 11 height 11
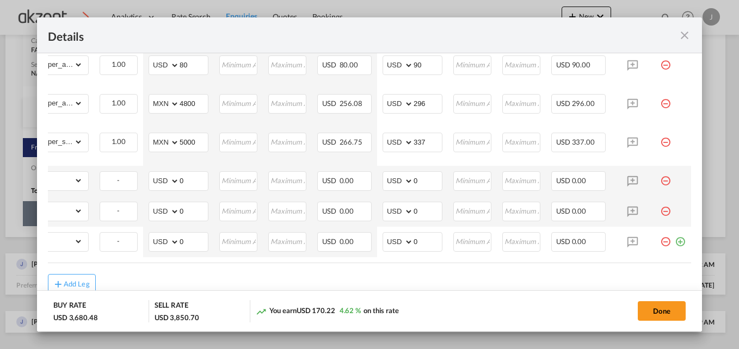
scroll to position [0, 0]
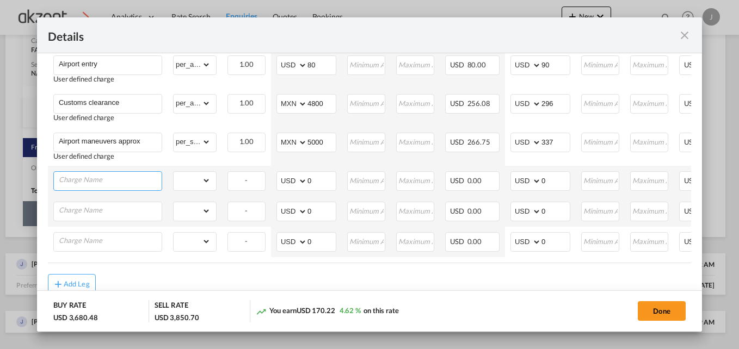
click at [121, 186] on input "Charge Name" at bounding box center [110, 180] width 103 height 16
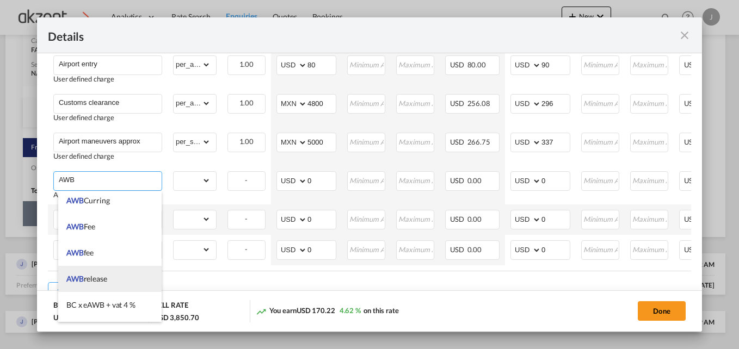
scroll to position [218, 0]
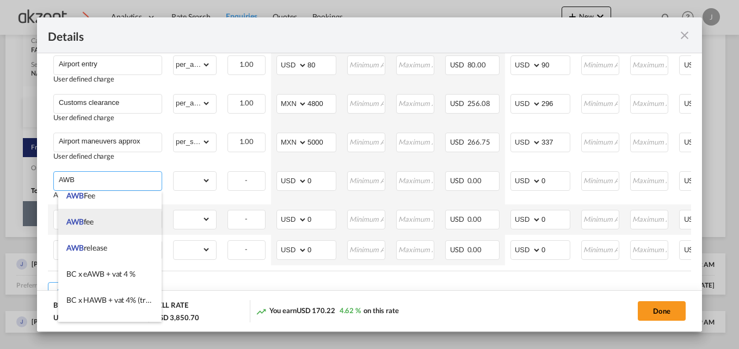
click at [107, 224] on li "AWB fee" at bounding box center [109, 222] width 103 height 26
type input "AWB fee"
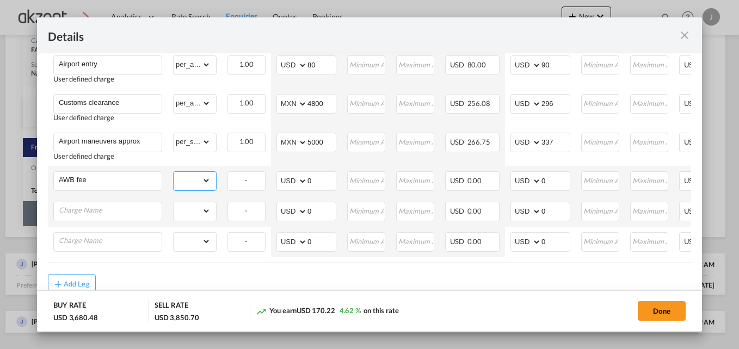
click at [204, 187] on select "gross_weight volumetric_weight per_shipment per_bl per_km per_hawb per_kg per_p…" at bounding box center [192, 180] width 37 height 17
select select "per_shipment"
click at [174, 175] on select "gross_weight volumetric_weight per_shipment per_bl per_km per_hawb per_kg per_p…" at bounding box center [192, 180] width 37 height 17
click at [568, 177] on input "0" at bounding box center [555, 180] width 28 height 16
type input "50"
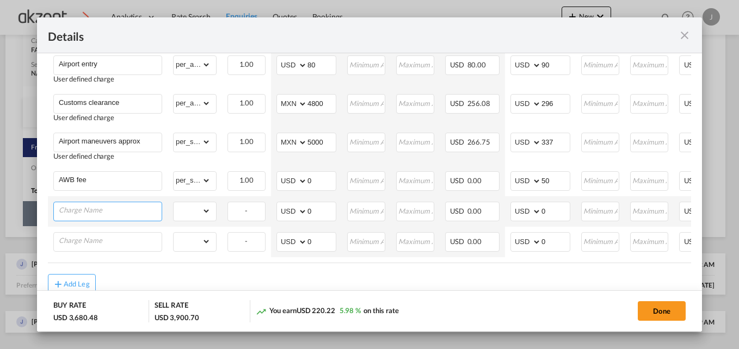
click at [109, 212] on input "Charge Name" at bounding box center [110, 210] width 103 height 16
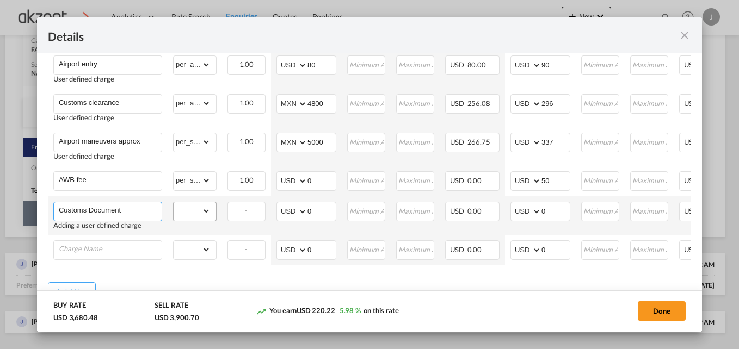
type input "Customs Document"
click at [208, 214] on select "gross_weight volumetric_weight per_shipment per_bl per_km per_hawb per_kg per_p…" at bounding box center [192, 210] width 37 height 17
select select "per_shipment"
click at [174, 205] on select "gross_weight volumetric_weight per_shipment per_bl per_km per_hawb per_kg per_p…" at bounding box center [192, 210] width 37 height 17
click at [564, 217] on input "0" at bounding box center [555, 210] width 28 height 16
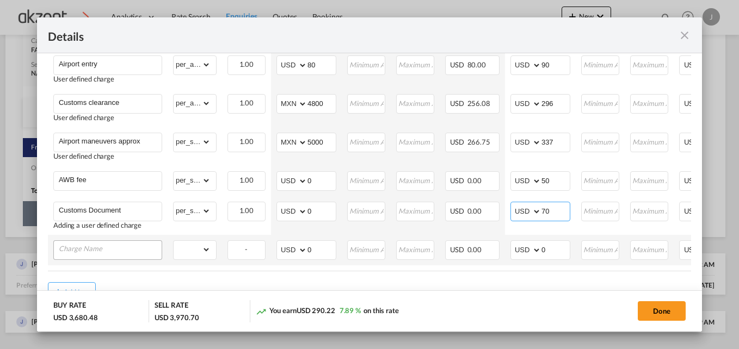
type input "70"
click at [126, 251] on input "Charge Name" at bounding box center [110, 249] width 103 height 16
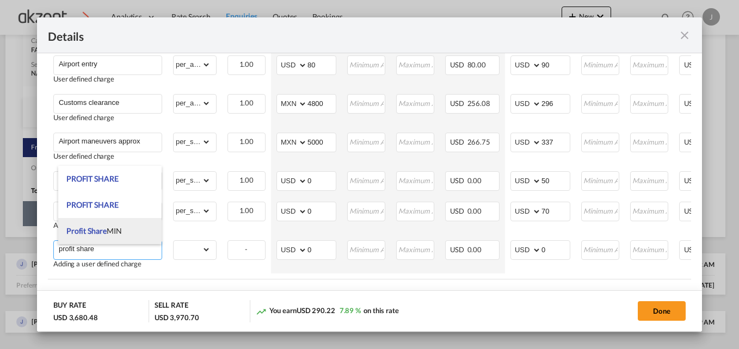
click at [122, 236] on li "Profit Share MIN" at bounding box center [109, 231] width 103 height 26
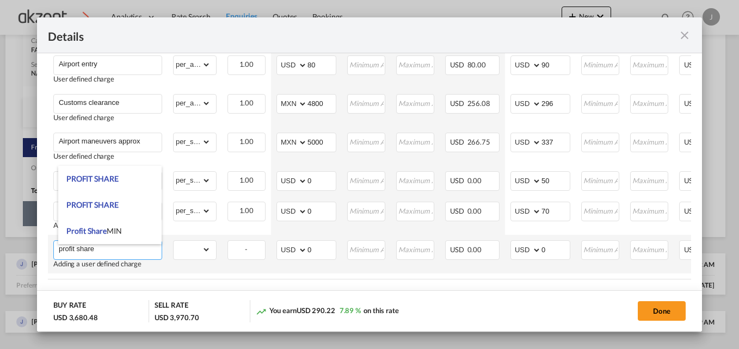
type input "Profit Share MIN"
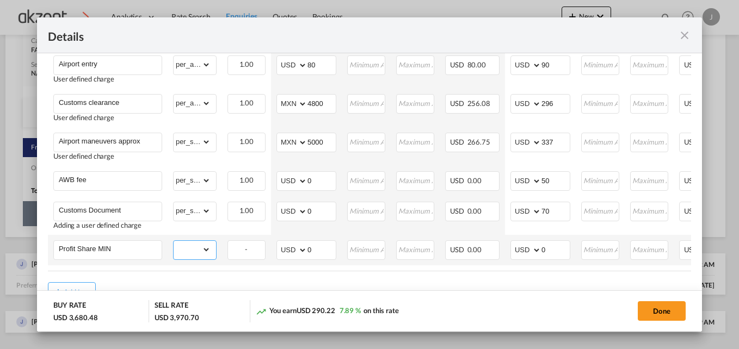
click at [203, 254] on select "gross_weight volumetric_weight per_shipment per_bl per_km per_hawb per_kg per_p…" at bounding box center [192, 249] width 37 height 17
select select "per_shipment"
click at [174, 244] on select "gross_weight volumetric_weight per_shipment per_bl per_km per_hawb per_kg per_p…" at bounding box center [192, 249] width 37 height 17
click at [556, 253] on input "0" at bounding box center [555, 249] width 28 height 16
type input "50"
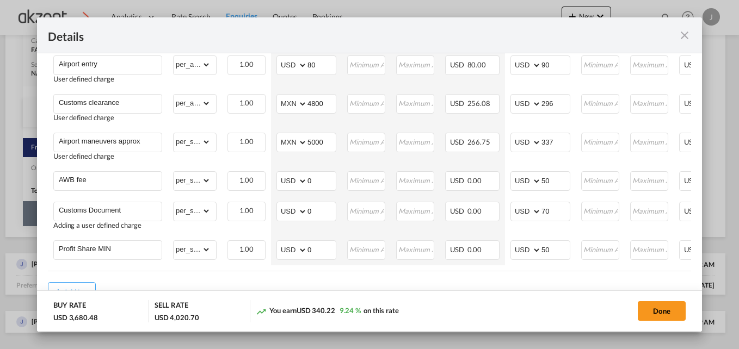
click at [497, 285] on air-lcl-rate-modification "Freight Please enter leg name Leg Name Already Exists Delete Leg Sub Total AED …" at bounding box center [369, 10] width 643 height 583
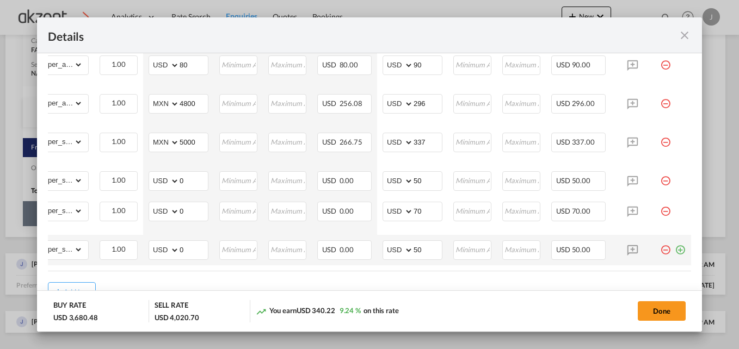
click at [675, 251] on md-icon "icon-plus-circle-outline green-400-fg" at bounding box center [680, 246] width 11 height 11
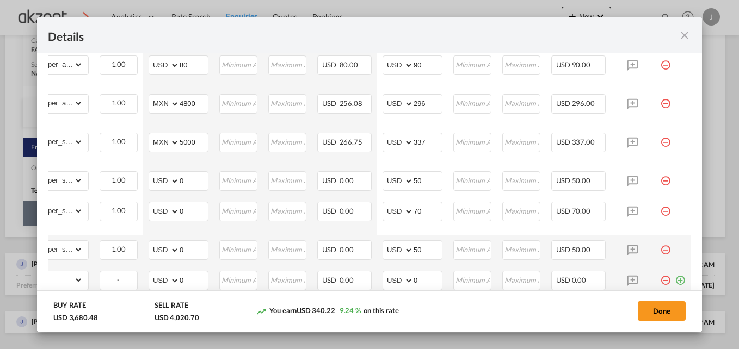
scroll to position [0, 0]
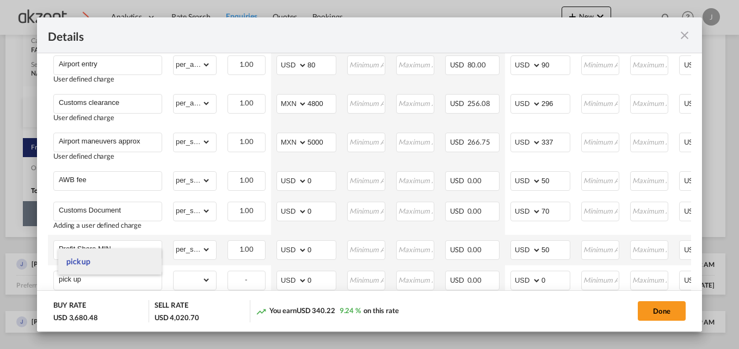
type input "pick up"
click at [94, 262] on li "pick up" at bounding box center [109, 262] width 103 height 26
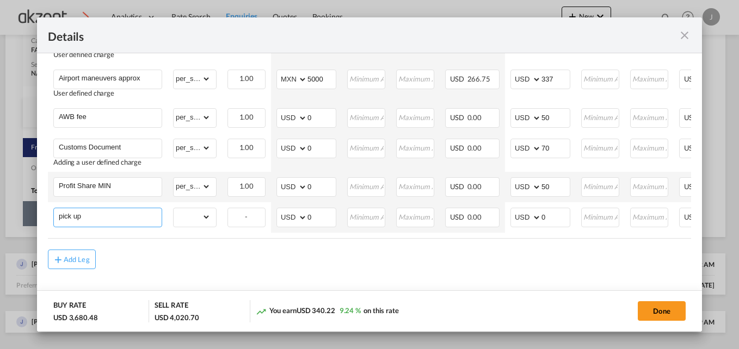
scroll to position [614, 0]
click at [207, 214] on select "gross_weight volumetric_weight per_shipment per_bl per_km per_hawb per_kg per_p…" at bounding box center [192, 216] width 37 height 17
click at [174, 208] on select "gross_weight volumetric_weight per_shipment per_bl per_km per_hawb per_kg per_p…" at bounding box center [192, 216] width 37 height 17
click at [211, 220] on md-input-container "gross_weight volumetric_weight per_shipment per_bl per_km per_hawb per_kg per_p…" at bounding box center [195, 216] width 42 height 17
click at [206, 212] on select "gross_weight volumetric_weight per_shipment per_bl per_km per_hawb per_kg per_p…" at bounding box center [192, 216] width 37 height 17
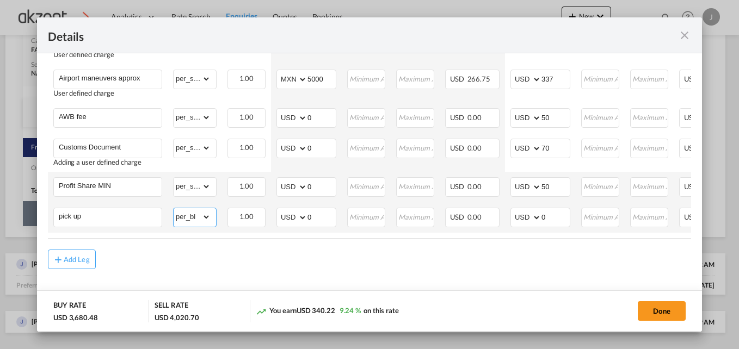
select select "per_shipment"
click at [174, 208] on select "gross_weight volumetric_weight per_shipment per_bl per_km per_hawb per_kg per_p…" at bounding box center [192, 216] width 37 height 17
click at [551, 211] on input "0" at bounding box center [555, 216] width 28 height 16
click at [496, 252] on div "Add Leg" at bounding box center [369, 260] width 643 height 20
click at [562, 214] on input "250" at bounding box center [555, 216] width 28 height 16
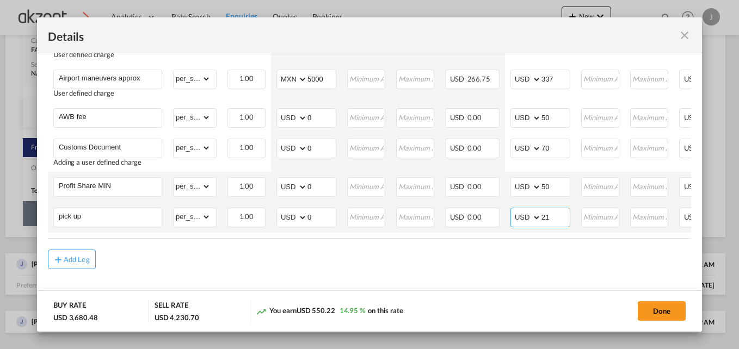
type input "2"
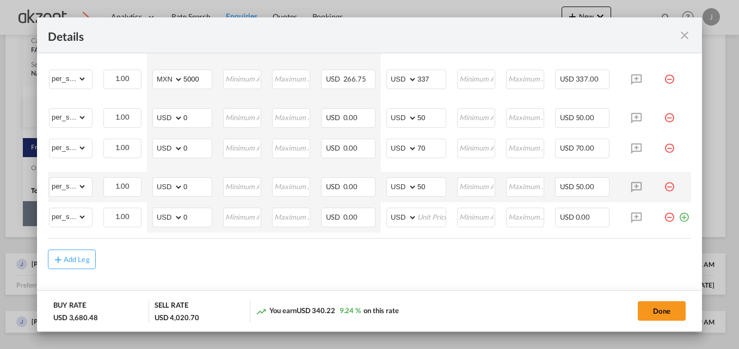
scroll to position [0, 136]
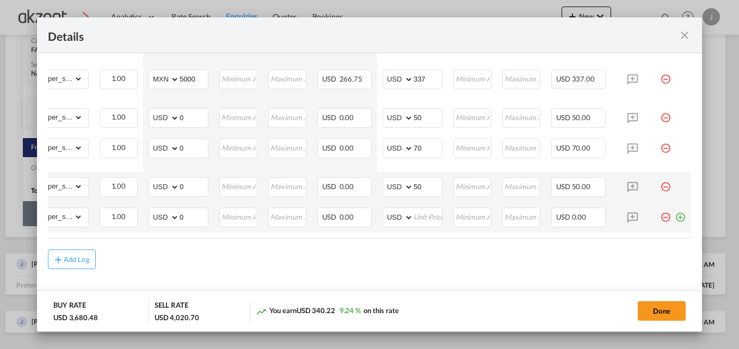
click at [660, 213] on md-icon "icon-minus-circle-outline red-400-fg pt-7" at bounding box center [665, 213] width 11 height 11
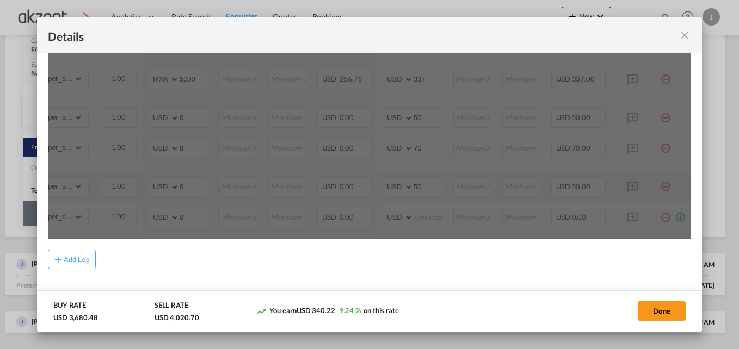
scroll to position [506, 0]
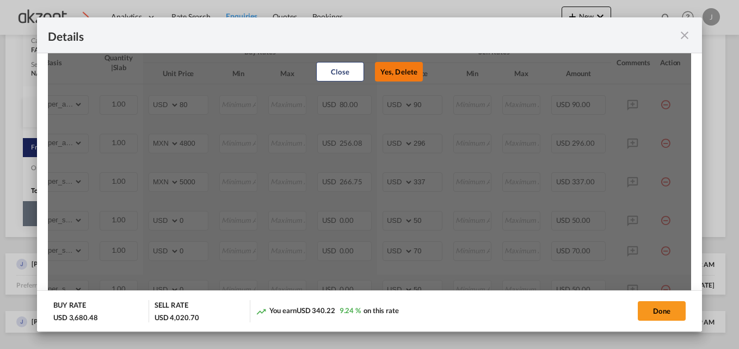
click at [391, 78] on button "Yes, Delete" at bounding box center [399, 72] width 48 height 20
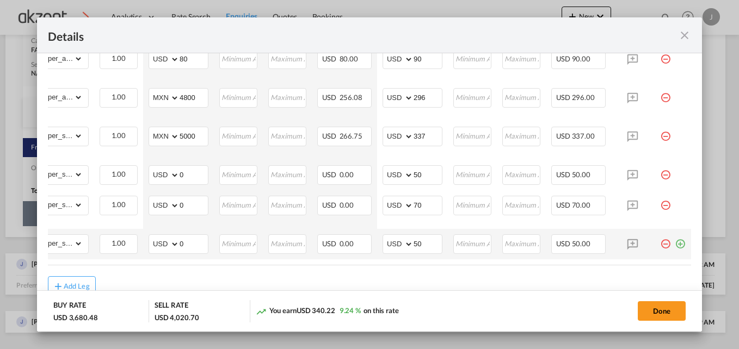
scroll to position [584, 0]
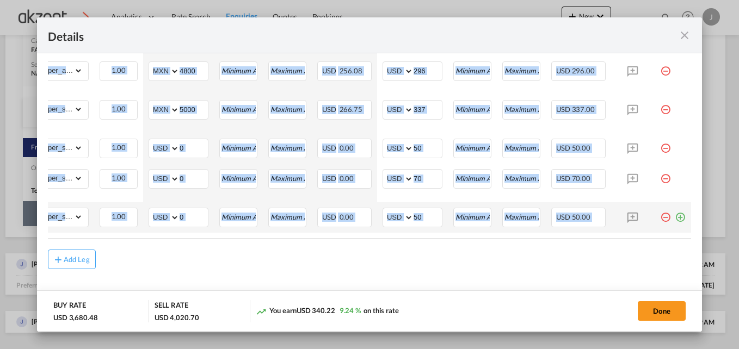
drag, startPoint x: 325, startPoint y: 239, endPoint x: 146, endPoint y: 245, distance: 179.7
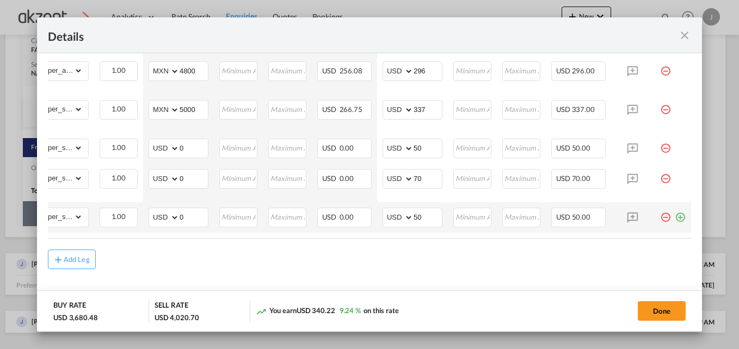
drag, startPoint x: 146, startPoint y: 245, endPoint x: 31, endPoint y: 239, distance: 115.0
click at [31, 239] on div "Details Port of Loading MTY/General Mariano Escobedo International T/S MEX-AMS …" at bounding box center [369, 174] width 739 height 349
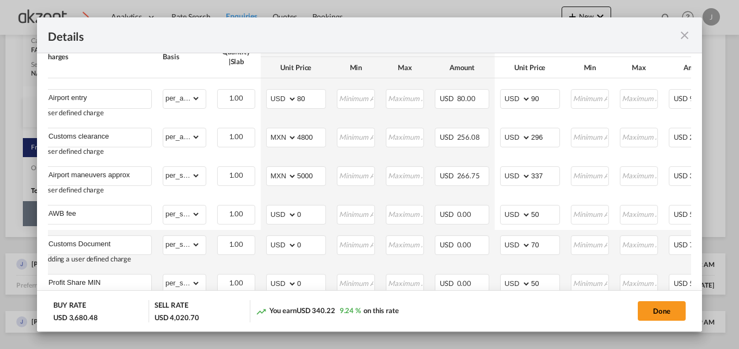
scroll to position [529, 0]
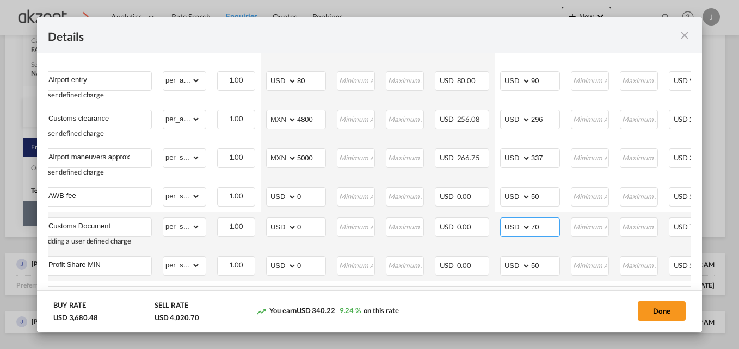
click at [539, 232] on input "70" at bounding box center [545, 226] width 28 height 16
type input "7"
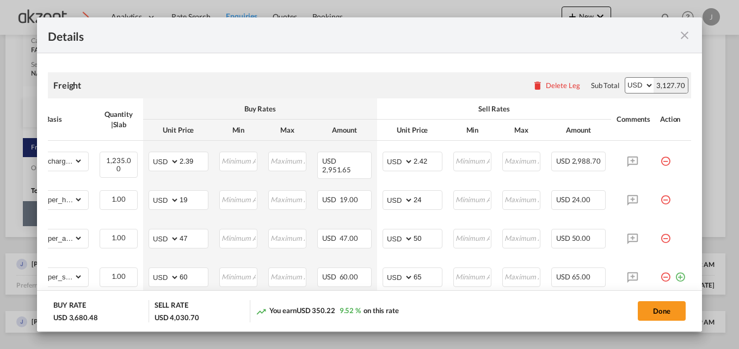
scroll to position [149, 0]
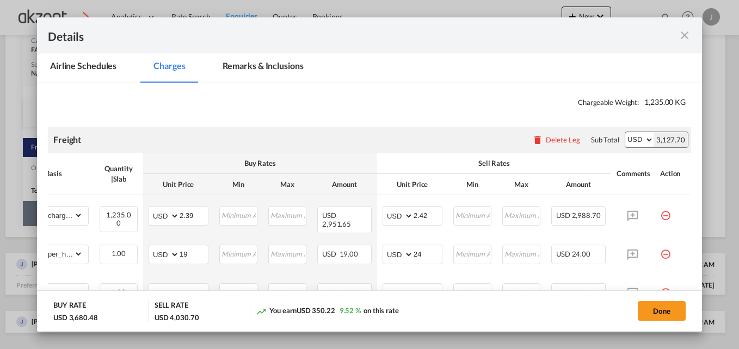
type input "80"
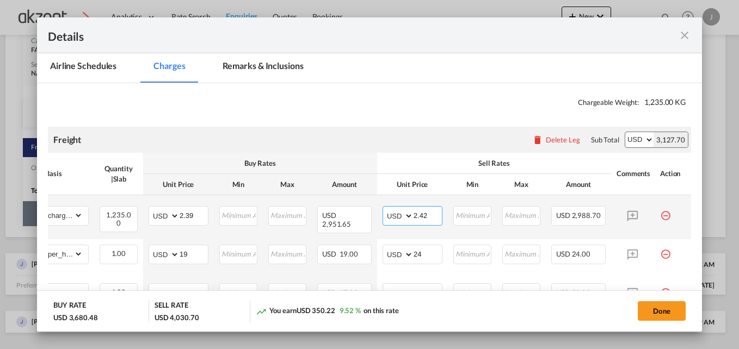
click at [422, 217] on input "2.42" at bounding box center [428, 215] width 28 height 16
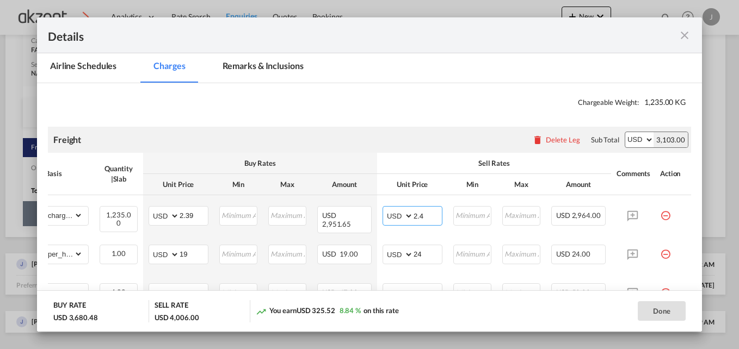
type input "2.42"
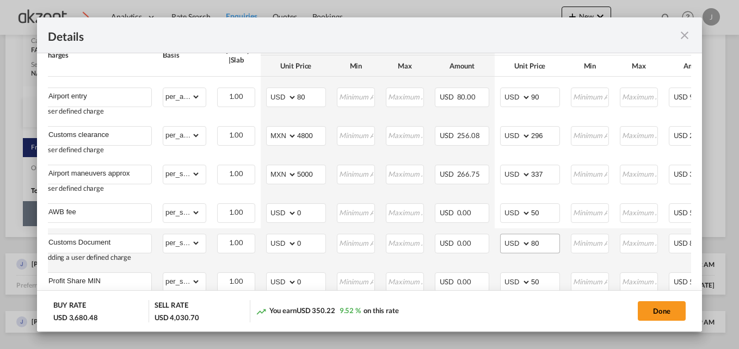
scroll to position [529, 0]
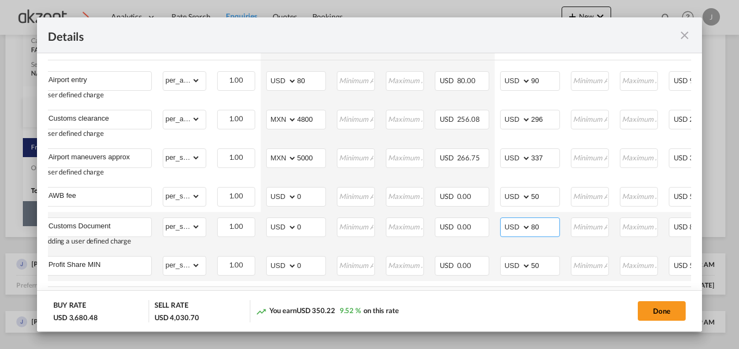
click at [544, 230] on input "80" at bounding box center [545, 226] width 28 height 16
type input "8"
type input "75"
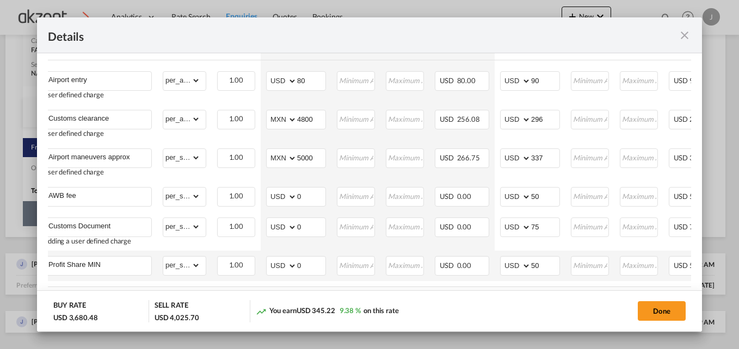
click at [481, 310] on div "Done" at bounding box center [582, 311] width 218 height 22
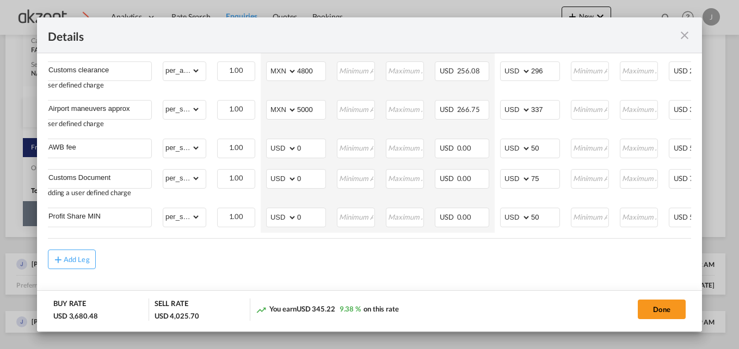
scroll to position [0, 136]
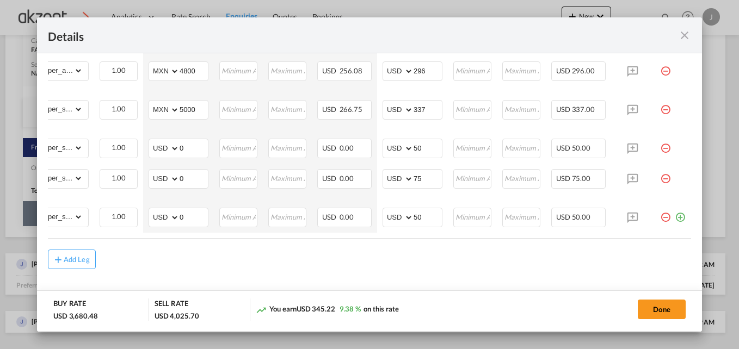
click at [675, 214] on md-icon "icon-plus-circle-outline green-400-fg" at bounding box center [680, 213] width 11 height 11
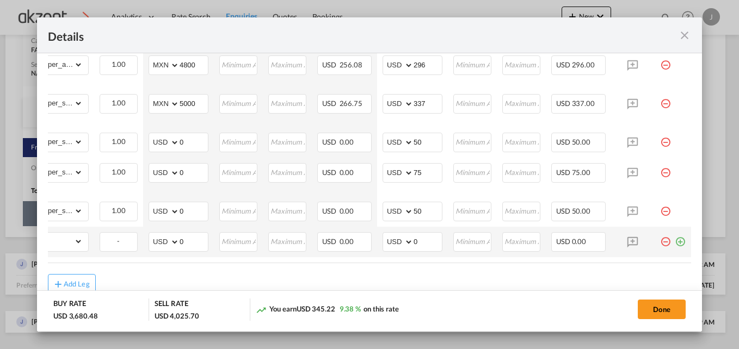
scroll to position [0, 0]
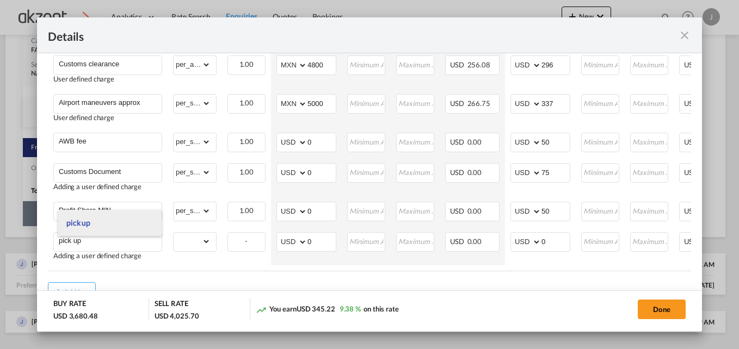
type input "pick up"
click at [127, 226] on li "pick up" at bounding box center [109, 223] width 103 height 26
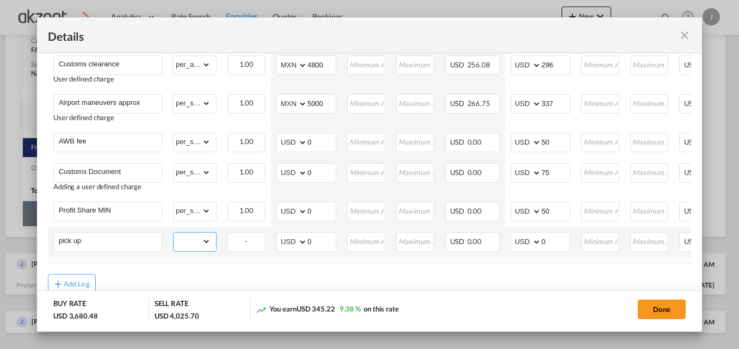
drag, startPoint x: 201, startPoint y: 246, endPoint x: 202, endPoint y: 237, distance: 9.4
click at [201, 246] on select "gross_weight volumetric_weight per_shipment per_bl per_km per_hawb per_kg per_p…" at bounding box center [192, 241] width 37 height 17
select select "per_shipment"
click at [174, 236] on select "gross_weight volumetric_weight per_shipment per_bl per_km per_hawb per_kg per_p…" at bounding box center [192, 241] width 37 height 17
click at [564, 252] on md-input-container "AED AFN ALL AMD ANG AOA ARS AUD AWG AZN BAM BBD BDT BGN BHD BIF BMD BND BOB BRL…" at bounding box center [540, 242] width 60 height 20
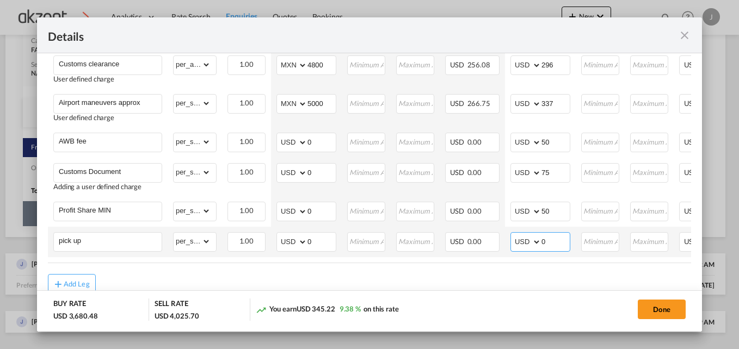
click at [562, 249] on input "0" at bounding box center [555, 241] width 28 height 16
type input "2"
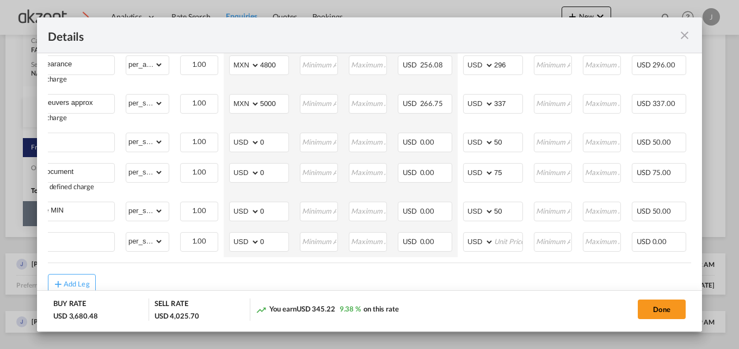
drag, startPoint x: 637, startPoint y: 271, endPoint x: 672, endPoint y: 270, distance: 34.3
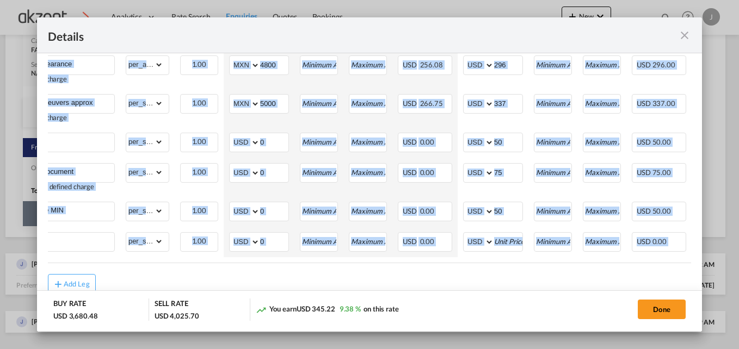
drag, startPoint x: 609, startPoint y: 270, endPoint x: 678, endPoint y: 268, distance: 69.1
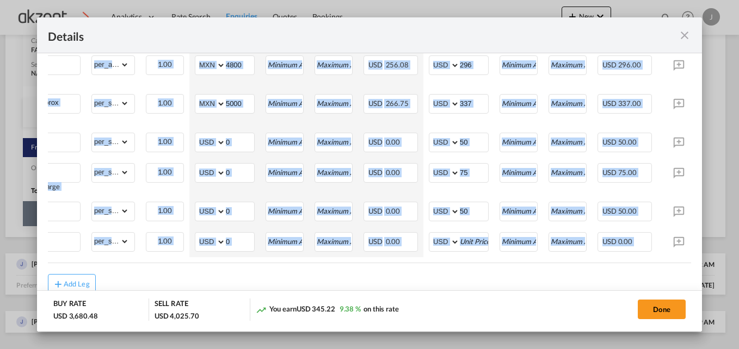
scroll to position [0, 136]
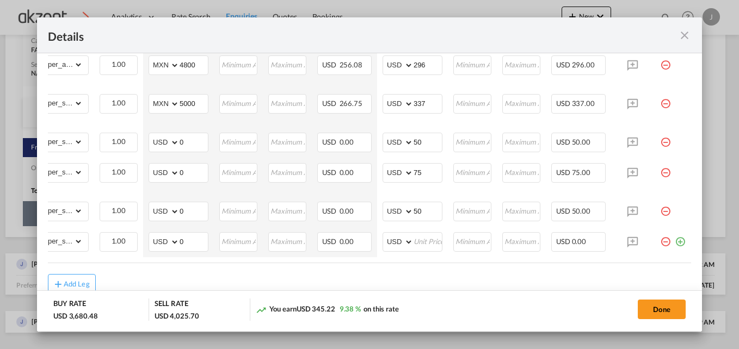
click at [660, 243] on md-icon "icon-minus-circle-outline red-400-fg pt-7" at bounding box center [665, 237] width 11 height 11
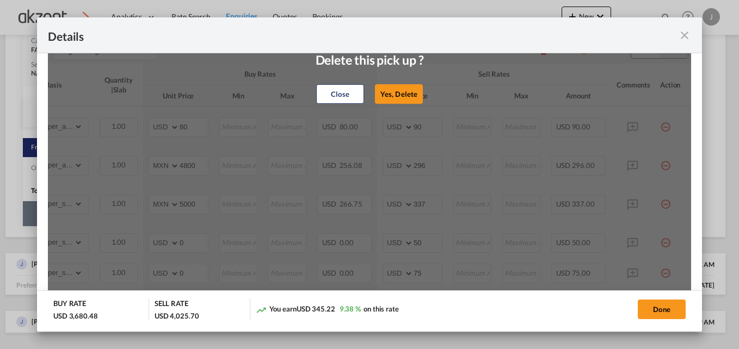
scroll to position [421, 0]
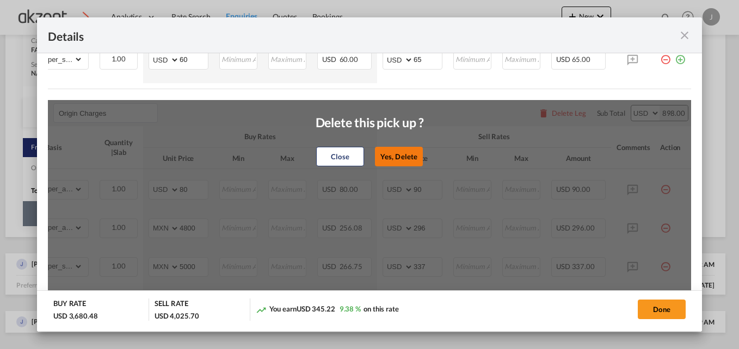
click at [392, 153] on button "Yes, Delete" at bounding box center [399, 157] width 48 height 20
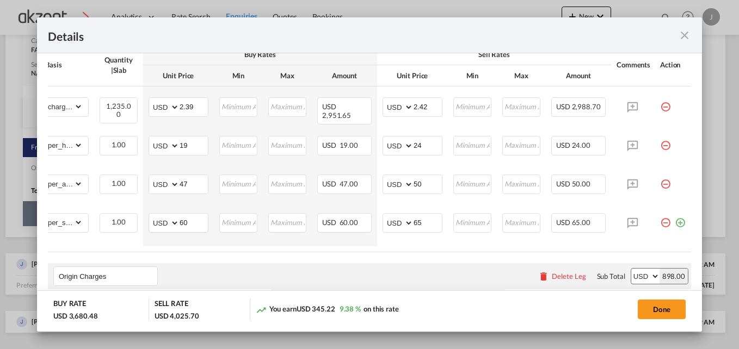
scroll to position [203, 0]
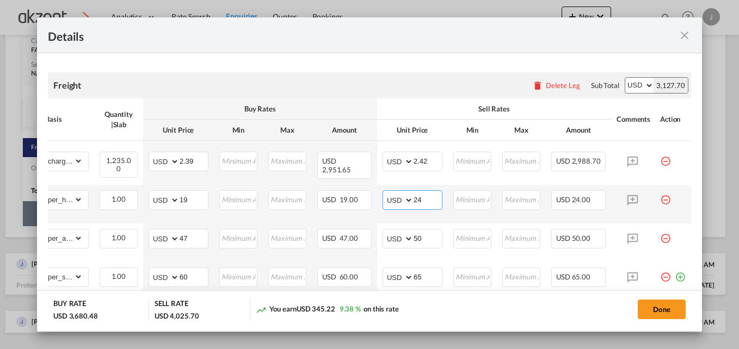
click at [417, 202] on input "24" at bounding box center [428, 199] width 28 height 16
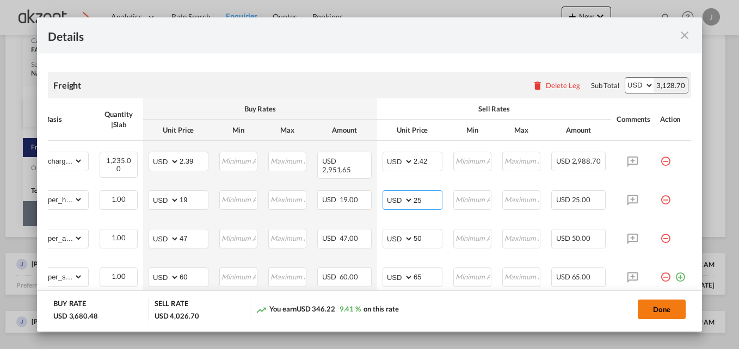
type input "25"
click at [644, 307] on button "Done" at bounding box center [662, 310] width 48 height 20
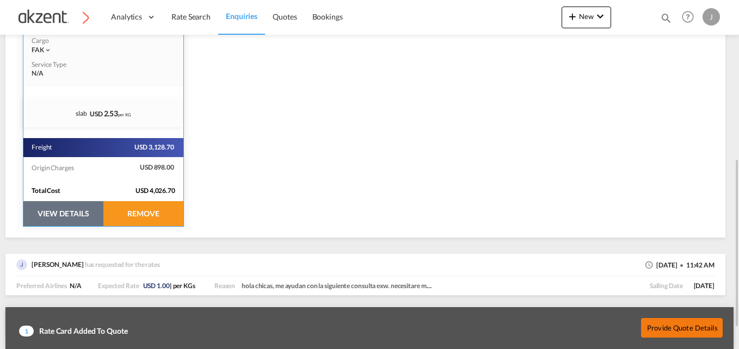
click at [664, 322] on button "Provide Quote Details" at bounding box center [682, 328] width 82 height 20
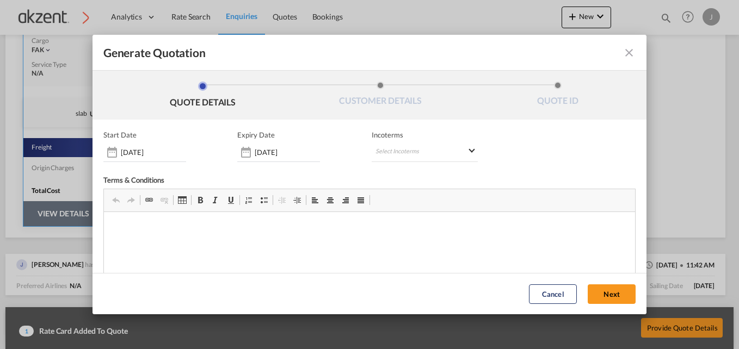
scroll to position [0, 0]
click at [459, 147] on md-select "Select Incoterms" at bounding box center [425, 153] width 107 height 20
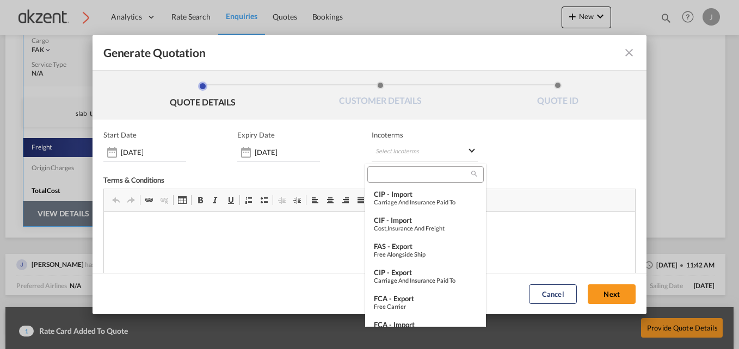
click at [399, 181] on div at bounding box center [425, 175] width 116 height 16
click at [397, 180] on div at bounding box center [425, 175] width 116 height 16
click at [397, 173] on input "search" at bounding box center [421, 175] width 101 height 10
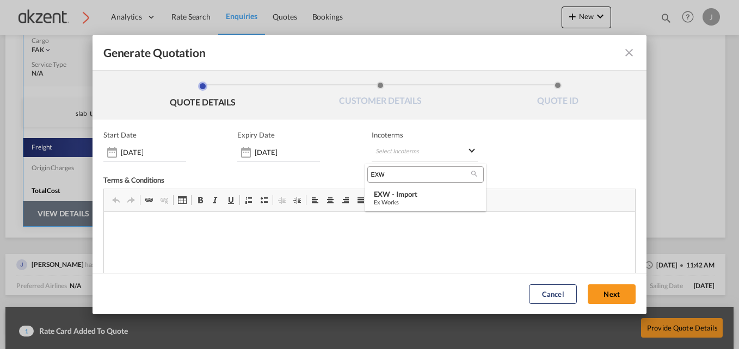
type input "EXW"
click at [418, 196] on div "EXW - import" at bounding box center [425, 194] width 103 height 9
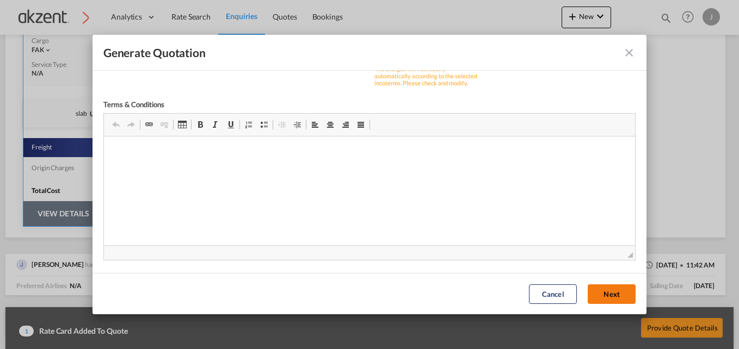
click at [588, 292] on button "Next" at bounding box center [612, 295] width 48 height 20
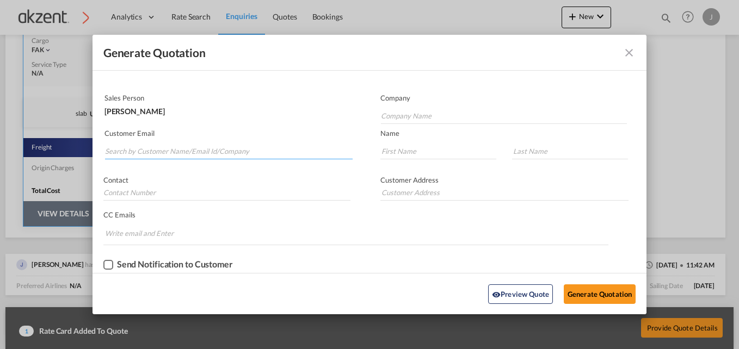
click at [232, 152] on input "Search by Customer Name/Email Id/Company" at bounding box center [229, 151] width 248 height 16
paste input "Muqtadir Husain <hussain@starconcord.co.ae>"
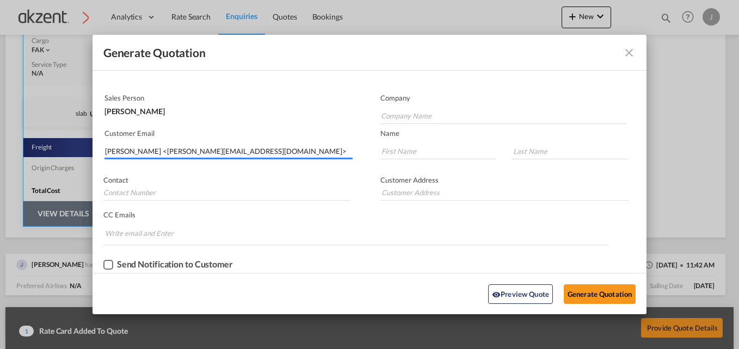
drag, startPoint x: 145, startPoint y: 150, endPoint x: 84, endPoint y: 149, distance: 61.5
click at [84, 149] on div "Generate Quotation QUOTE DETAILS CUSTOMER DETAILS QUOTE ID Start Date 15 Aug 20…" at bounding box center [369, 174] width 739 height 349
click at [220, 152] on input "hussain@starconcord.co.ae>" at bounding box center [229, 151] width 248 height 16
type input "hussain@starconcord.co.ae"
click at [432, 114] on input "Company Name" at bounding box center [504, 116] width 246 height 16
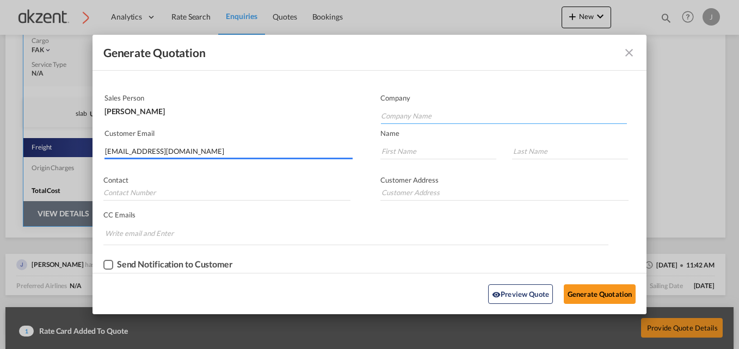
paste input "STAR CONCORD LOGISTICS LLC"
type input "STAR CONCORD LOGISTICS LLC"
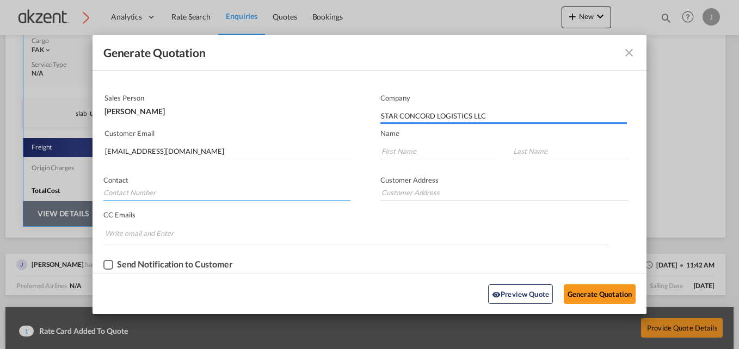
click at [165, 193] on input "Generate QuotationQUOTE ..." at bounding box center [226, 192] width 247 height 16
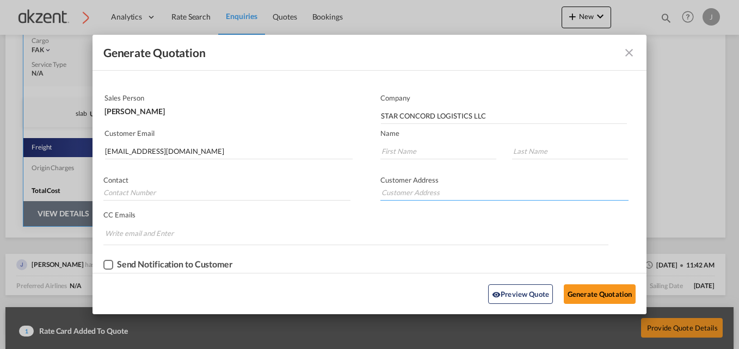
click at [380, 194] on input "Generate QuotationQUOTE ..." at bounding box center [504, 192] width 248 height 16
paste input "405-410, 4th Floor, Al Bwardy Building PO Box:123551, Al Mankhool, Dubai, Unite…"
type input "405-410, 4th Floor, Al Bwardy Building PO Box:123551, Al Mankhool, Dubai, Unite…"
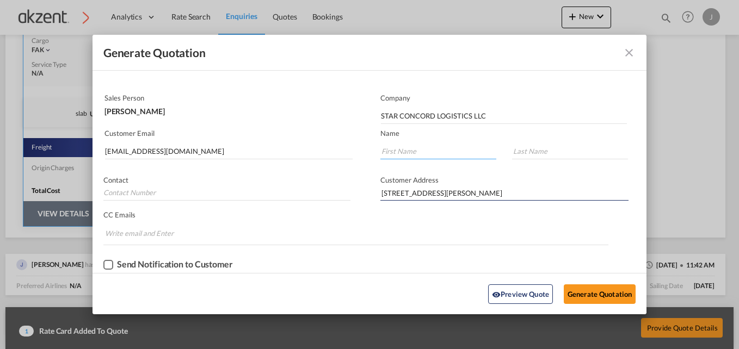
click at [409, 150] on input "Generate QuotationQUOTE ..." at bounding box center [438, 151] width 116 height 16
paste input "Muqtadir Husain Shaikh"
drag, startPoint x: 462, startPoint y: 150, endPoint x: 410, endPoint y: 151, distance: 51.7
click at [410, 151] on input "Muqtadir Husain Shaikh" at bounding box center [438, 151] width 116 height 16
type input "Muqtadir"
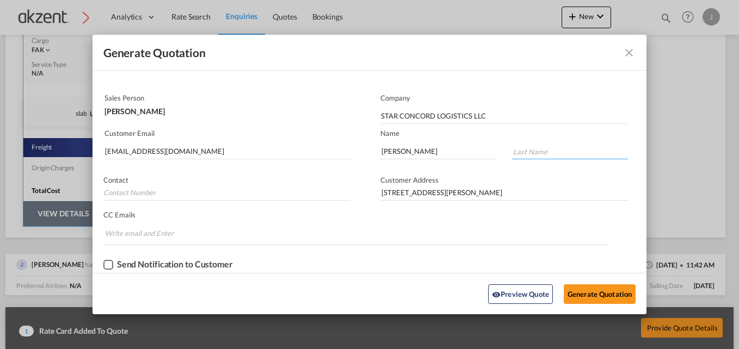
click at [570, 153] on input "Generate QuotationQUOTE ..." at bounding box center [570, 151] width 116 height 16
paste input "Husain Shaikh"
type input "Husain Shaikh"
click at [164, 198] on input "Generate QuotationQUOTE ..." at bounding box center [226, 192] width 247 height 16
paste input "9714 357 2061"
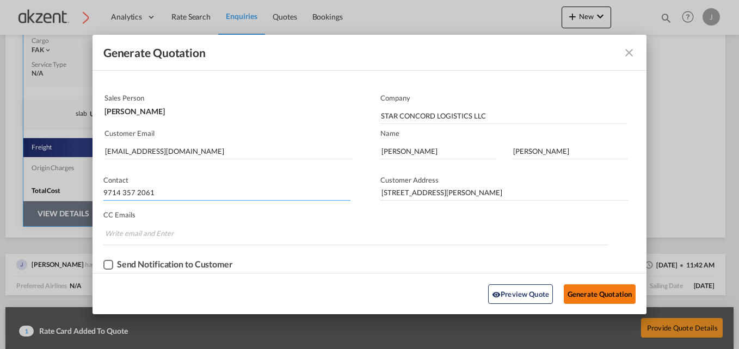
type input "9714 357 2061"
click at [582, 294] on button "Generate Quotation" at bounding box center [600, 294] width 72 height 20
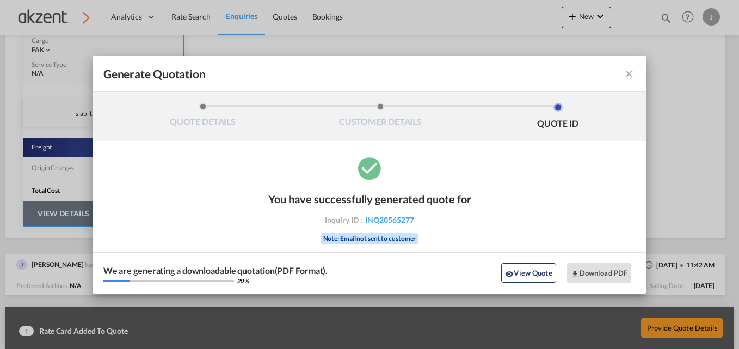
click at [631, 73] on md-icon "icon-close fg-AAA8AD cursor m-0" at bounding box center [629, 73] width 13 height 13
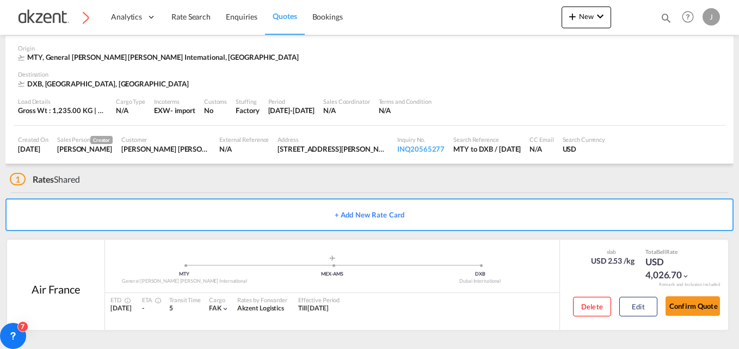
scroll to position [47, 0]
click at [640, 311] on button "Edit" at bounding box center [638, 307] width 38 height 20
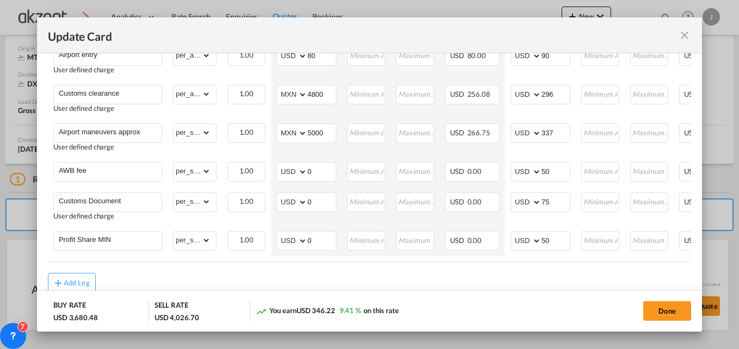
scroll to position [653, 0]
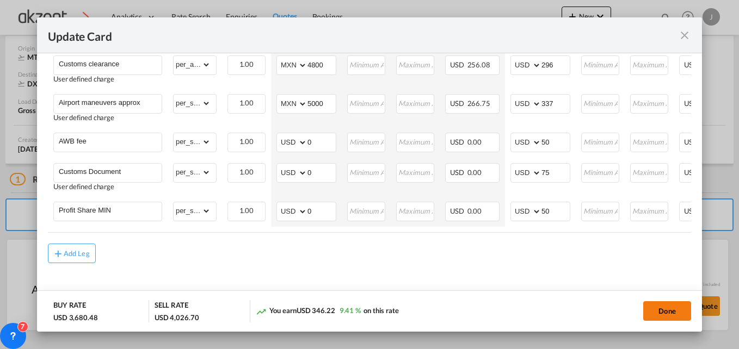
click at [644, 315] on button "Done" at bounding box center [667, 311] width 48 height 20
type input "18 Aug 2025"
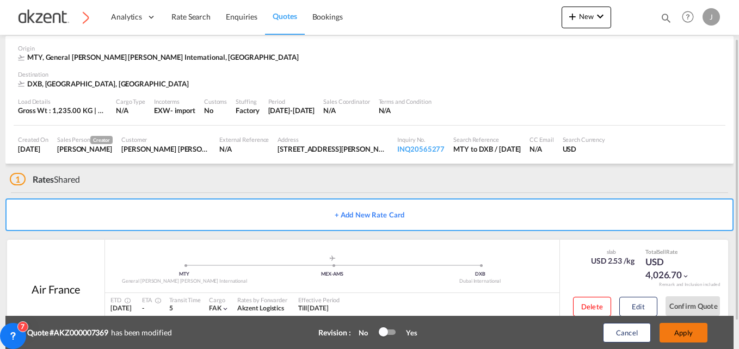
click at [683, 336] on button "Apply" at bounding box center [684, 333] width 48 height 20
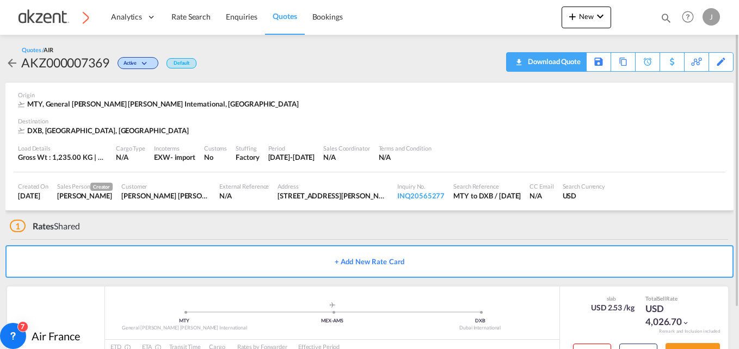
click at [572, 59] on div "Download Quote" at bounding box center [553, 61] width 56 height 17
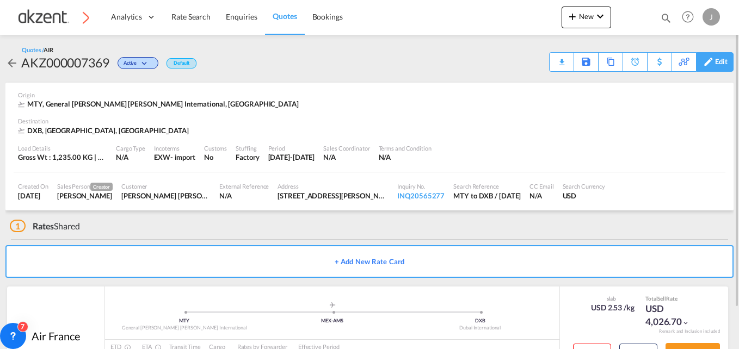
click at [718, 65] on div "Edit" at bounding box center [721, 62] width 13 height 19
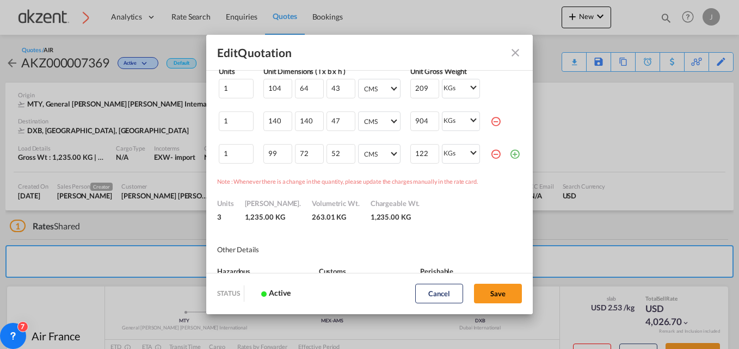
scroll to position [218, 0]
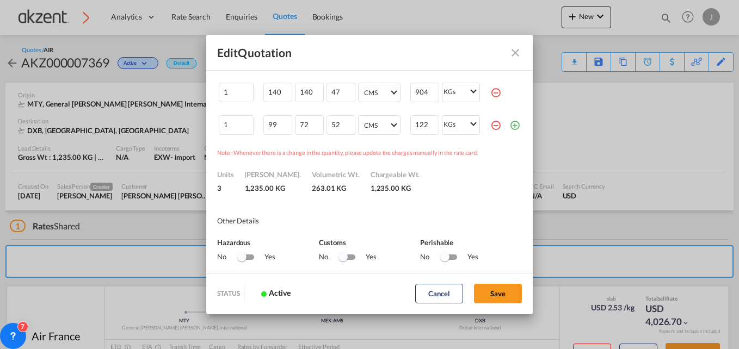
click at [348, 257] on div "Switch No Ink" at bounding box center [347, 257] width 16 height 5
click at [482, 288] on button "Save" at bounding box center [498, 294] width 48 height 20
type input "[DATE]"
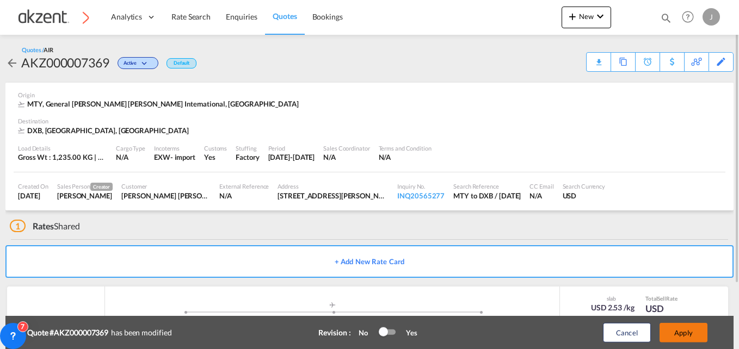
click at [676, 324] on button "Apply" at bounding box center [684, 333] width 48 height 20
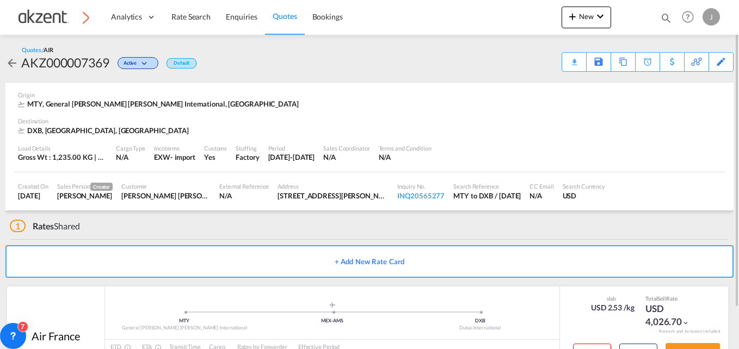
click at [560, 62] on div "Quotes / AIR AKZ000007369 Active Default Download Quote Save As Template Copy Q…" at bounding box center [369, 59] width 728 height 26
click at [562, 61] on div "Quotes / AIR AKZ000007369 Active Default Download Quote Save As Template Copy Q…" at bounding box center [369, 59] width 728 height 26
click at [562, 61] on div "Download Quote" at bounding box center [553, 61] width 56 height 17
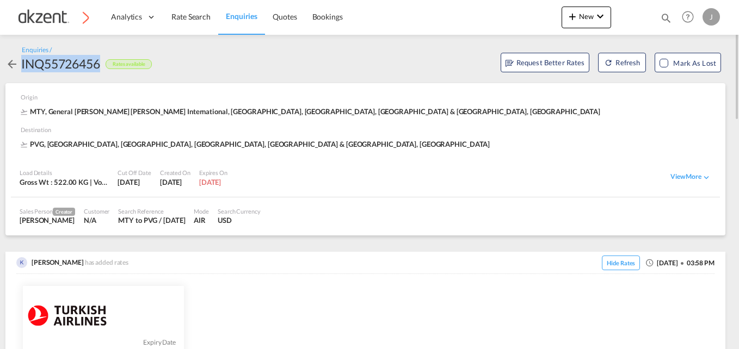
drag, startPoint x: 100, startPoint y: 63, endPoint x: 21, endPoint y: 64, distance: 78.9
click at [21, 64] on div "INQ55726456" at bounding box center [60, 63] width 79 height 17
copy div "INQ55726456"
click at [104, 256] on div "[PERSON_NAME] has added rates Hide Rates [DATE] 03:58 PM" at bounding box center [365, 263] width 698 height 22
drag, startPoint x: 100, startPoint y: 65, endPoint x: 22, endPoint y: 64, distance: 77.3
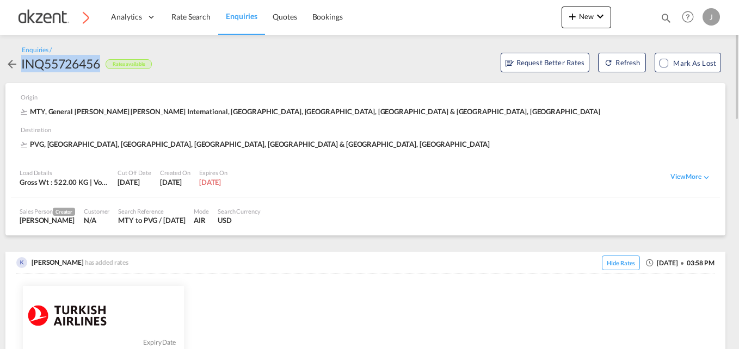
click at [22, 64] on div "INQ55726456" at bounding box center [60, 63] width 79 height 17
copy div "INQ55726456"
click at [528, 66] on span "Request Better Rates" at bounding box center [545, 62] width 79 height 11
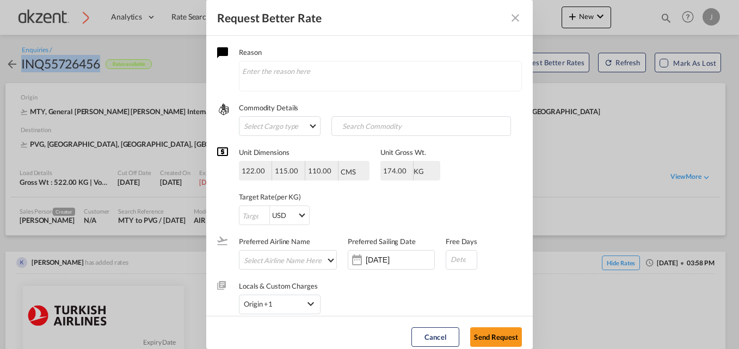
click at [520, 18] on md-icon "Close dialog" at bounding box center [515, 17] width 13 height 13
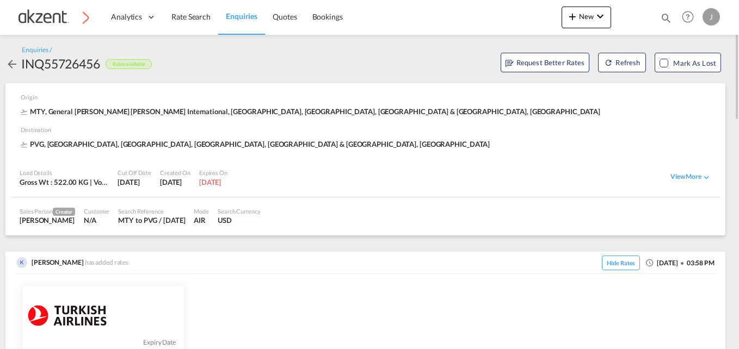
click at [393, 93] on div "Origin" at bounding box center [368, 100] width 695 height 14
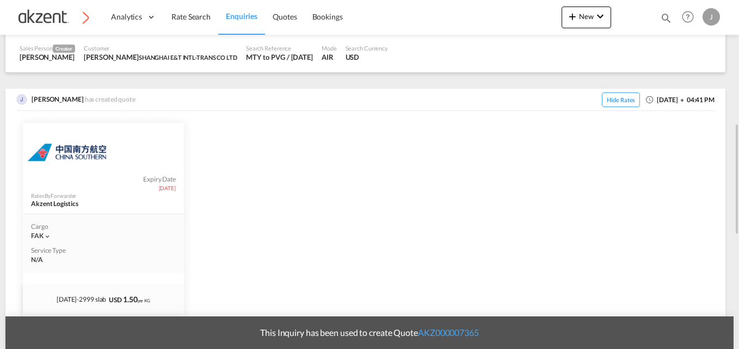
scroll to position [381, 0]
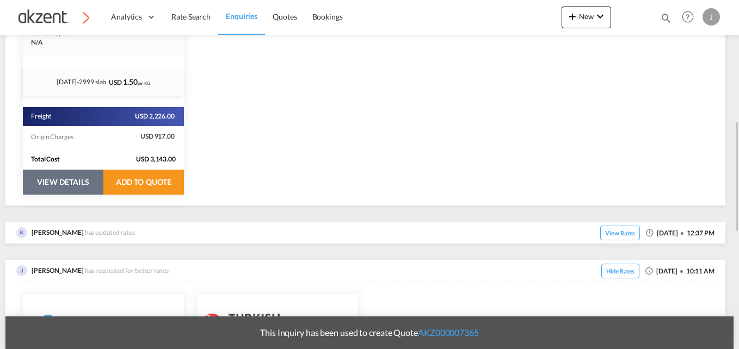
click at [57, 182] on button "VIEW DETAILS" at bounding box center [63, 182] width 81 height 25
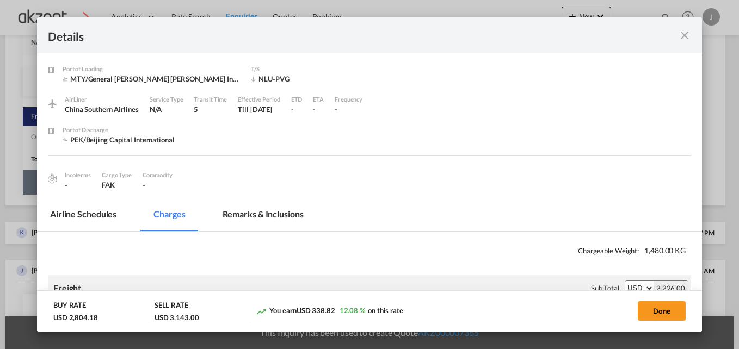
select select "per_hawb"
select select "per_awb"
select select "per_shipment"
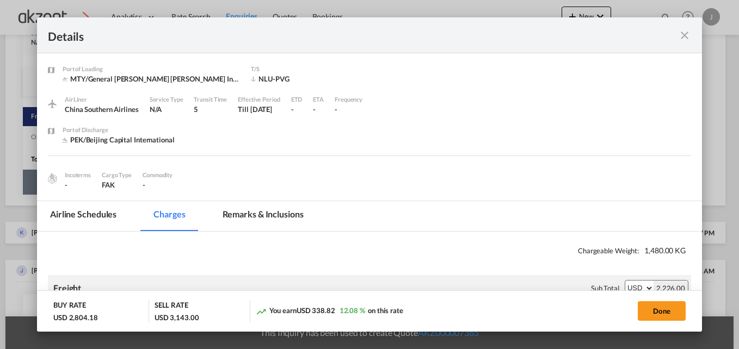
select select "per_shipment"
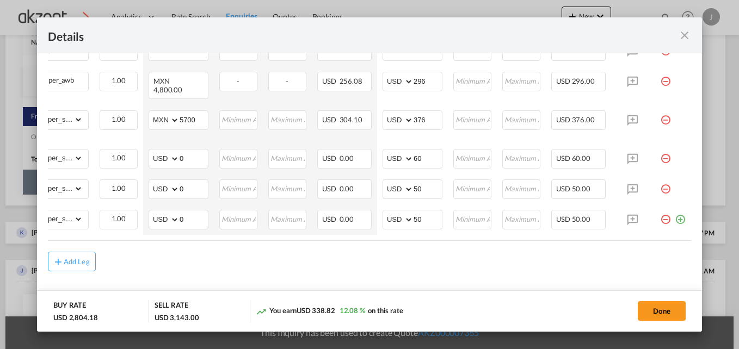
scroll to position [521, 0]
click at [681, 36] on md-icon "icon-close fg-AAA8AD m-0 cursor" at bounding box center [684, 35] width 13 height 13
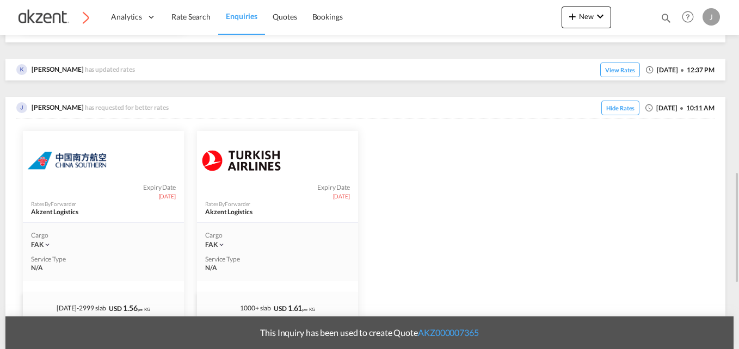
scroll to position [707, 0]
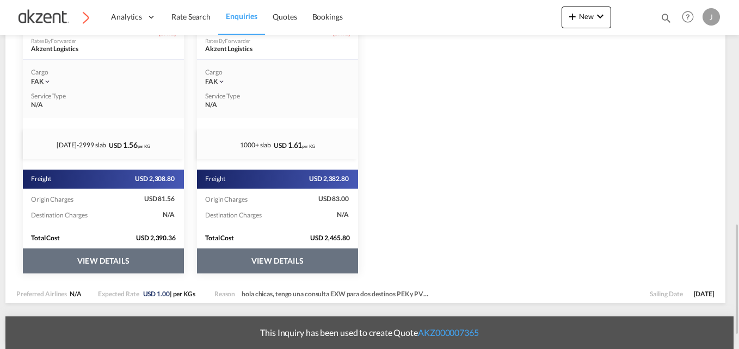
click at [91, 260] on button "VIEW DETAILS" at bounding box center [103, 261] width 161 height 25
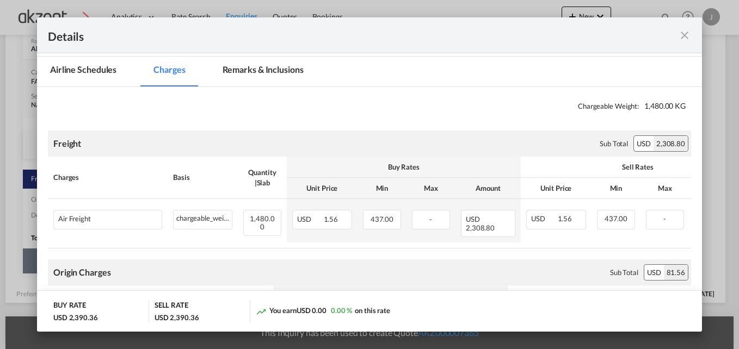
scroll to position [163, 0]
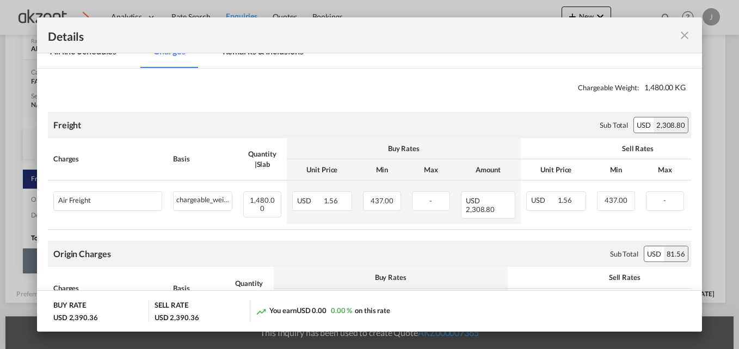
drag, startPoint x: 501, startPoint y: 226, endPoint x: 599, endPoint y: 226, distance: 98.5
click at [600, 225] on div "Charges Basis Quantity | Slab Buy Rates Sell Rates Comments Unit Price Min Max …" at bounding box center [369, 184] width 643 height 92
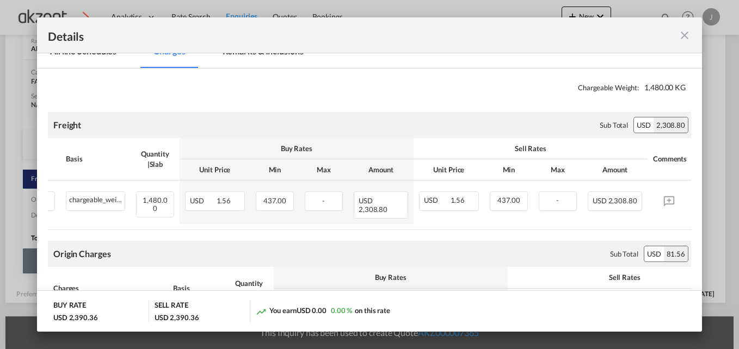
scroll to position [0, 115]
click at [463, 201] on div "USD 1.56" at bounding box center [449, 202] width 60 height 20
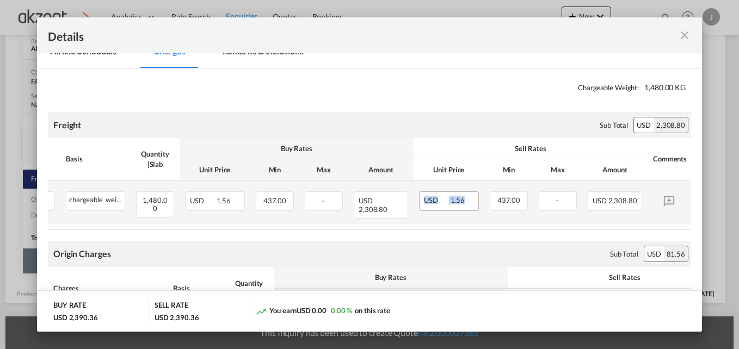
click at [463, 201] on div "USD 1.56" at bounding box center [449, 202] width 60 height 20
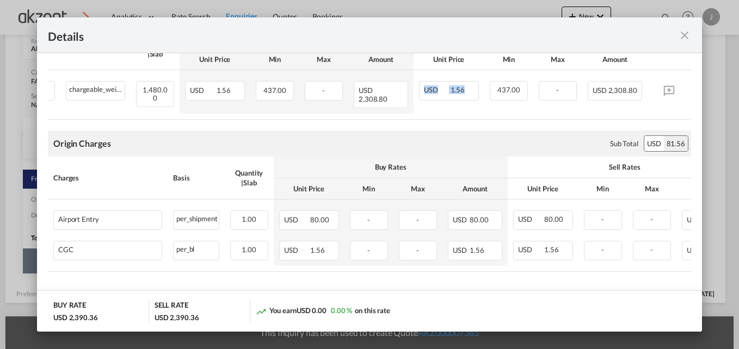
scroll to position [275, 0]
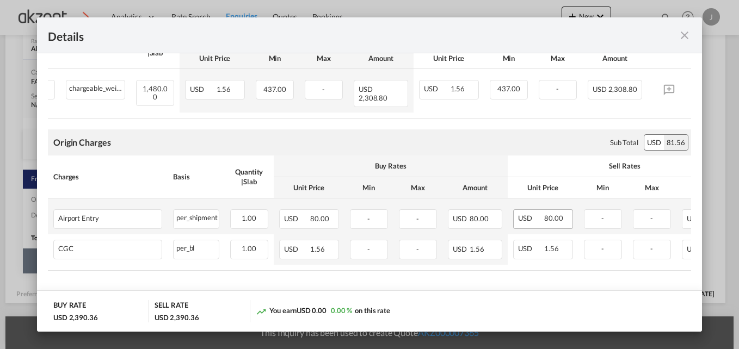
click at [563, 215] on div "USD 80.00" at bounding box center [543, 220] width 60 height 20
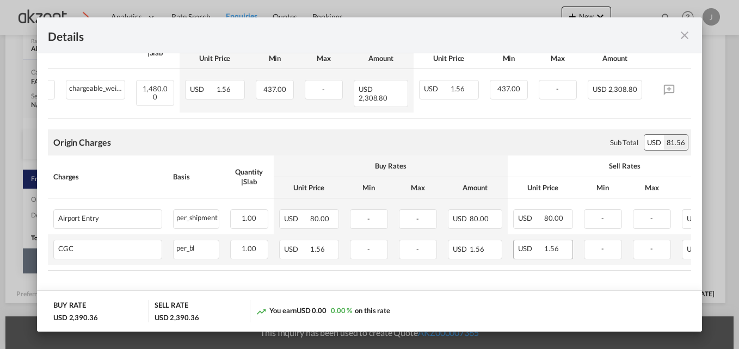
click at [563, 244] on div "USD 1.56" at bounding box center [543, 250] width 60 height 20
click at [688, 35] on md-icon "icon-close fg-AAA8AD m-0 cursor" at bounding box center [684, 35] width 13 height 13
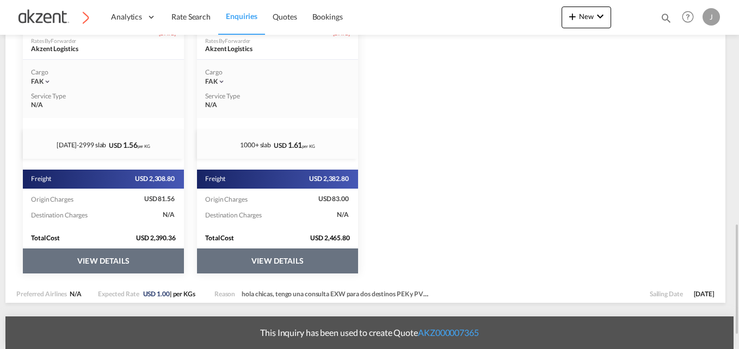
click at [275, 256] on button "VIEW DETAILS" at bounding box center [277, 261] width 161 height 25
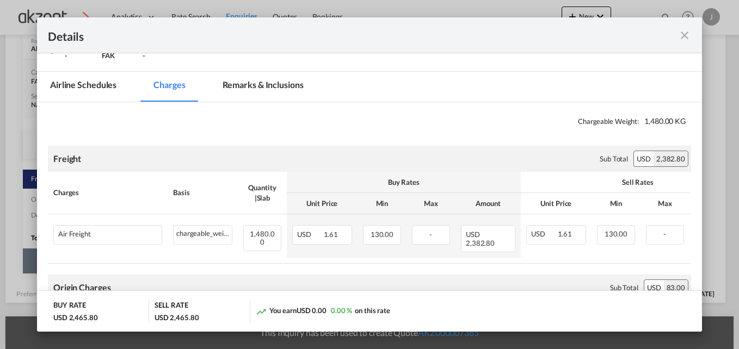
scroll to position [272, 0]
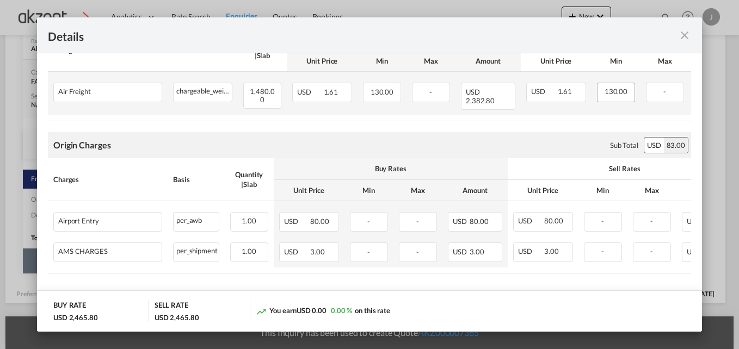
click at [601, 89] on div "130.00" at bounding box center [616, 93] width 38 height 20
click at [611, 93] on span "130.00" at bounding box center [616, 91] width 23 height 9
click at [680, 33] on md-icon "icon-close fg-AAA8AD m-0 cursor" at bounding box center [684, 35] width 13 height 13
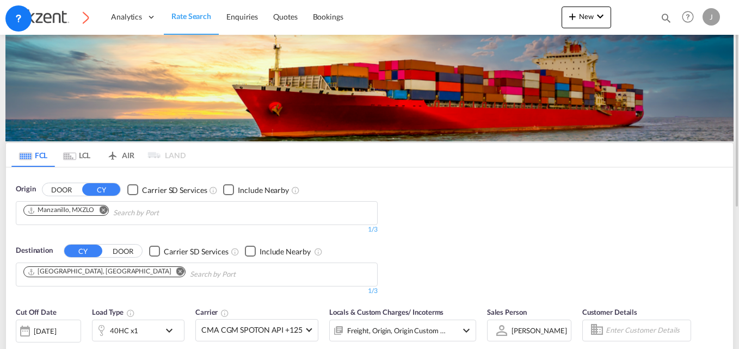
click at [127, 149] on md-tab-item "AIR" at bounding box center [120, 155] width 44 height 24
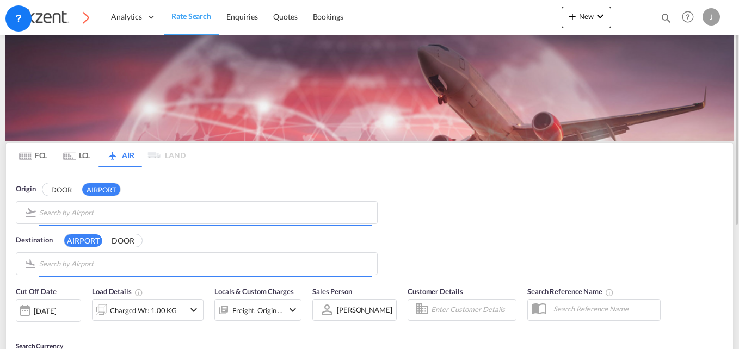
type input "General [PERSON_NAME] International, [GEOGRAPHIC_DATA], [GEOGRAPHIC_DATA]"
type input "Shanghai Pudong International, [GEOGRAPHIC_DATA], PVG"
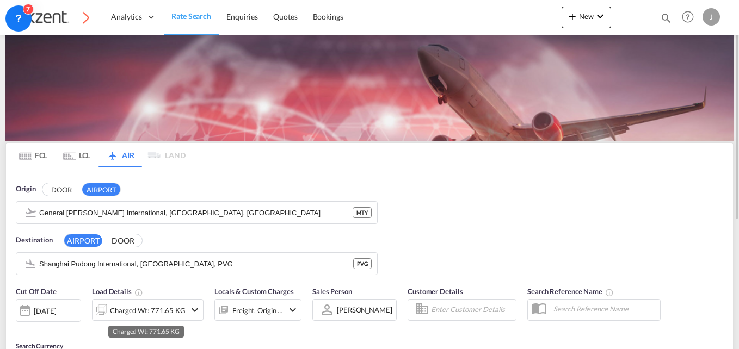
click at [163, 309] on div "Charged Wt: 771.65 KG" at bounding box center [148, 310] width 76 height 15
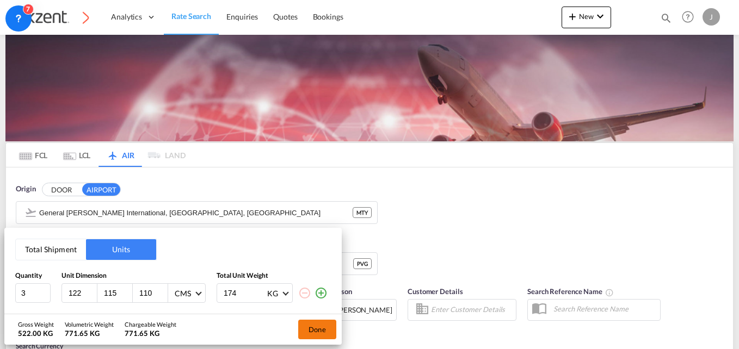
click at [316, 326] on button "Done" at bounding box center [317, 330] width 38 height 20
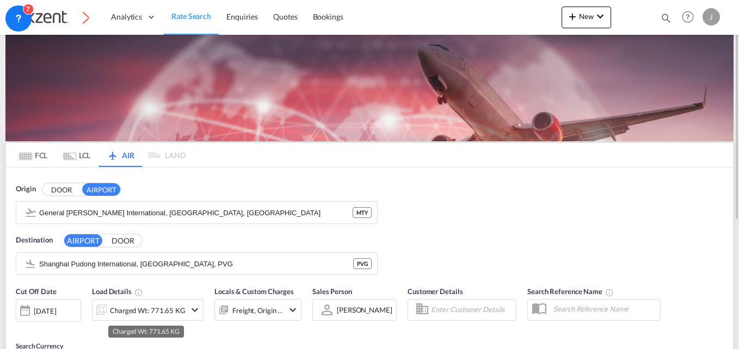
click at [167, 306] on div "Charged Wt: 771.65 KG" at bounding box center [148, 310] width 76 height 15
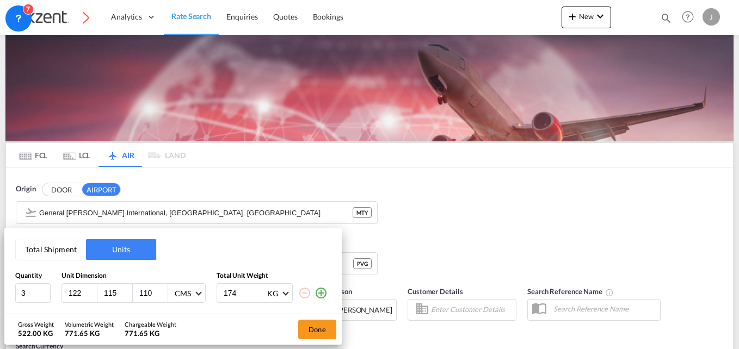
click at [239, 291] on input "174" at bounding box center [245, 293] width 44 height 19
type input "1"
click at [159, 292] on input "111" at bounding box center [152, 293] width 29 height 10
type input "1"
click at [121, 293] on input "115" at bounding box center [117, 293] width 29 height 10
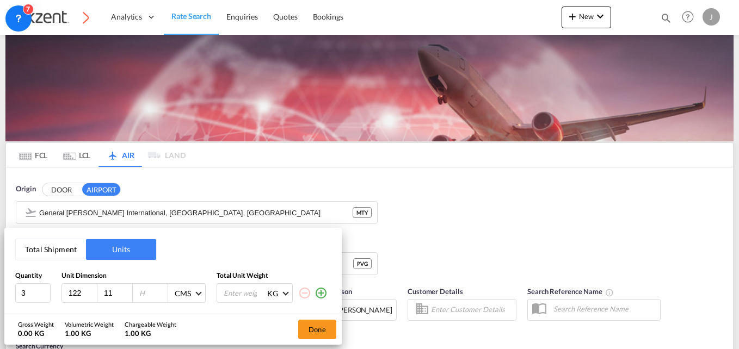
type input "1"
click at [84, 290] on input "12" at bounding box center [81, 293] width 29 height 10
type input "1"
type input "2"
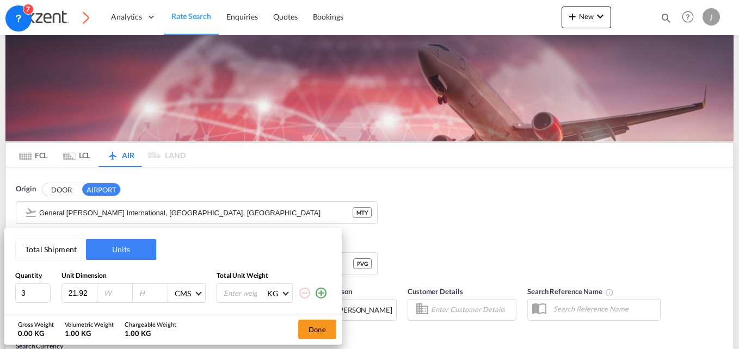
type input "121.92"
click at [115, 294] on input "number" at bounding box center [117, 293] width 29 height 10
paste input "114.3"
type input "114.3"
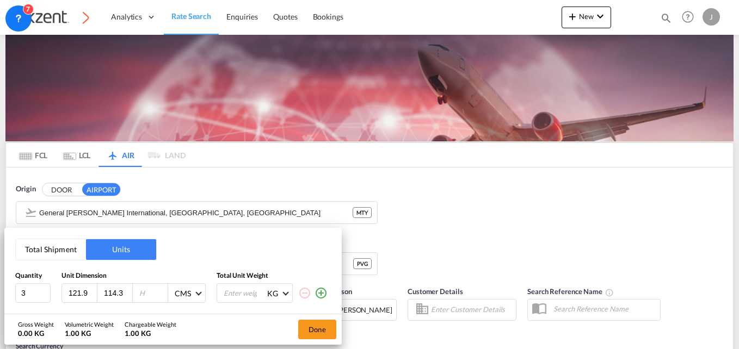
click at [149, 295] on input "number" at bounding box center [152, 293] width 29 height 10
paste input "109.22"
type input "109.22"
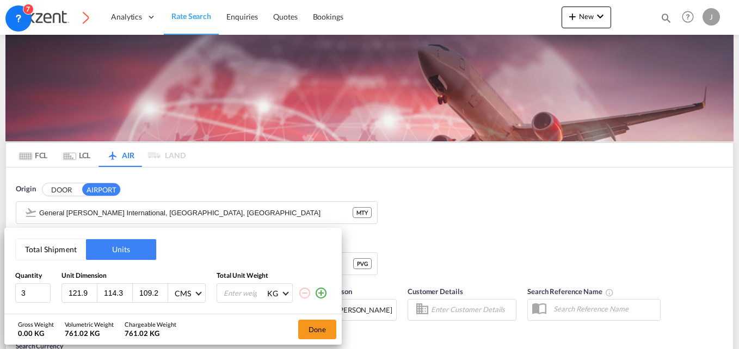
click at [244, 297] on input "number" at bounding box center [245, 293] width 44 height 19
type input "174.23"
click at [325, 327] on button "Done" at bounding box center [317, 330] width 38 height 20
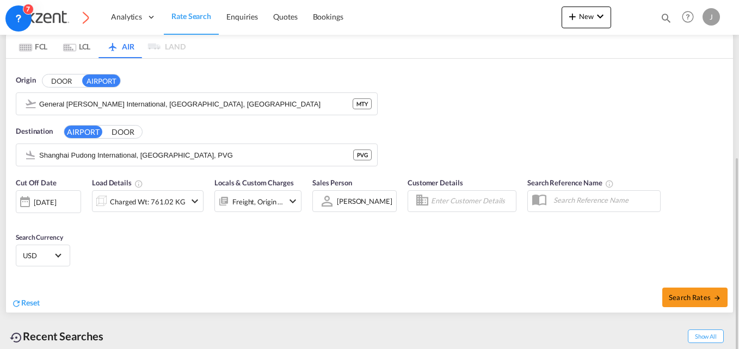
scroll to position [163, 0]
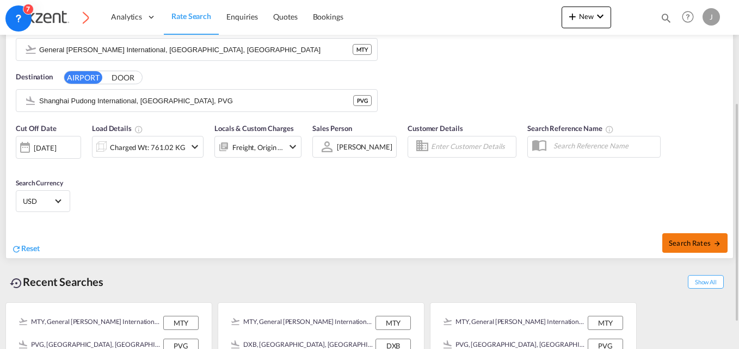
click at [674, 233] on button "Search Rates" at bounding box center [694, 243] width 65 height 20
type input "MTY to PVG / [DATE]"
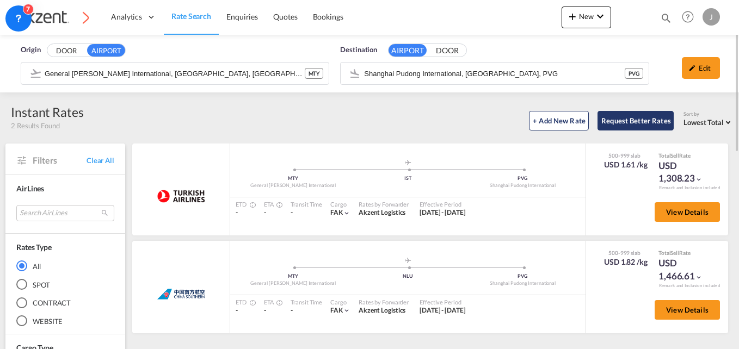
click at [647, 125] on button "Request Better Rates" at bounding box center [635, 121] width 76 height 20
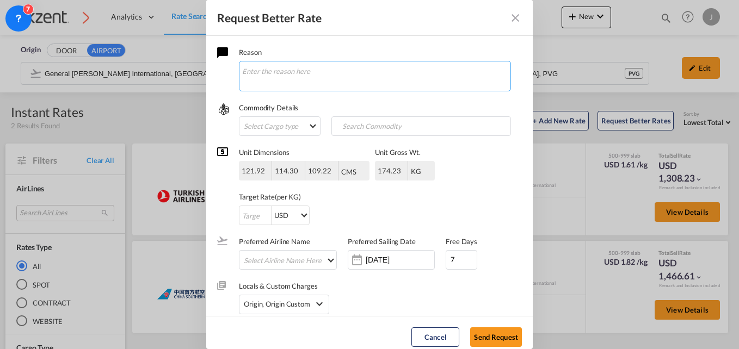
click at [313, 72] on textarea "Request Better Rate ..." at bounding box center [375, 76] width 272 height 30
type textarea "[PERSON_NAME], te modifique la consulta para"
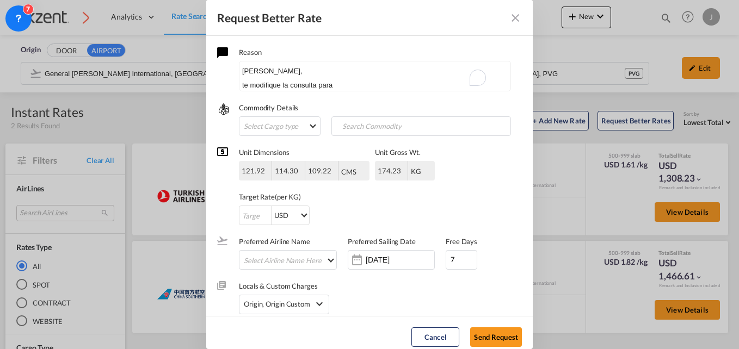
click at [514, 20] on md-icon "Close dialog" at bounding box center [515, 17] width 13 height 13
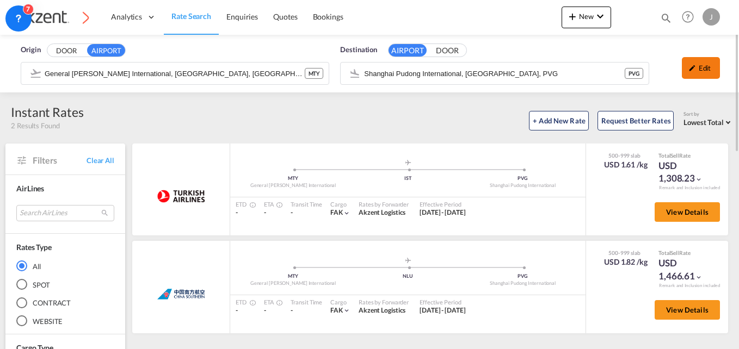
click at [691, 65] on md-icon "icon-pencil" at bounding box center [692, 68] width 8 height 8
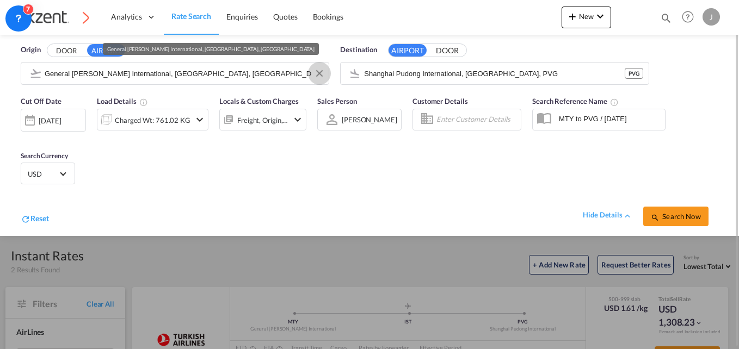
click at [318, 76] on button "Clear Input" at bounding box center [319, 73] width 16 height 16
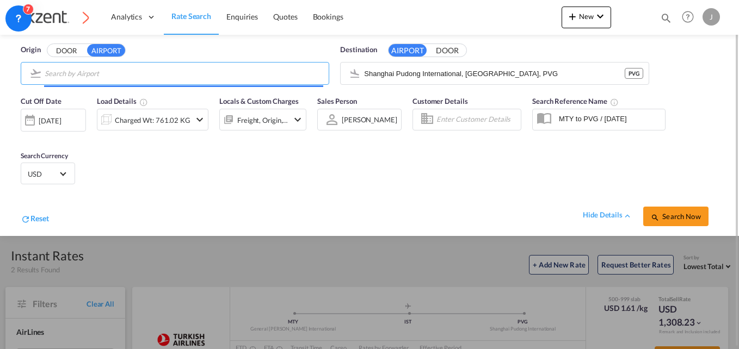
type input "A"
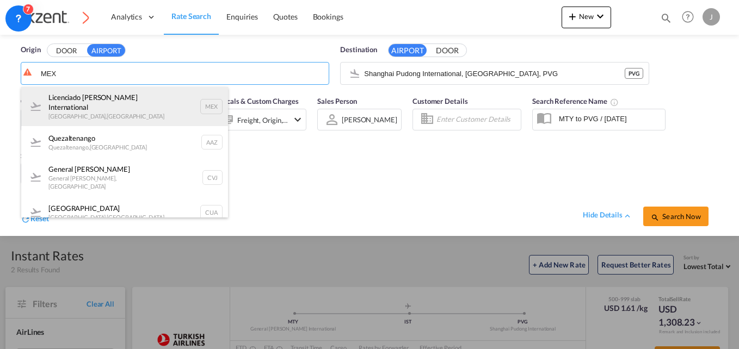
click at [202, 98] on div "Licenciado [PERSON_NAME] International [GEOGRAPHIC_DATA] , [GEOGRAPHIC_DATA] MEX" at bounding box center [124, 106] width 207 height 39
type input "Licenciado [PERSON_NAME] International, [GEOGRAPHIC_DATA], [GEOGRAPHIC_DATA]"
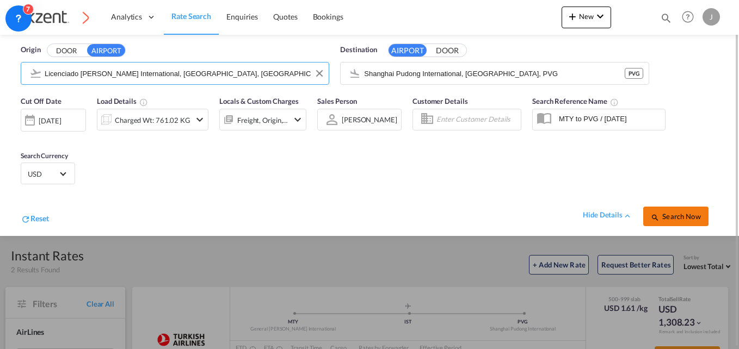
click at [668, 212] on button "Search Now" at bounding box center [675, 217] width 65 height 20
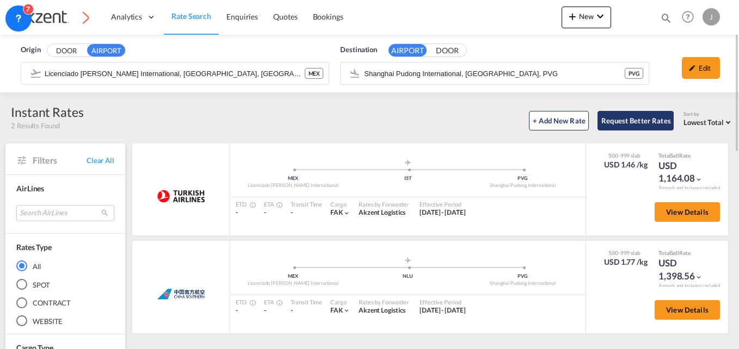
click at [632, 121] on button "Request Better Rates" at bounding box center [635, 121] width 76 height 20
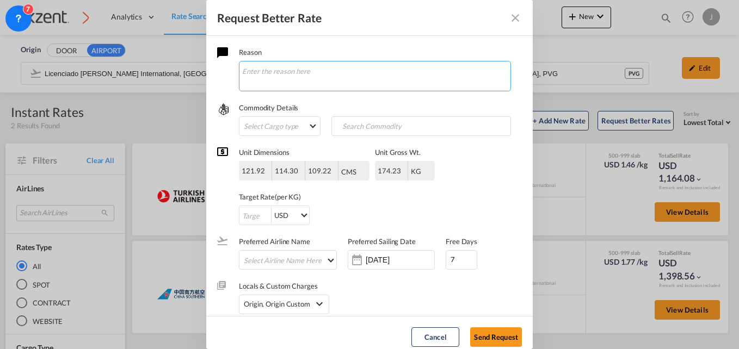
click at [318, 82] on textarea "Request Better Rate ..." at bounding box center [375, 76] width 272 height 30
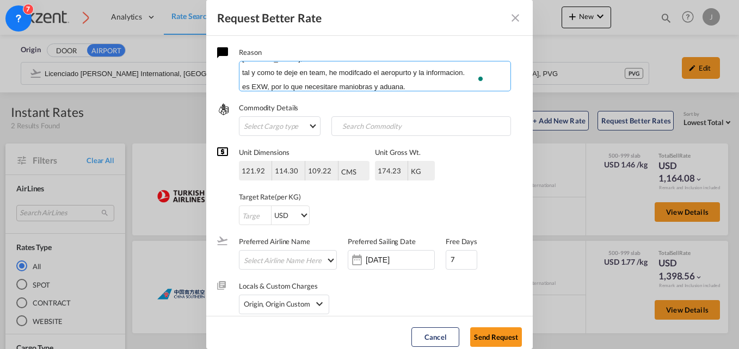
scroll to position [27, 0]
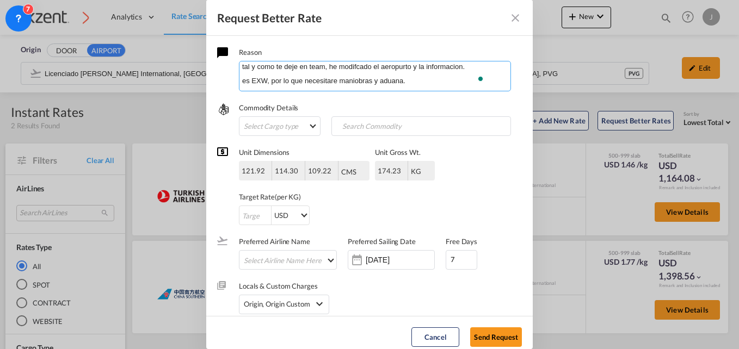
paste textarea "A new inquiry EXW to PVG by air. General cargo, stackable Packing details are: …"
click at [367, 75] on textarea "[PERSON_NAME], tal y como te deje en team, he modifcado el aeropurto y la infor…" at bounding box center [375, 76] width 272 height 30
click at [285, 64] on textarea "[PERSON_NAME], tal y como te deje en team, he modifcado el aeropurto y la infor…" at bounding box center [375, 76] width 272 height 30
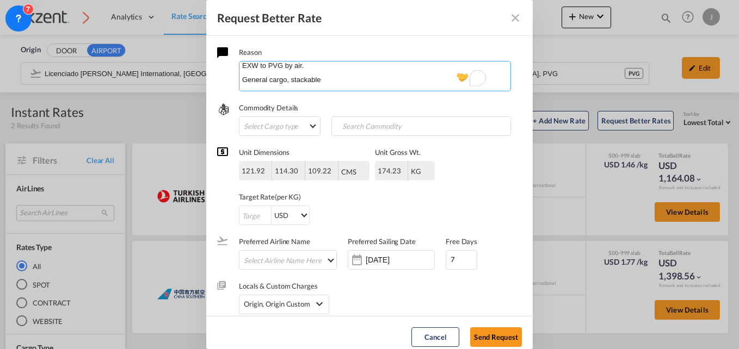
click at [341, 80] on textarea "[PERSON_NAME], tal y como te deje en team, he modifcado el aeropurto y la infor…" at bounding box center [375, 76] width 272 height 30
click at [363, 87] on textarea "[PERSON_NAME], tal y como te deje en team, he modifcado el aeropurto y la infor…" at bounding box center [375, 76] width 272 height 30
click at [371, 70] on textarea "[PERSON_NAME], tal y como te deje en team, he modifcado el aeropurto y la infor…" at bounding box center [375, 76] width 272 height 30
click at [380, 73] on textarea "[PERSON_NAME], tal y como te deje en team, he modifcado el aeropurto y la infor…" at bounding box center [375, 76] width 272 height 30
click at [318, 85] on textarea "[PERSON_NAME], tal y como te deje en team, he modifcado el aeropurto y la infor…" at bounding box center [375, 76] width 272 height 30
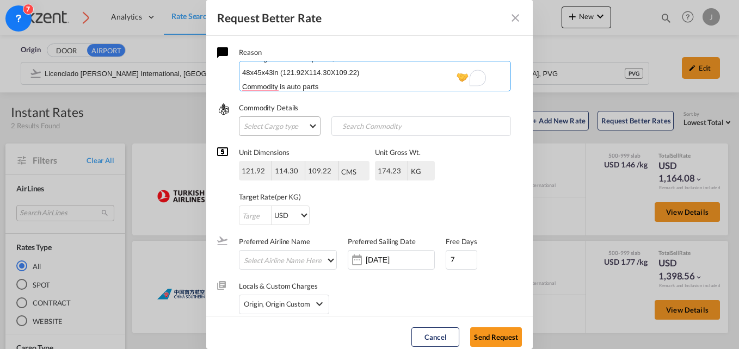
type textarea "[PERSON_NAME], tal y como te deje en team, he modifcado el aeropurto y la infor…"
click at [301, 124] on md-select "Select Cargo type FAK GCR GDSM General Cargo Hazardous Cargo Ambient Foodstuff …" at bounding box center [280, 126] width 82 height 20
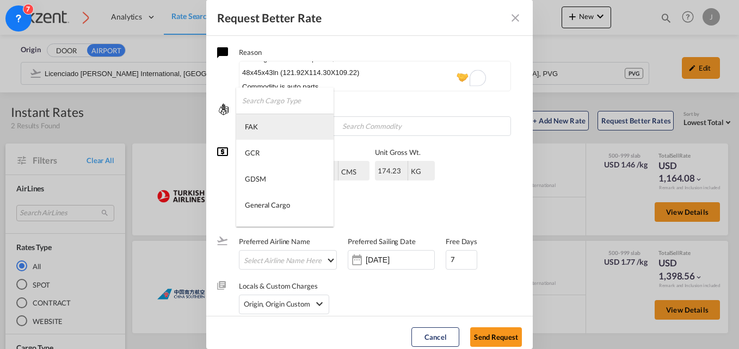
click at [281, 134] on md-option "FAK" at bounding box center [284, 127] width 97 height 26
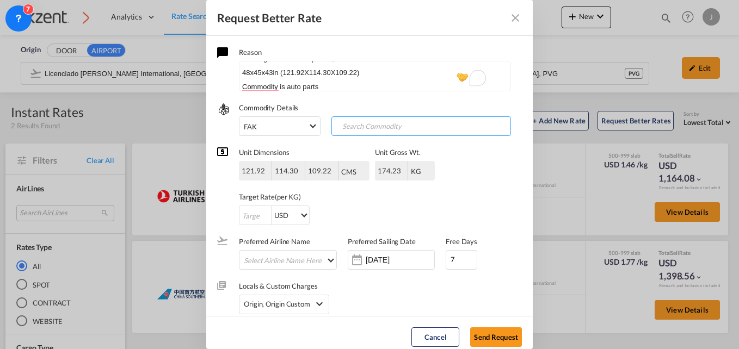
click at [349, 133] on input "Search Commodity" at bounding box center [388, 126] width 108 height 17
type input "AUTO PARTS"
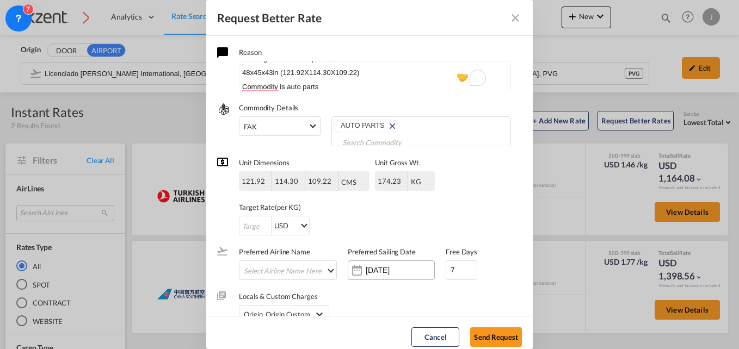
click at [380, 266] on input "[DATE]" at bounding box center [400, 270] width 69 height 9
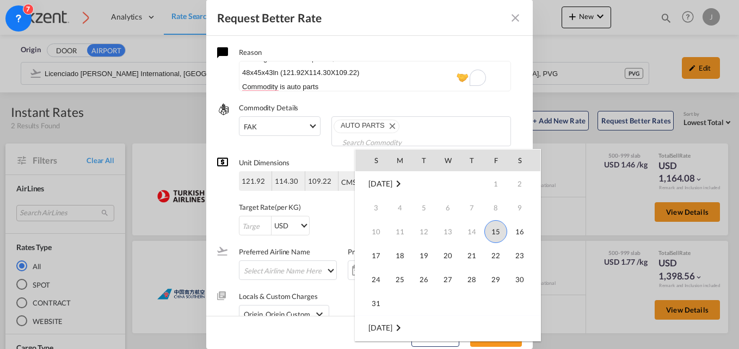
click at [496, 233] on span "15" at bounding box center [495, 231] width 23 height 23
type input "[DATE]"
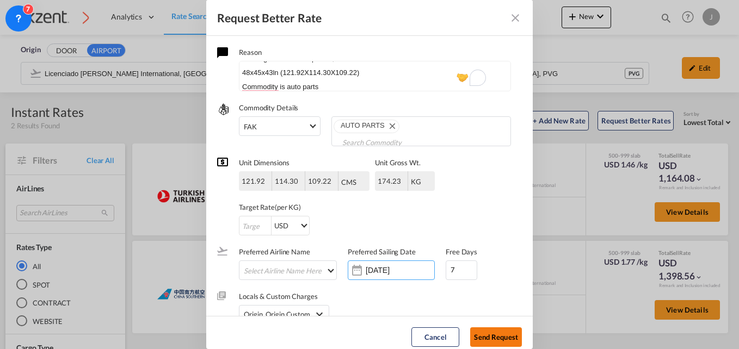
click at [497, 334] on button "Send Request" at bounding box center [496, 338] width 52 height 20
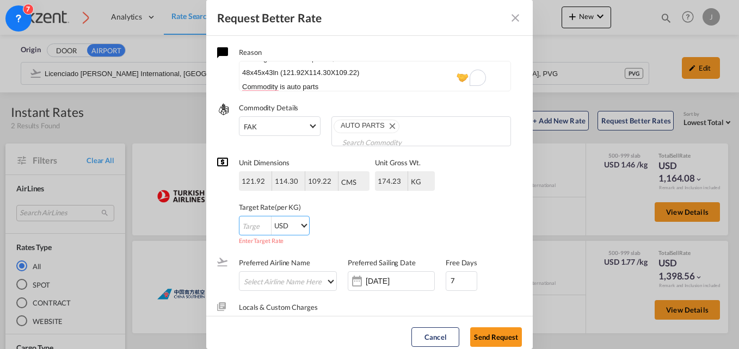
click at [258, 217] on input "Request Better Rate ..." at bounding box center [255, 227] width 32 height 20
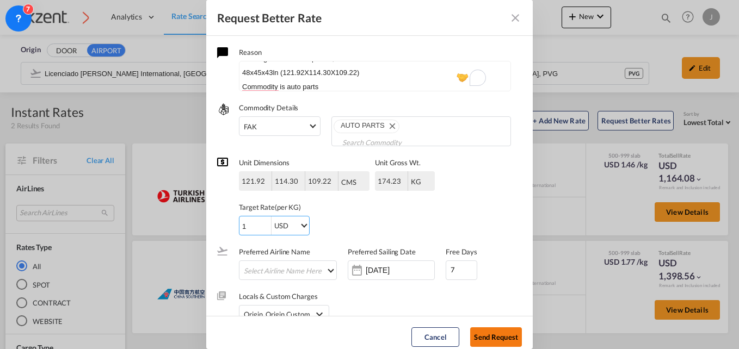
type input "1"
click at [489, 334] on button "Send Request" at bounding box center [496, 338] width 52 height 20
type input "[DATE]"
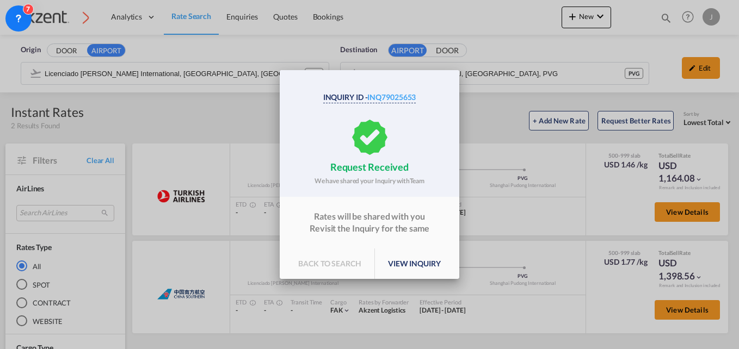
click at [402, 264] on p "view inquiry" at bounding box center [414, 264] width 79 height 30
